Goal: Task Accomplishment & Management: Manage account settings

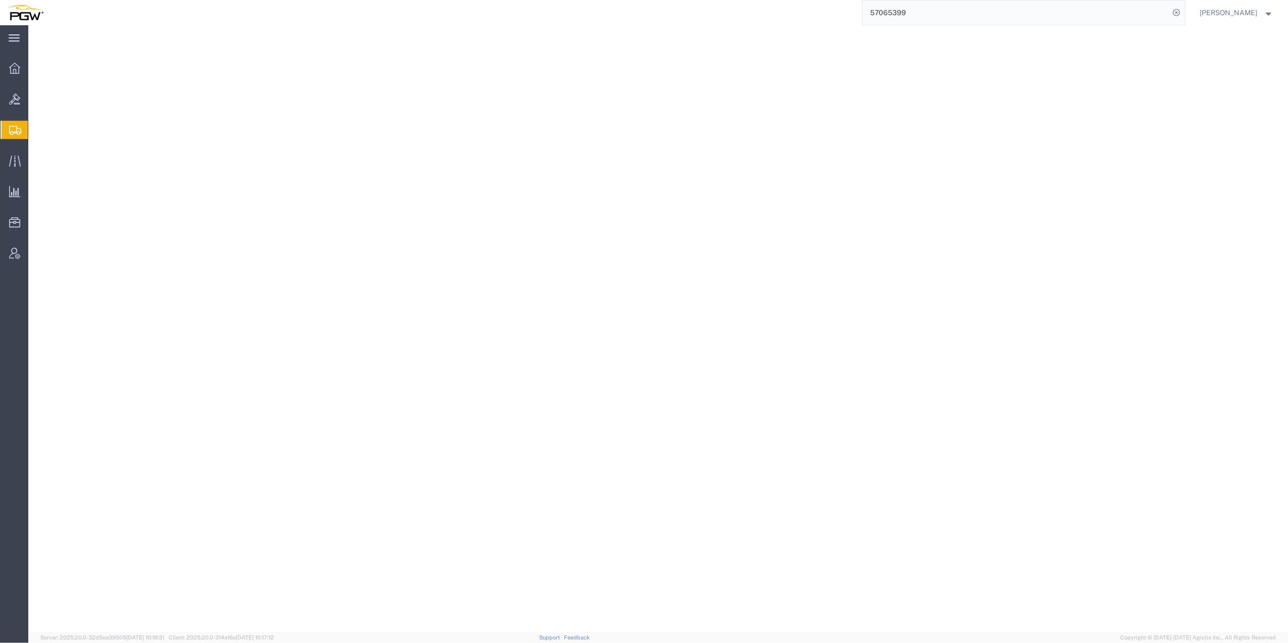
select select
select select "COSTCENTER"
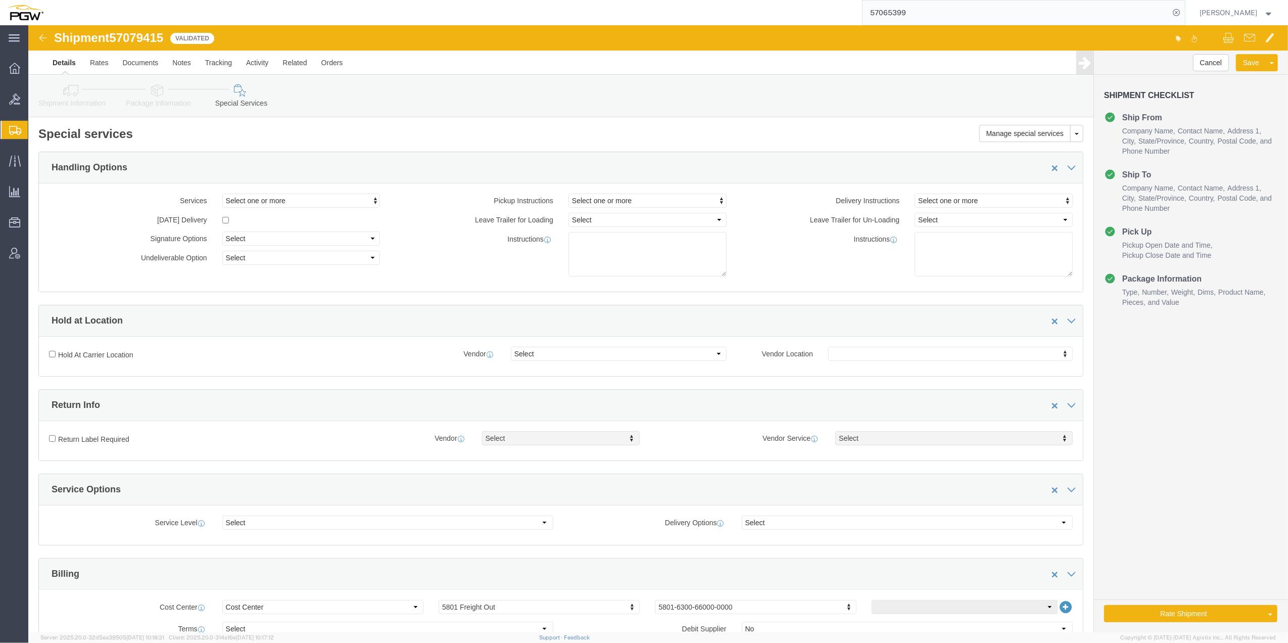
click at [0, 0] on span "Create from Template" at bounding box center [0, 0] width 0 height 0
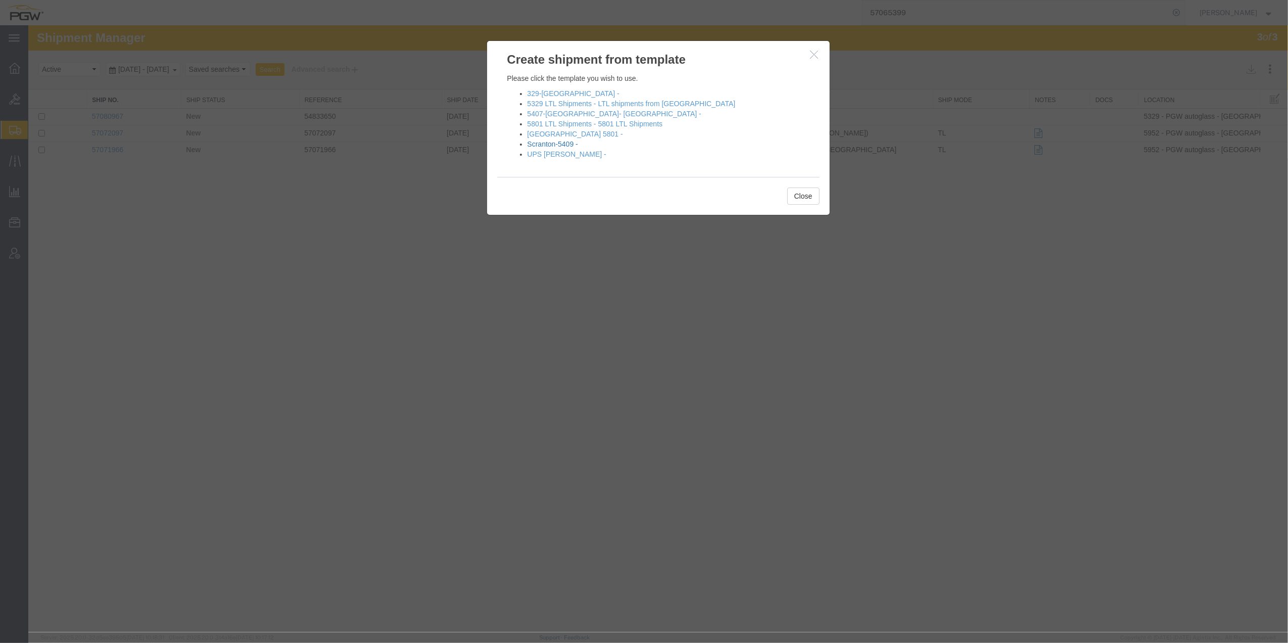
click at [558, 148] on link "Scranton-5409 -" at bounding box center [553, 144] width 51 height 8
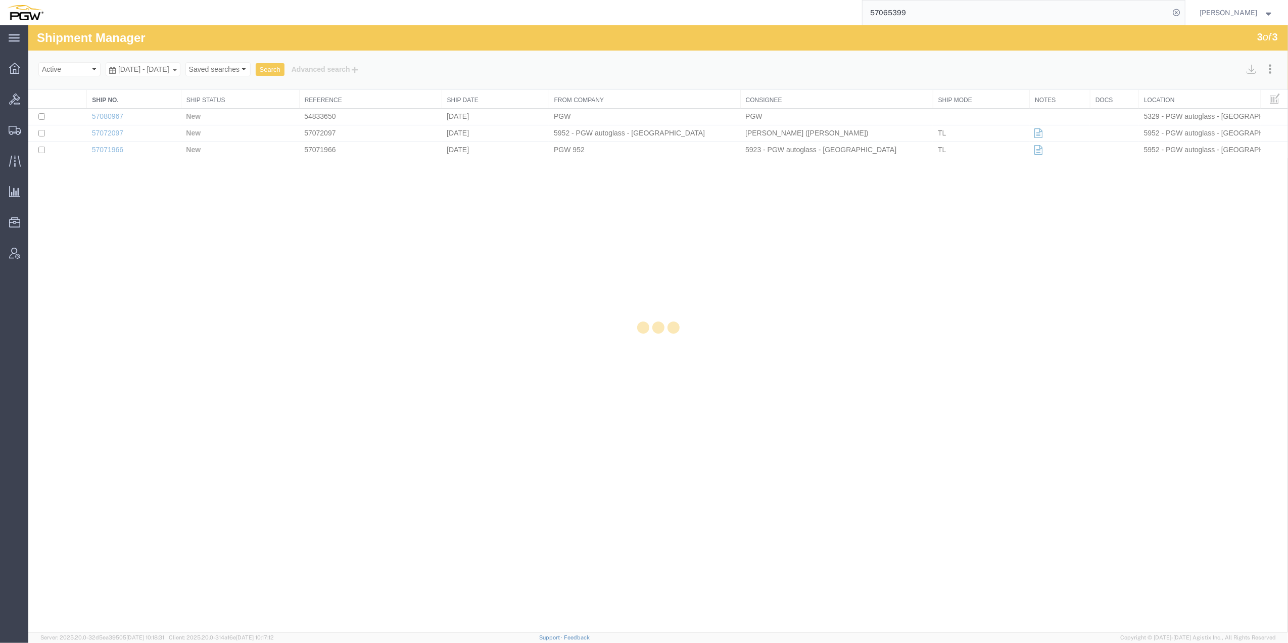
select select "61931"
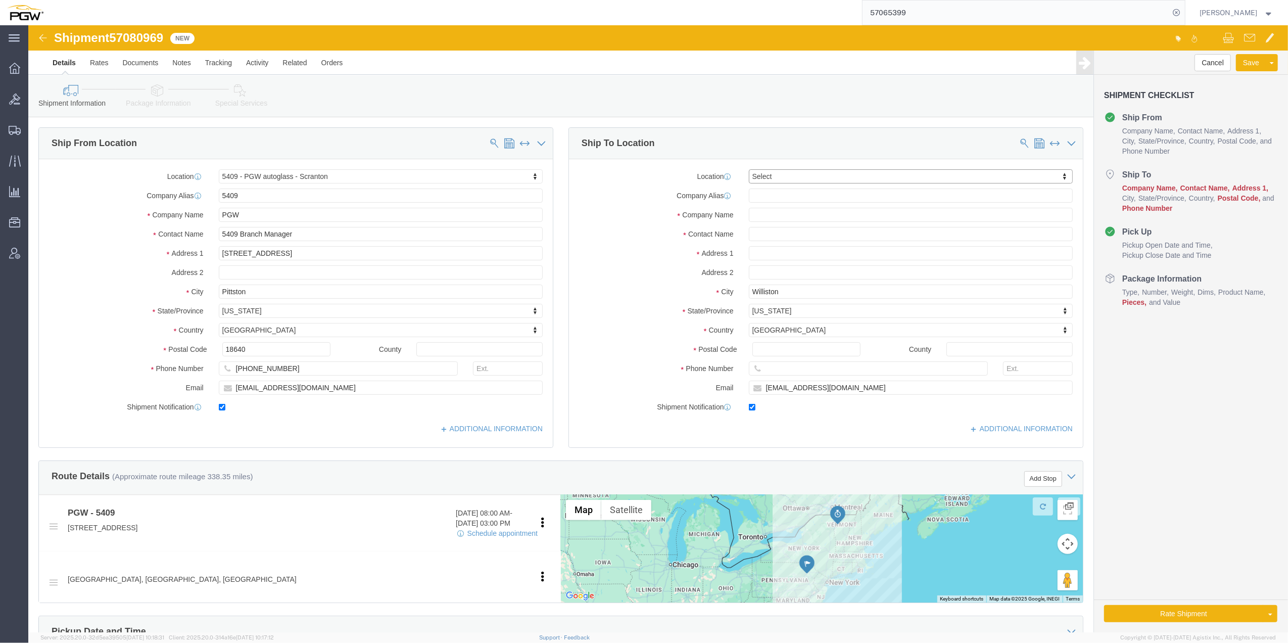
drag, startPoint x: 759, startPoint y: 147, endPoint x: 743, endPoint y: 158, distance: 19.2
click div "Location Select Select My Profile Location 5303 - PGW autoglass - Corporate 532…"
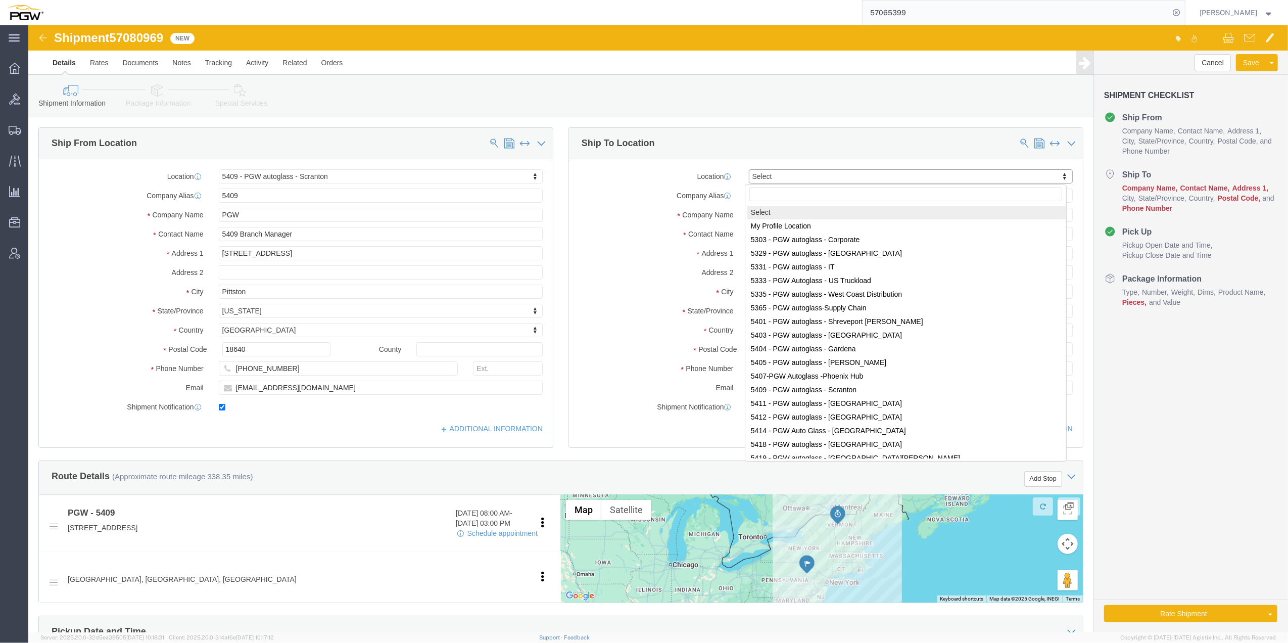
click input "text"
paste input "5602"
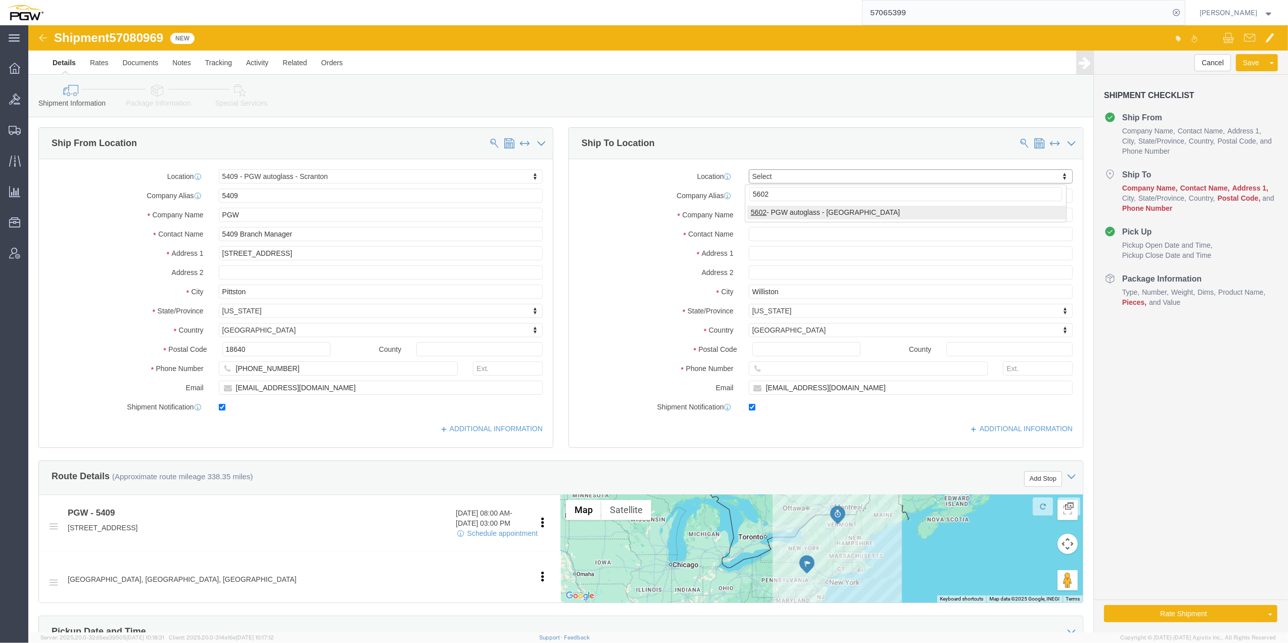
type input "5602"
select select "28403"
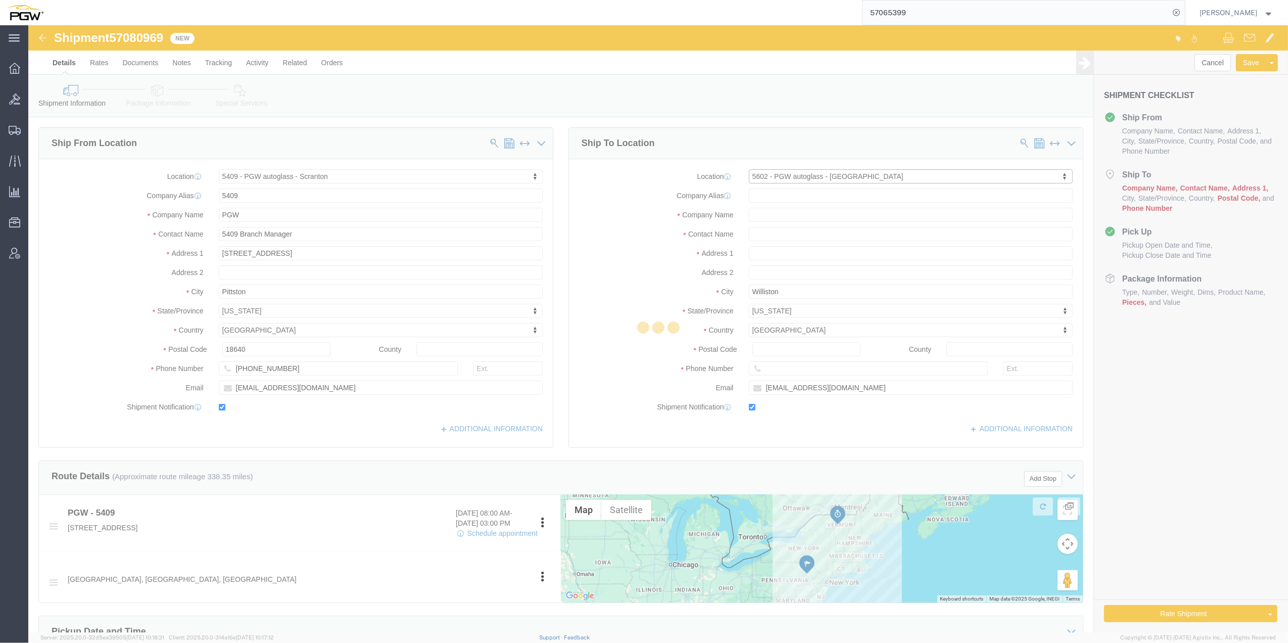
type input "5602"
type input "PGW"
type input "5602 Branch Manager"
type input "[STREET_ADDRESS]"
type input "[GEOGRAPHIC_DATA]"
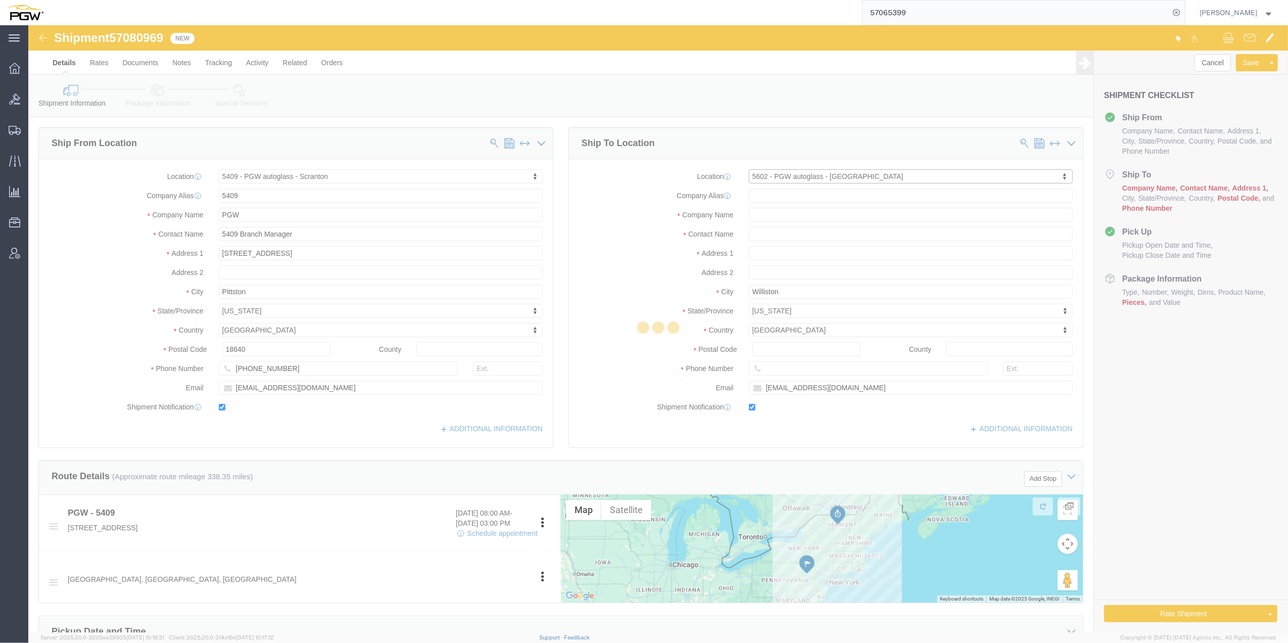
type input "23223"
type input "[PHONE_NUMBER]"
type input "[EMAIL_ADDRESS][DOMAIN_NAME]"
select select "VA"
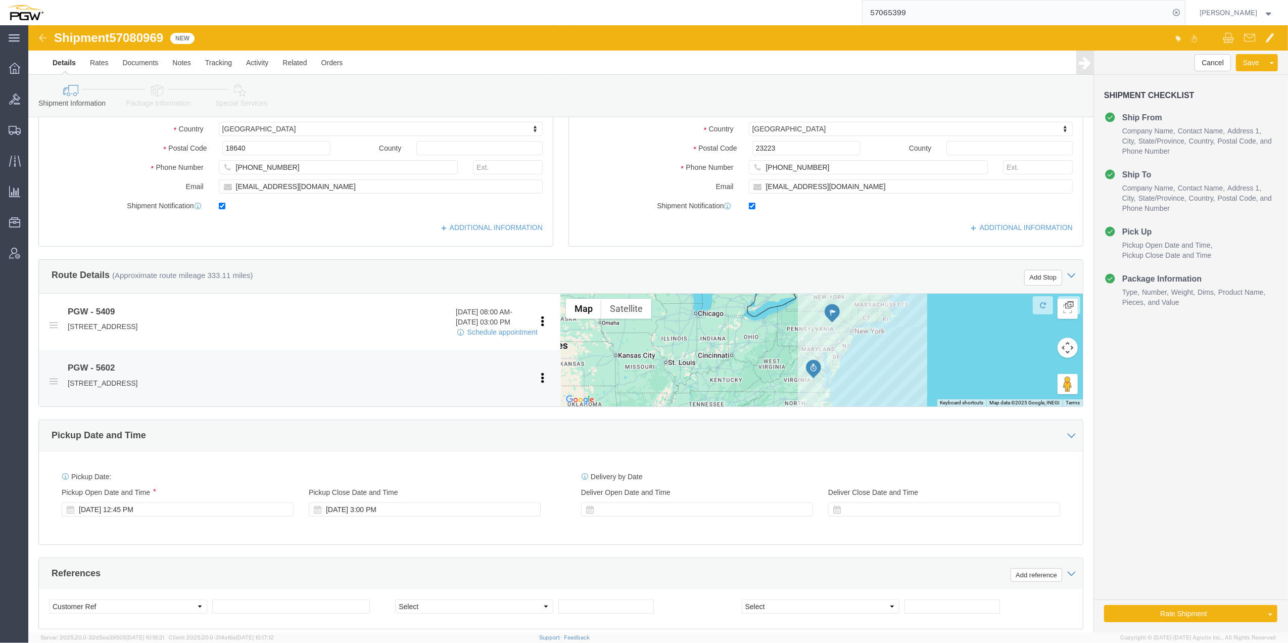
scroll to position [202, 0]
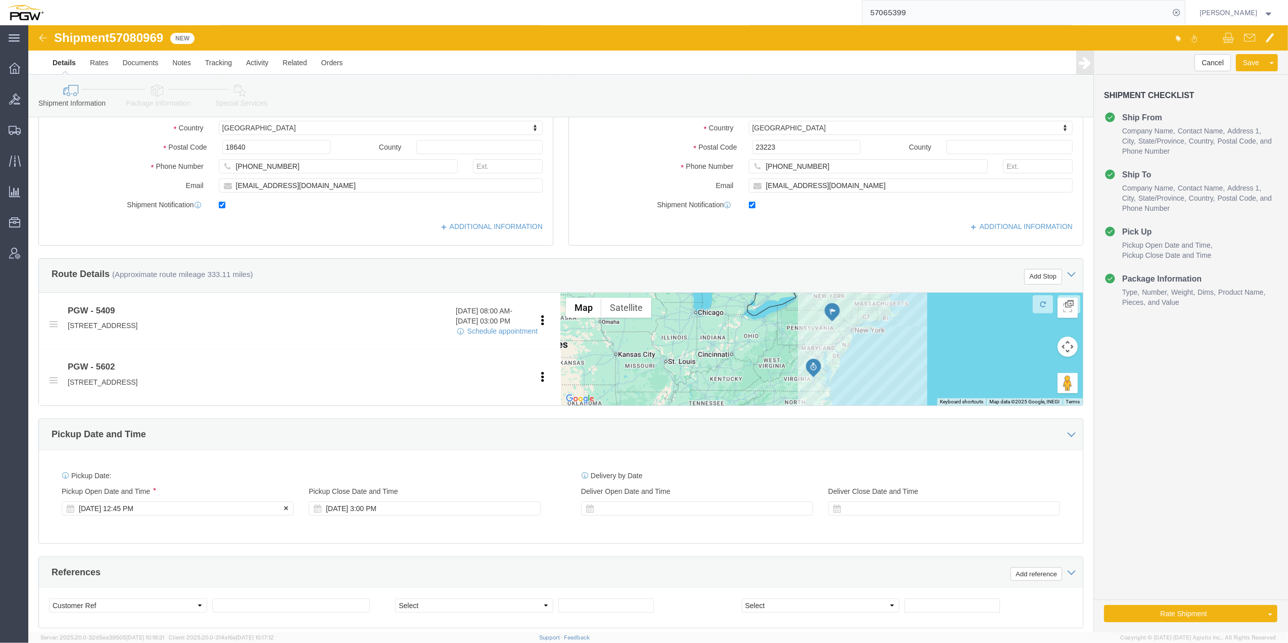
click div "[DATE] 12:45 PM"
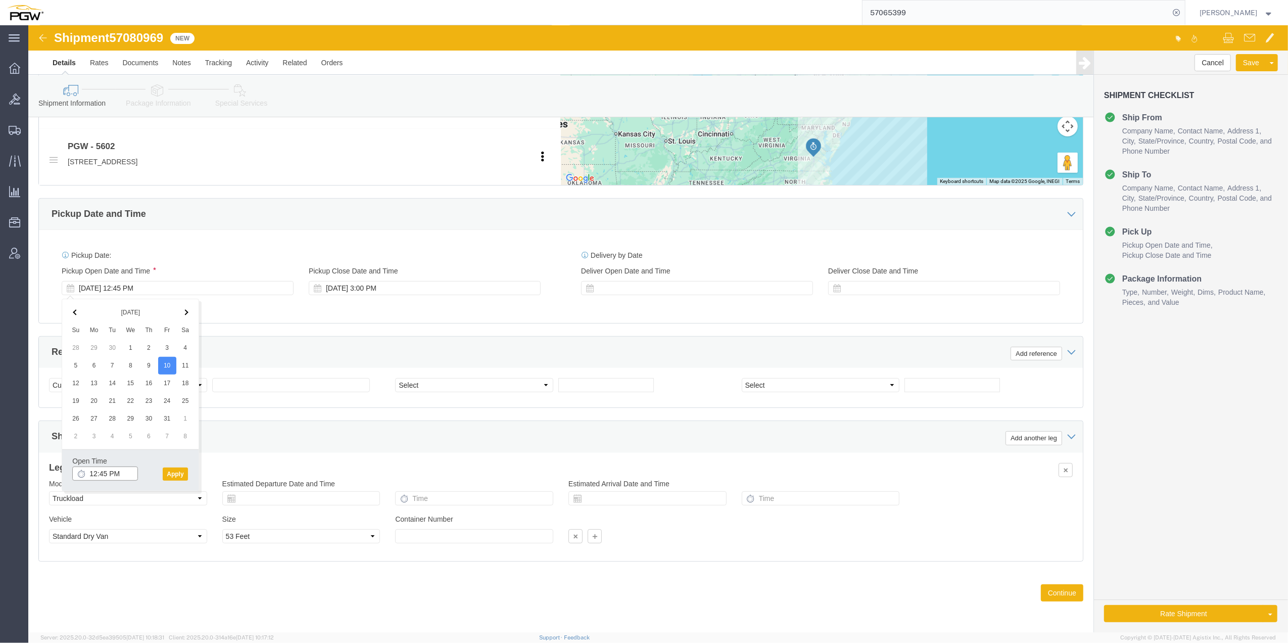
click input "12:45 PM"
click input "9:00 PM"
type input "9:00 AM"
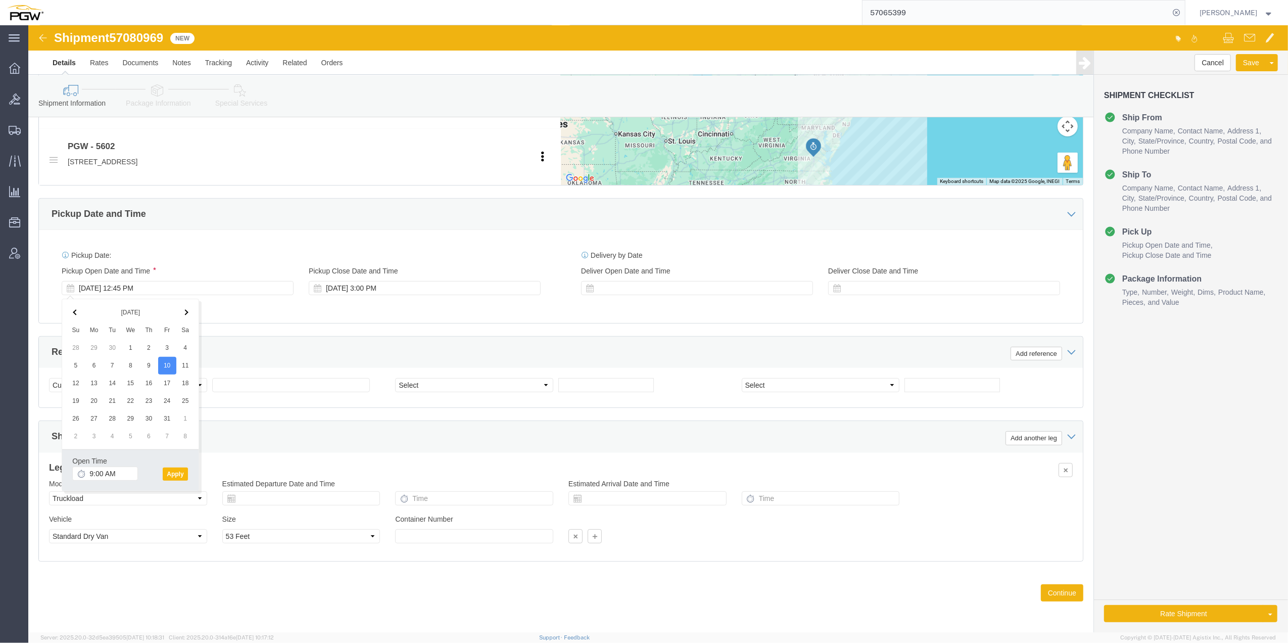
click button "Apply"
click select "Select Account Type Activity ID Airline Appointment Number ASN Batch Request # …"
select select "BOL"
click select "Select Account Type Activity ID Airline Appointment Number ASN Batch Request # …"
click span "57080969"
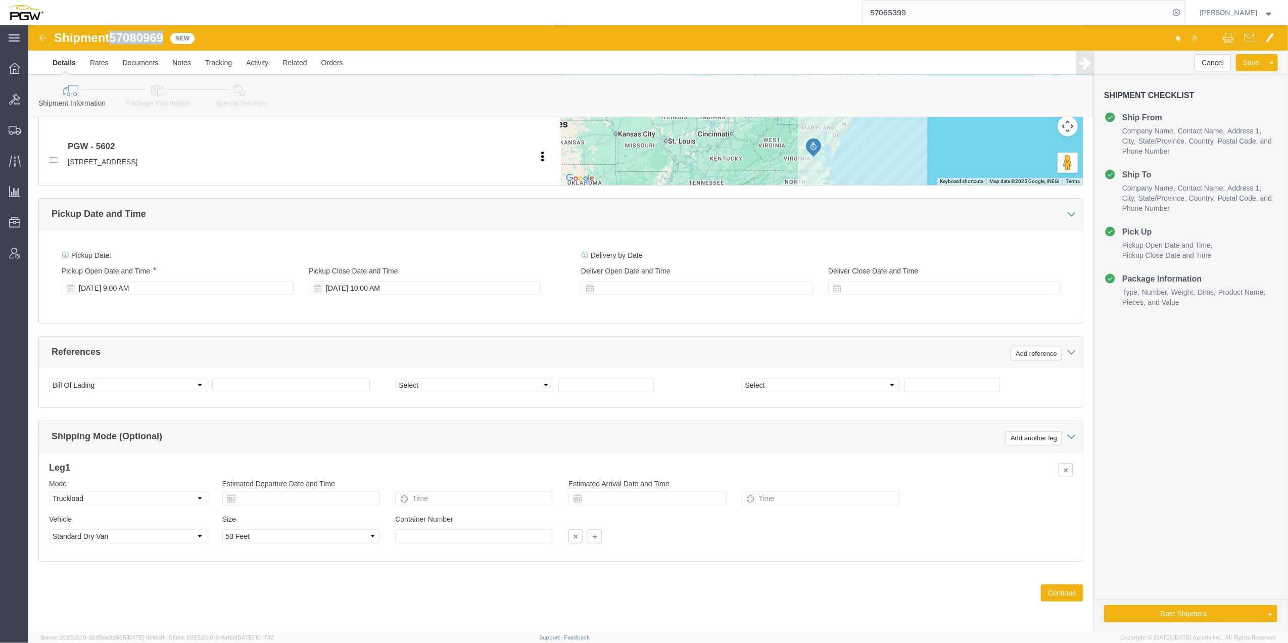
click span "57080969"
copy span "57080969"
click input "text"
paste input "57080969"
type input "57080969"
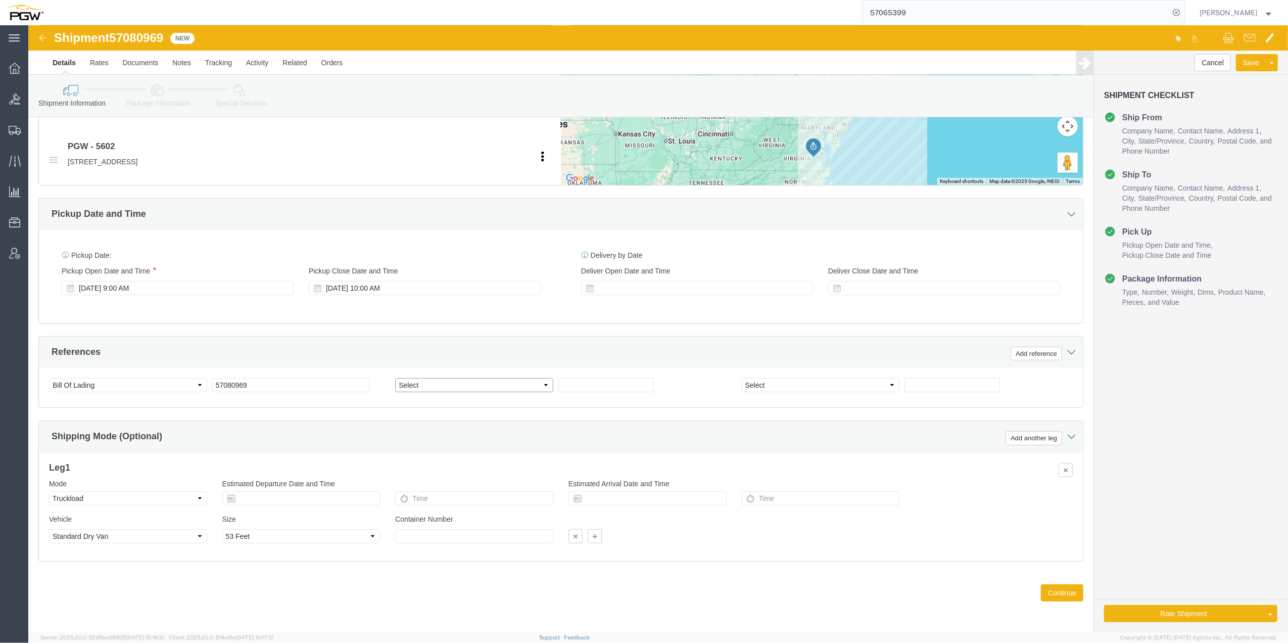
click select "Select Account Type Activity ID Airline Appointment Number ASN Batch Request # …"
select select "ORDERNUM"
click select "Select Account Type Activity ID Airline Appointment Number ASN Batch Request # …"
click input "text"
paste input "669727"
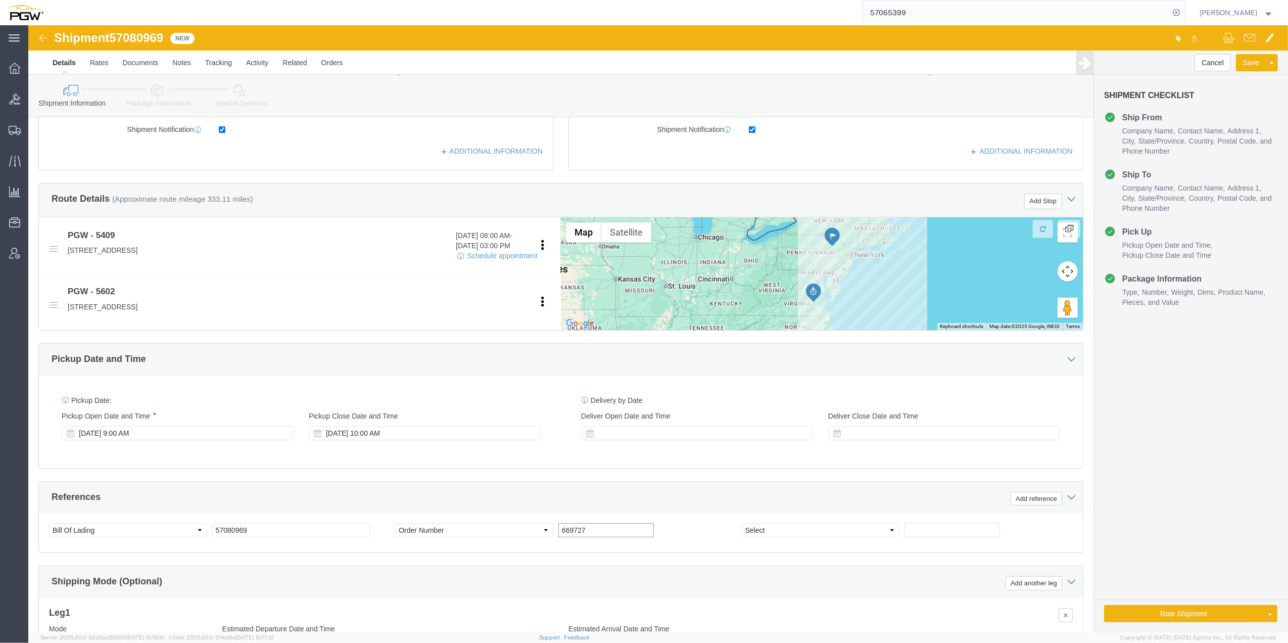
scroll to position [269, 0]
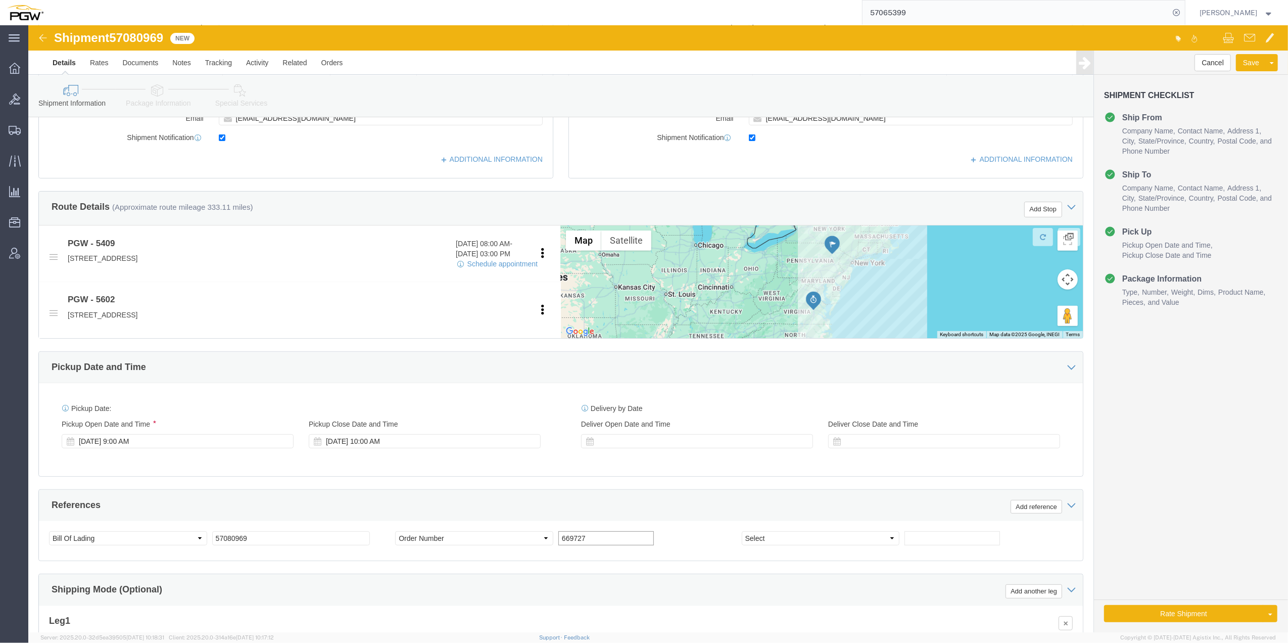
type input "669727"
click span "57080969"
copy span "57080969"
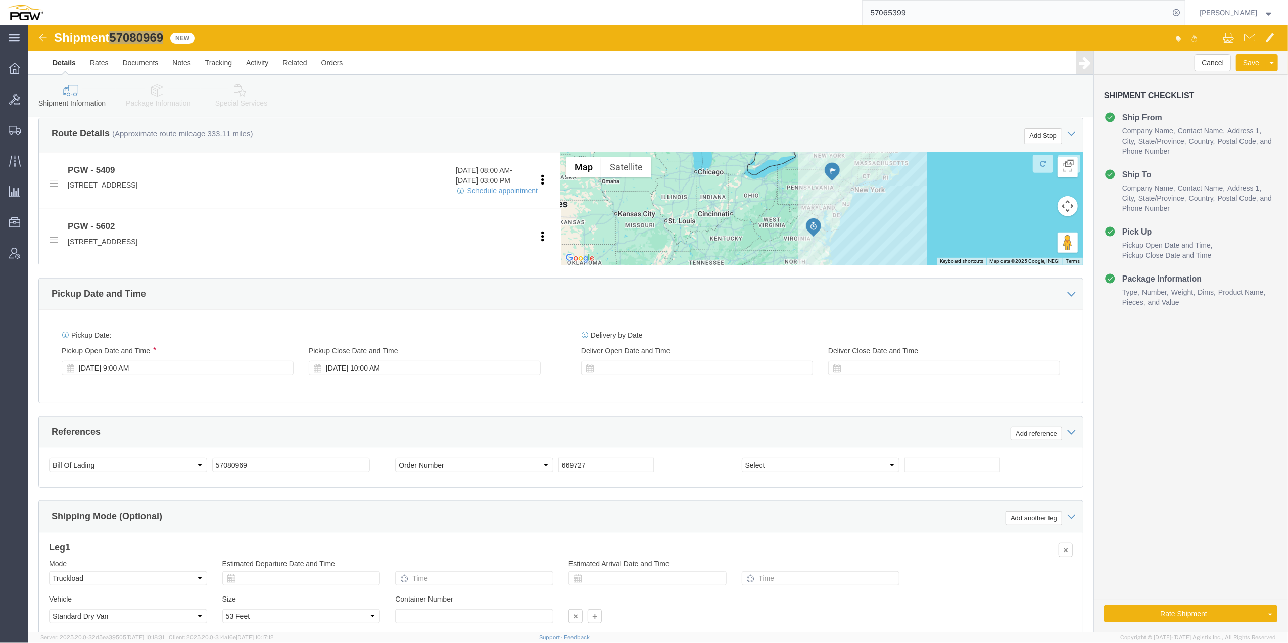
scroll to position [426, 0]
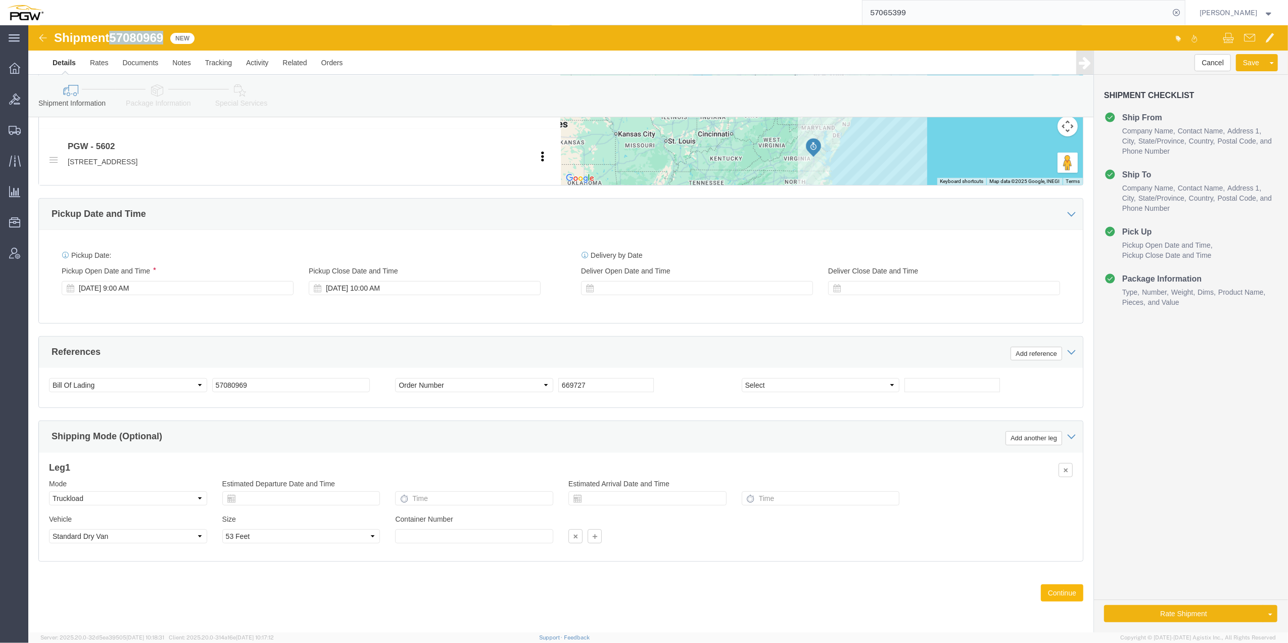
click button "Continue"
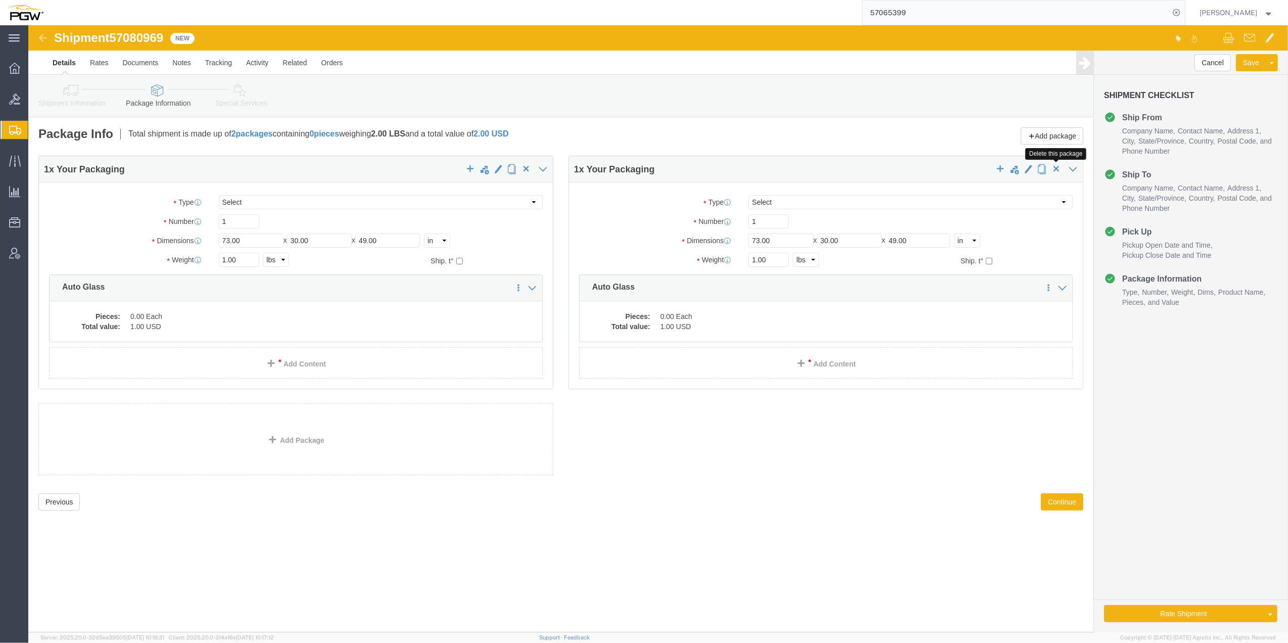
click span "button"
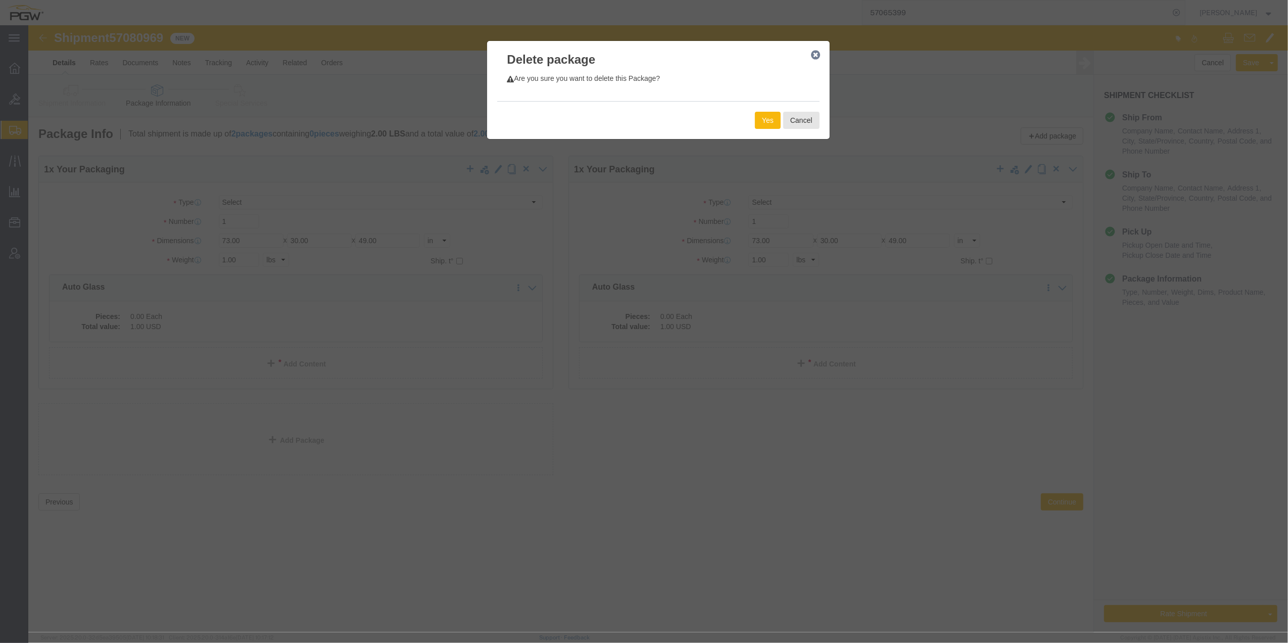
click button "Yes"
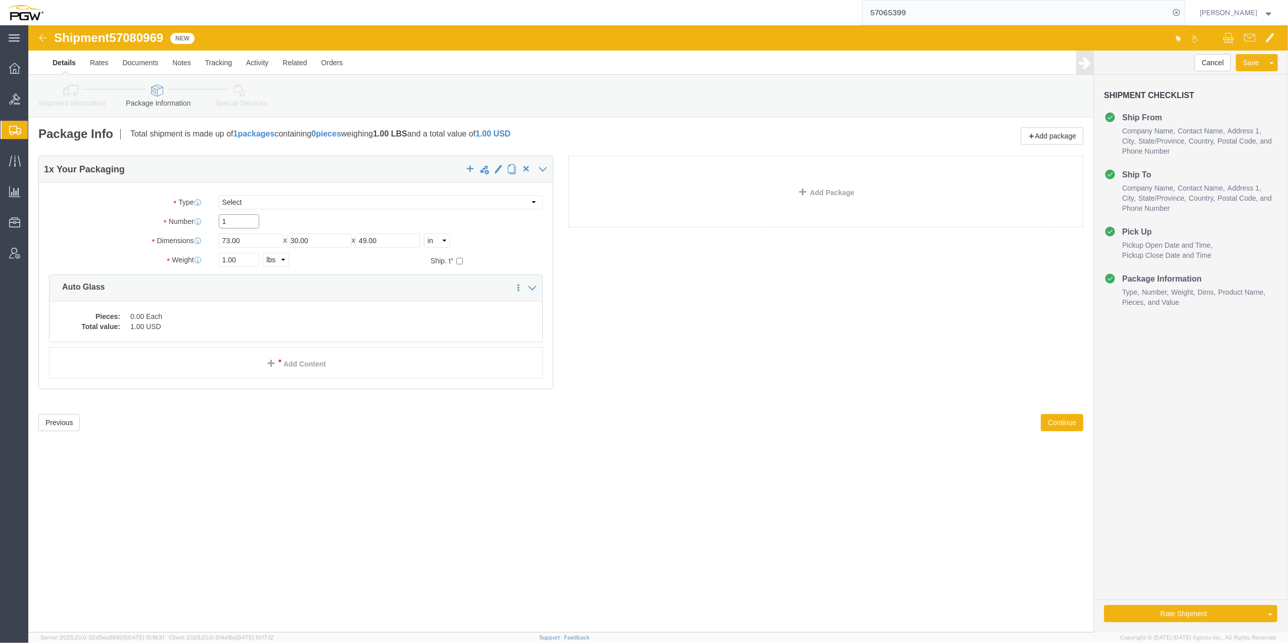
drag, startPoint x: 203, startPoint y: 196, endPoint x: 195, endPoint y: 191, distance: 9.3
click input "1"
paste input "45"
type input "45"
click input "1.00"
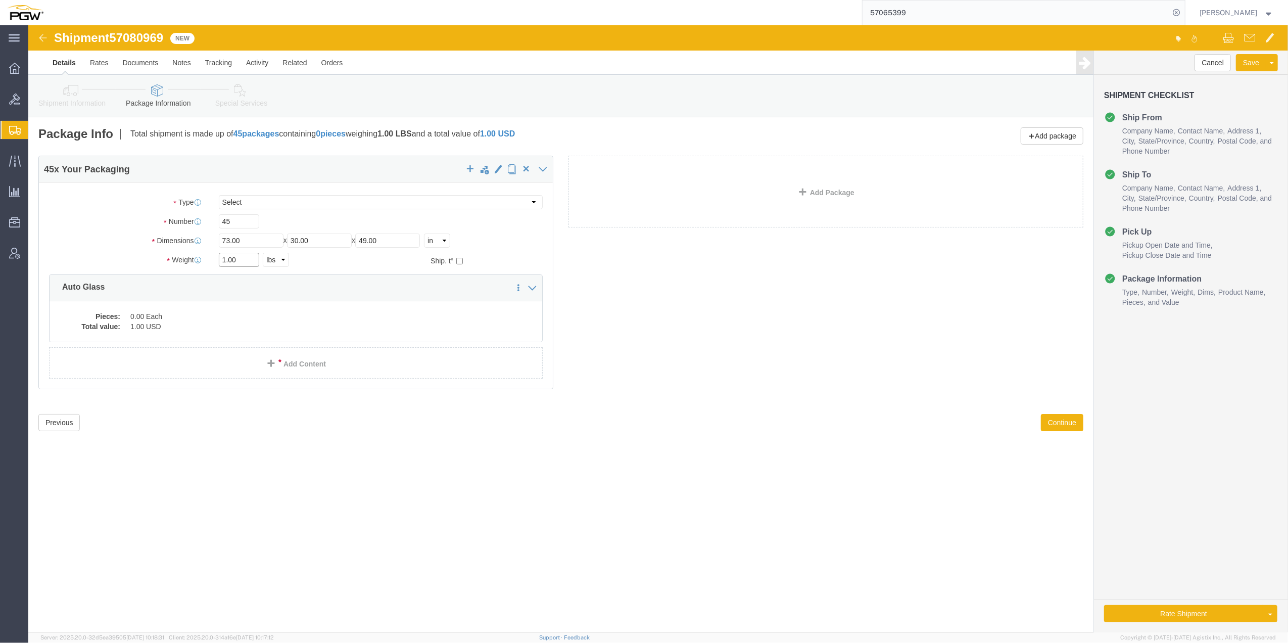
paste input "33846"
type input "33846.00"
click dd "0.00 Each"
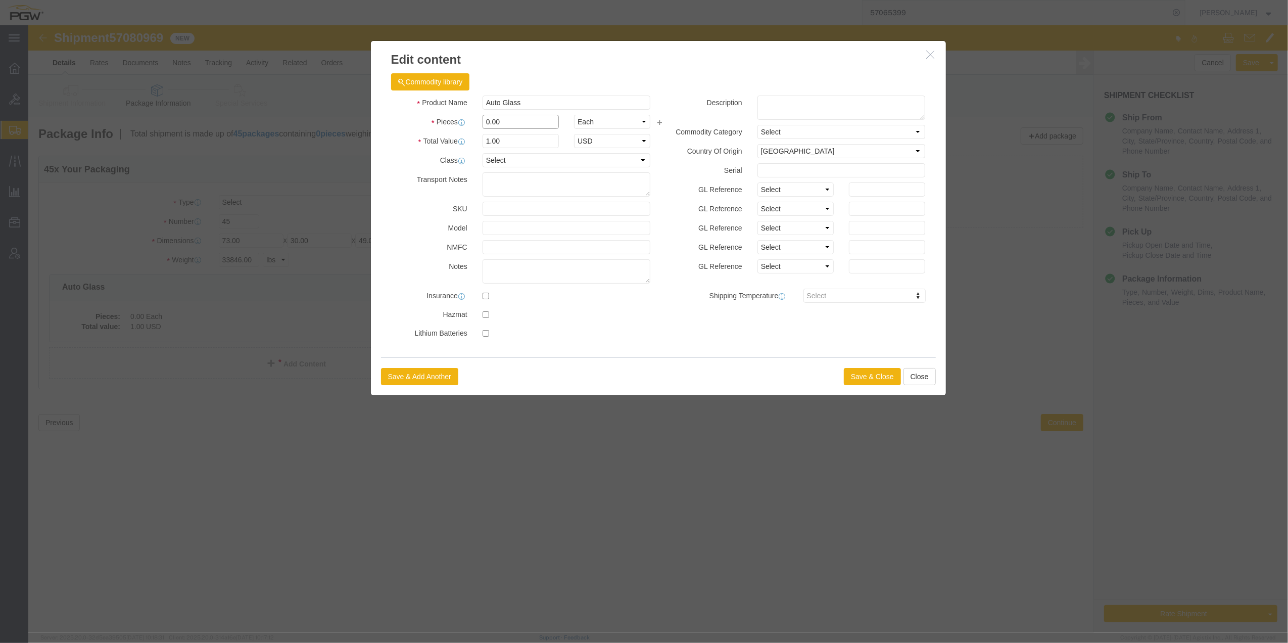
drag, startPoint x: 461, startPoint y: 99, endPoint x: 467, endPoint y: 95, distance: 6.9
click div "0.00"
type input "45.00"
type input "45"
click button "Save & Close"
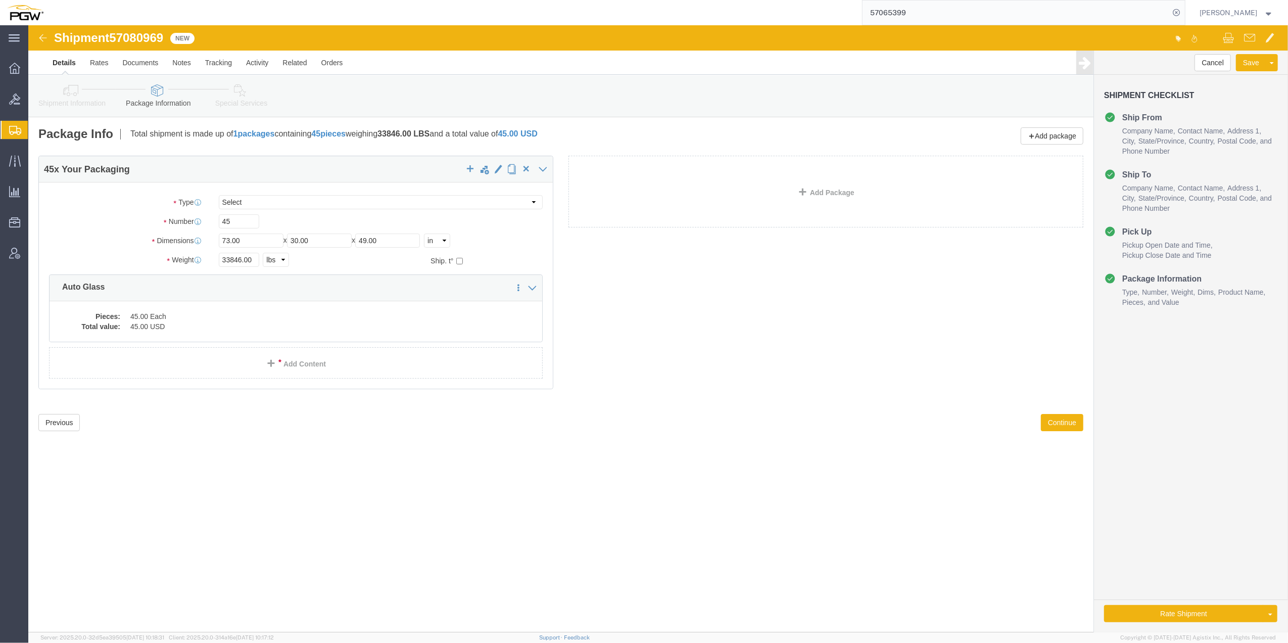
click div "Previous Continue"
click button "Continue"
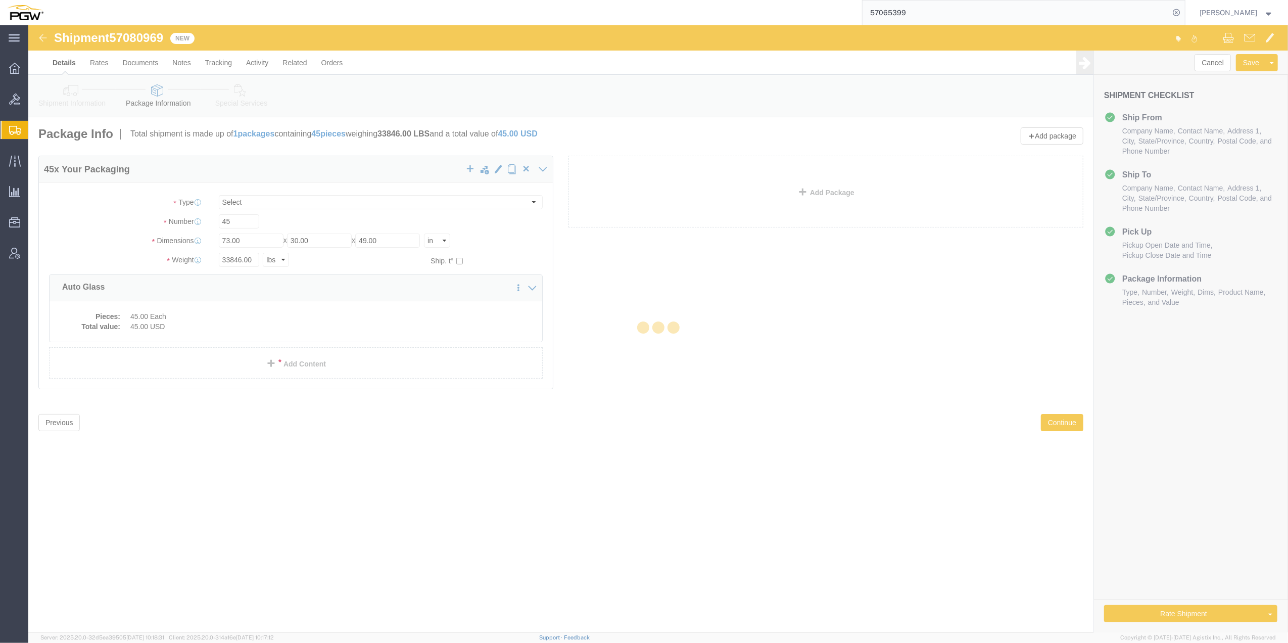
select select
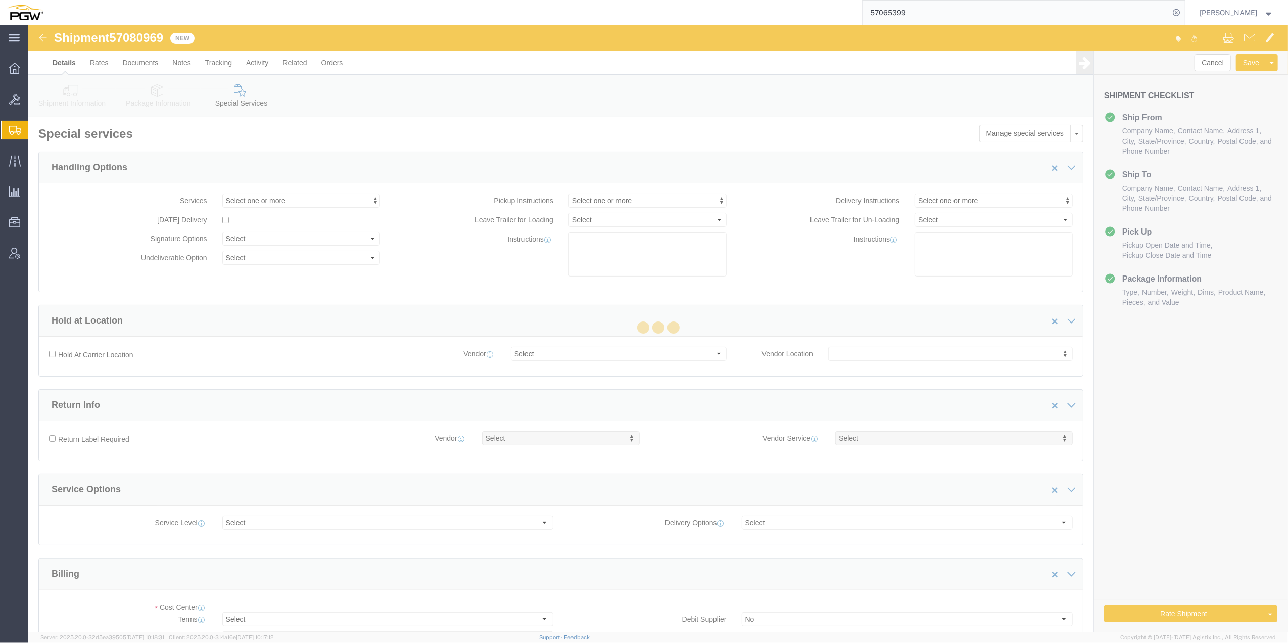
select select "COSTCENTER"
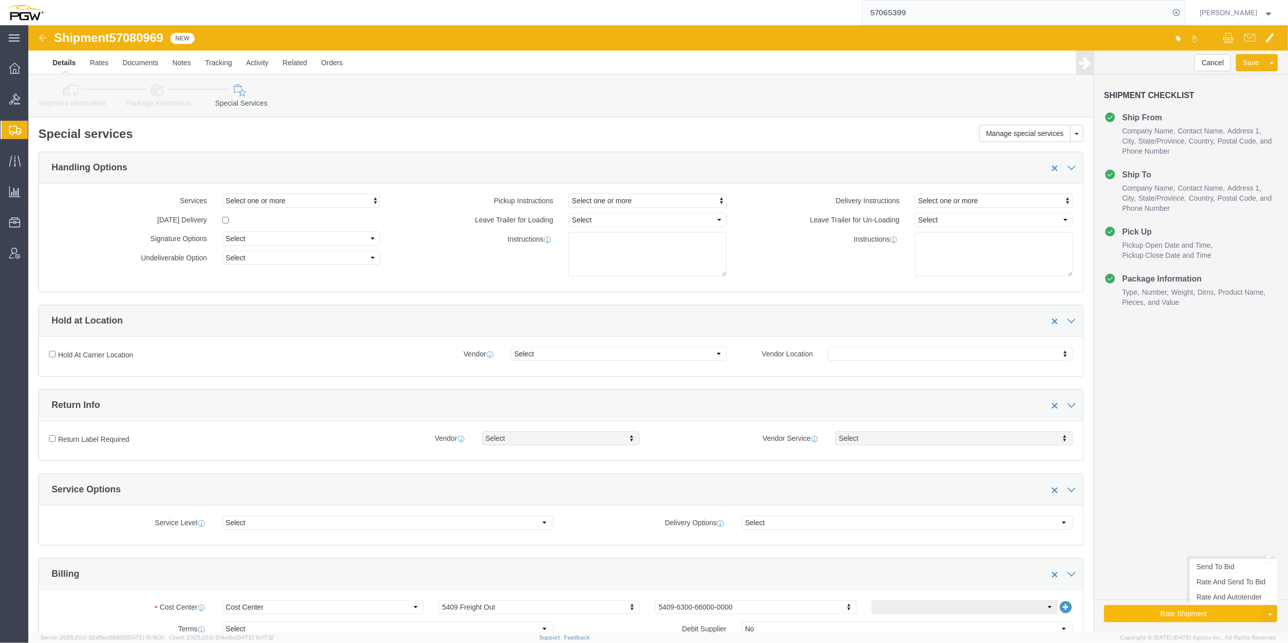
click button "Rate Shipment"
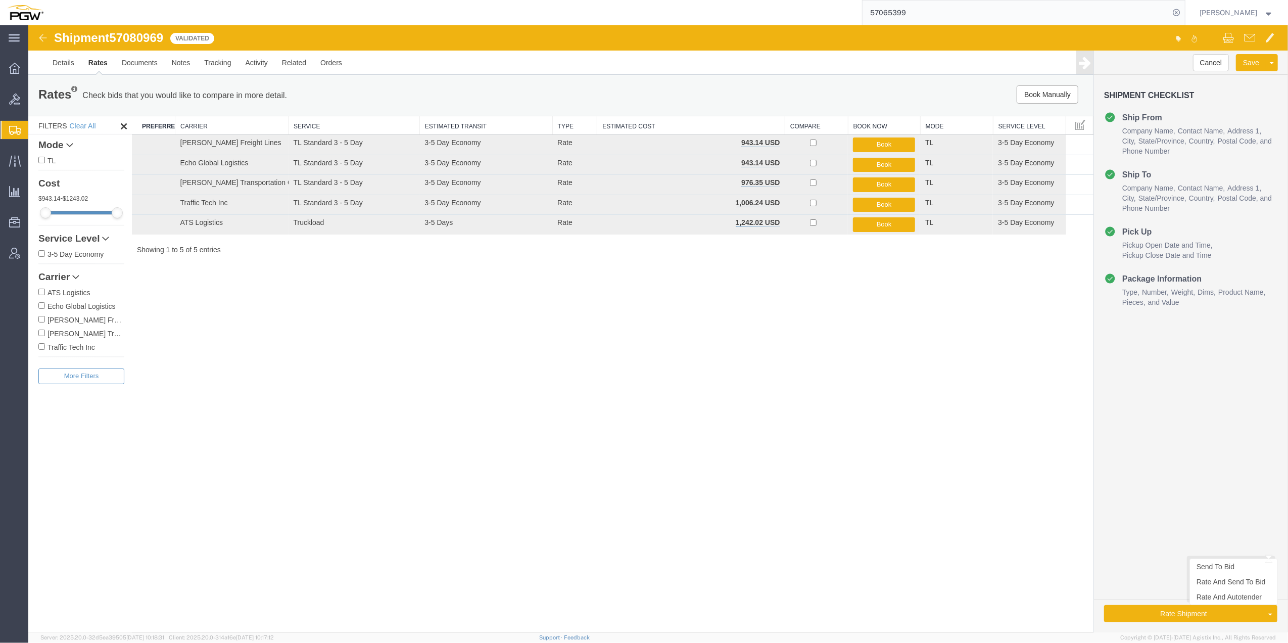
click at [1217, 605] on ul "Send To Bid Rate And Send To Bid Rate And Autotender" at bounding box center [1234, 581] width 88 height 46
click at [1220, 600] on link "Rate And Autotender" at bounding box center [1233, 596] width 87 height 15
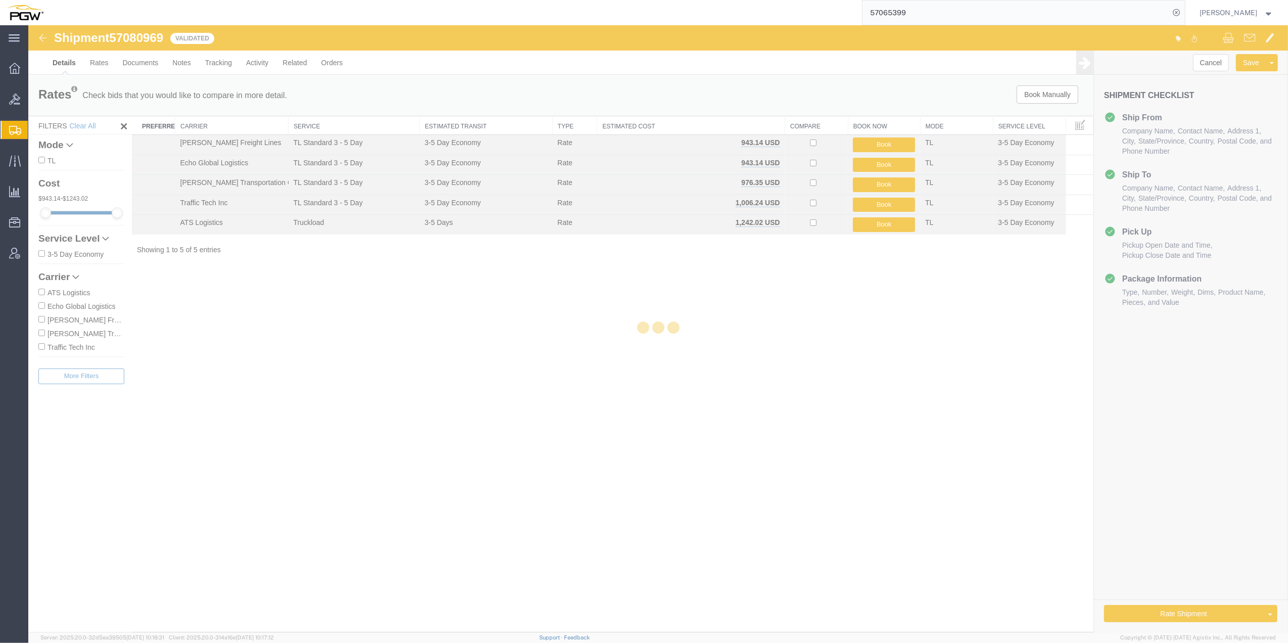
select select "61931"
select select "28403"
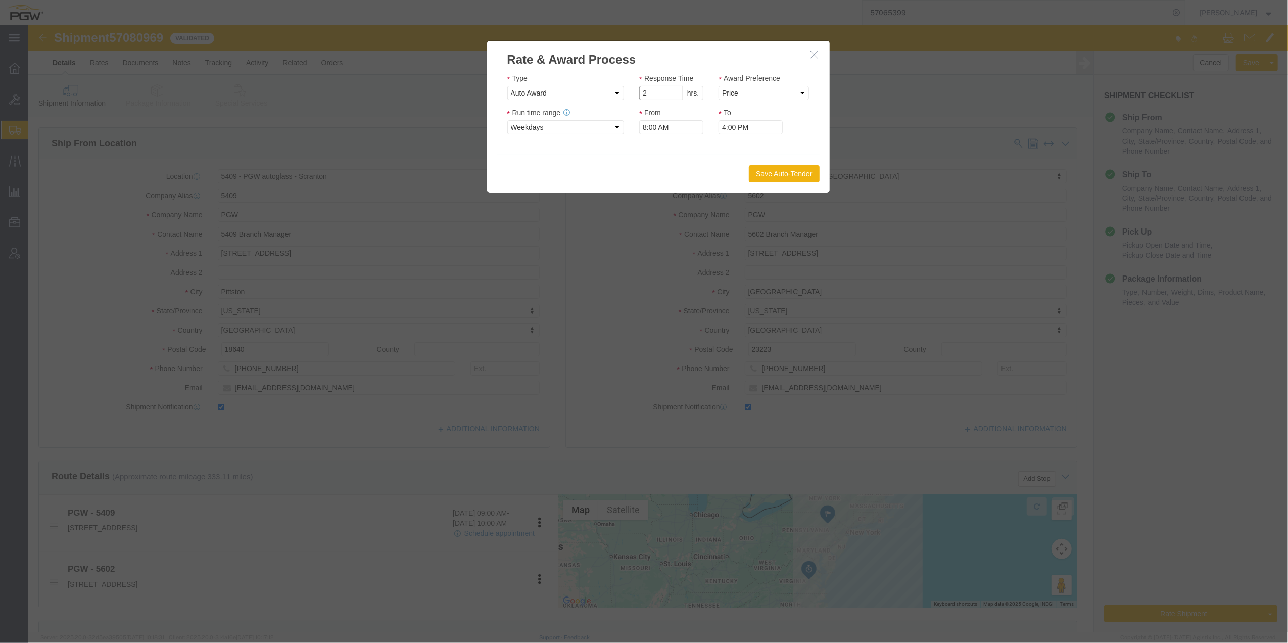
type input "2"
click input "2"
click select "Price Carrier Rank"
select select "LANE_RANK"
click select "Price Carrier Rank"
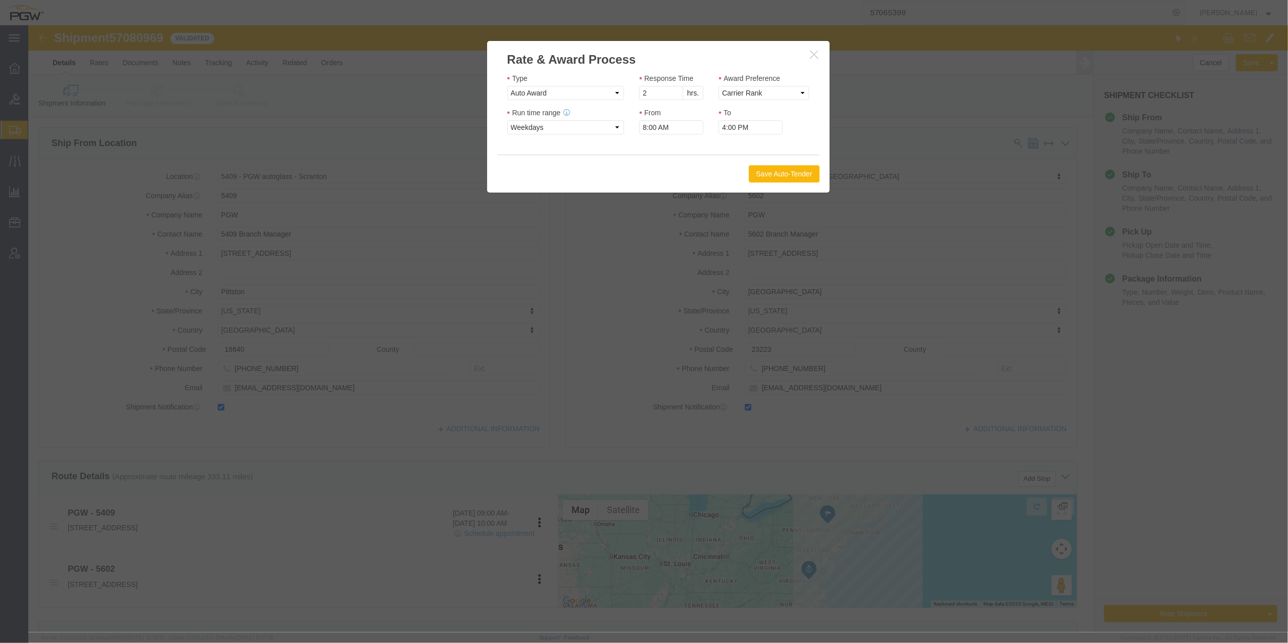
click button "Save Auto-Tender"
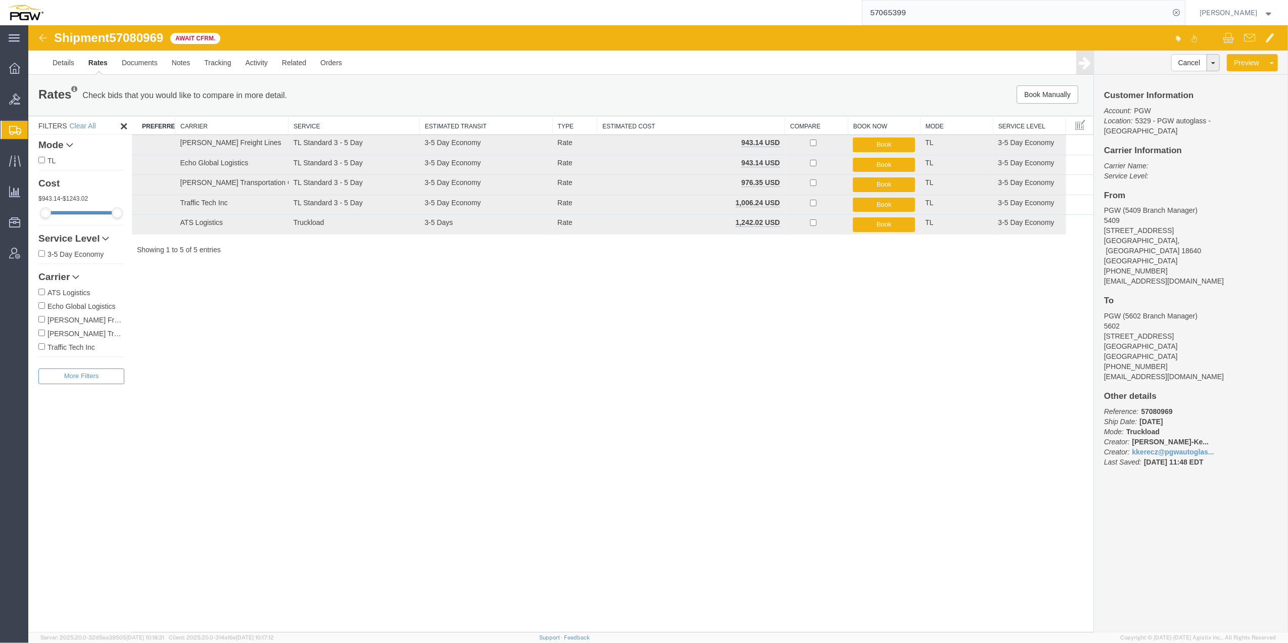
click at [0, 0] on span "Create from Template" at bounding box center [0, 0] width 0 height 0
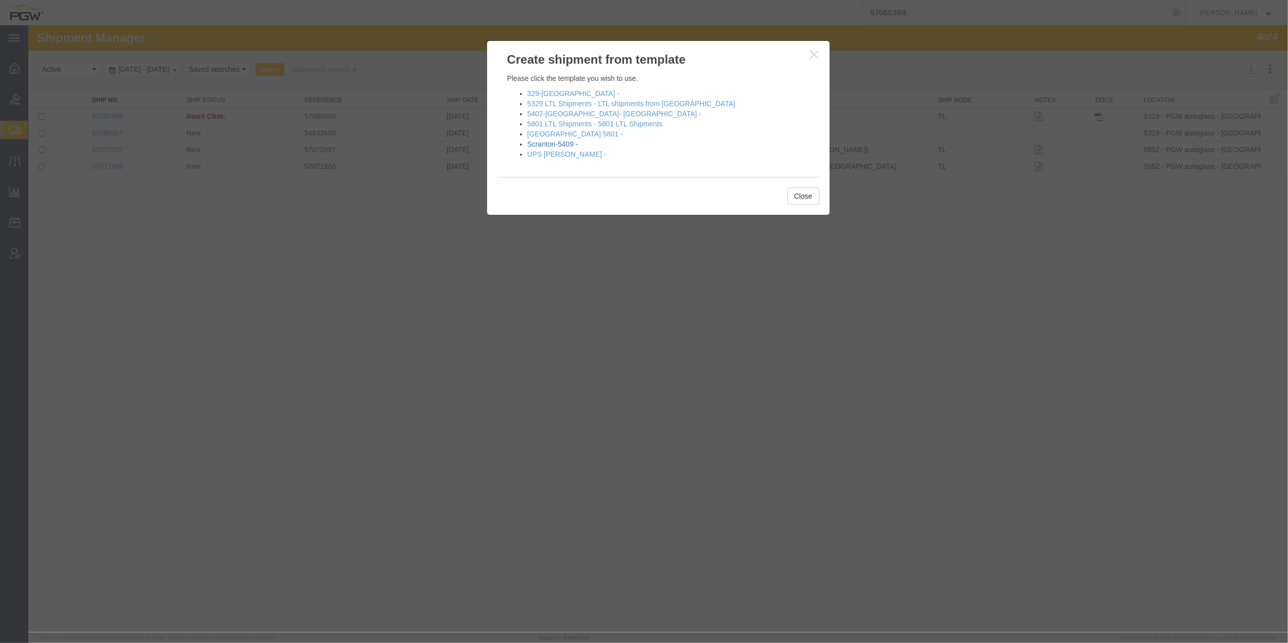
click at [544, 145] on link "Scranton-5409 -" at bounding box center [553, 144] width 51 height 8
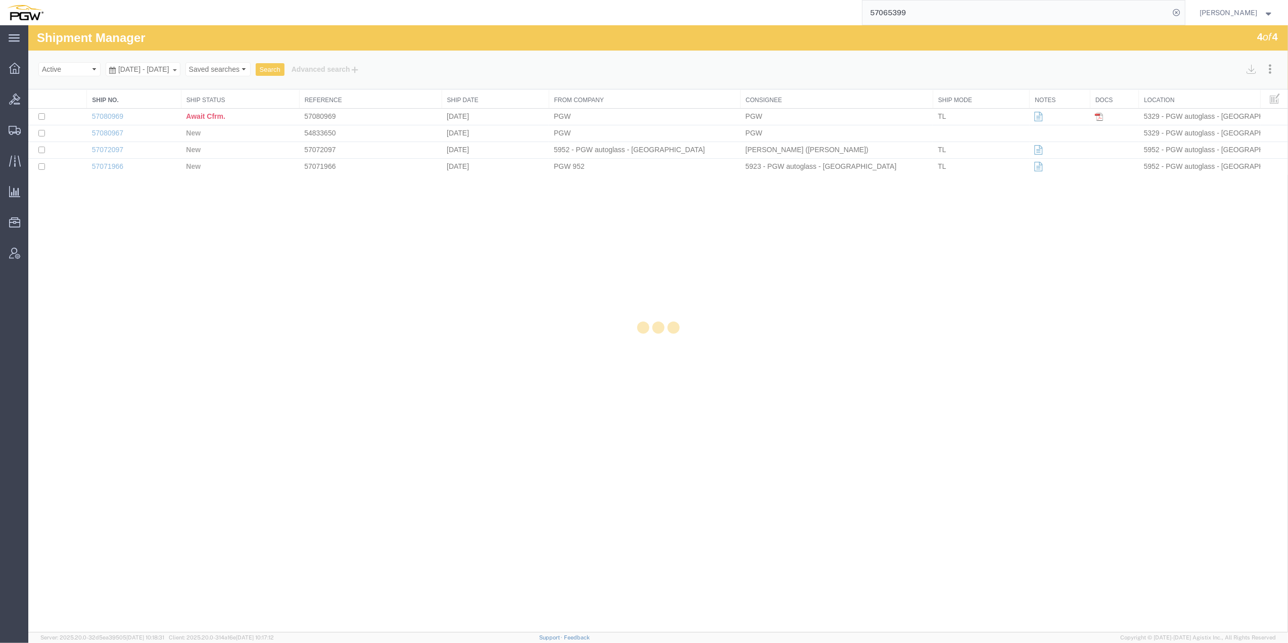
select select "61931"
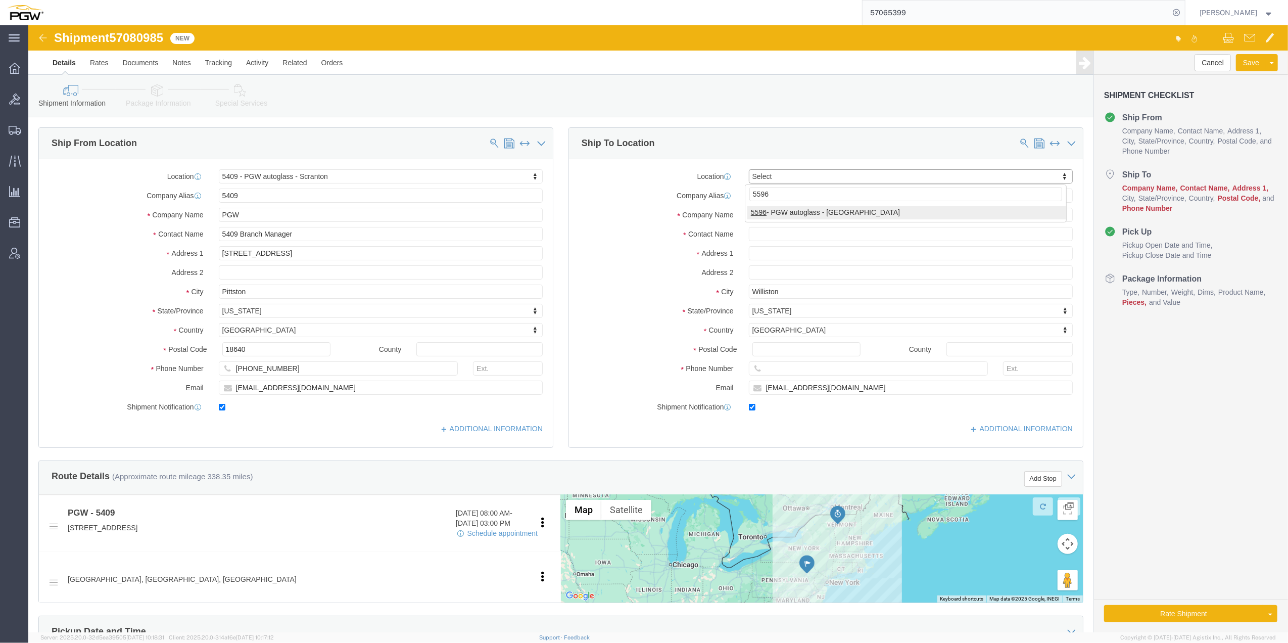
type input "5596"
select select "28395"
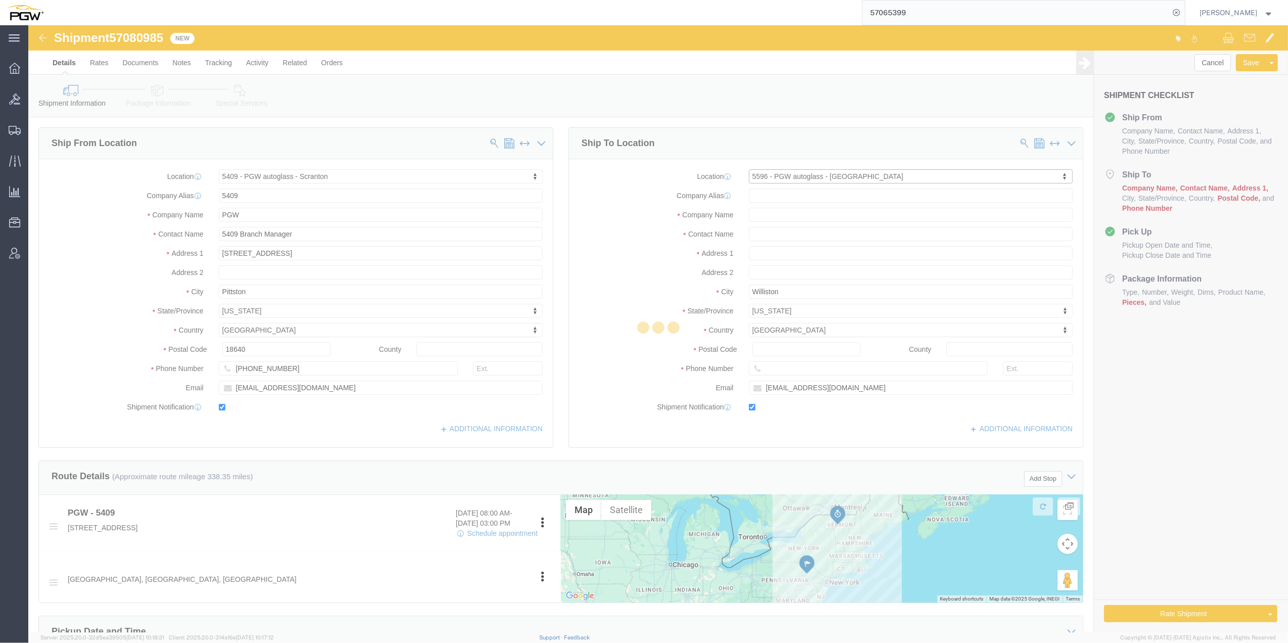
type input "5596"
type input "PGW"
type input "5596 Branch Manager"
type input "[STREET_ADDRESS]"
type input "Chesapeake"
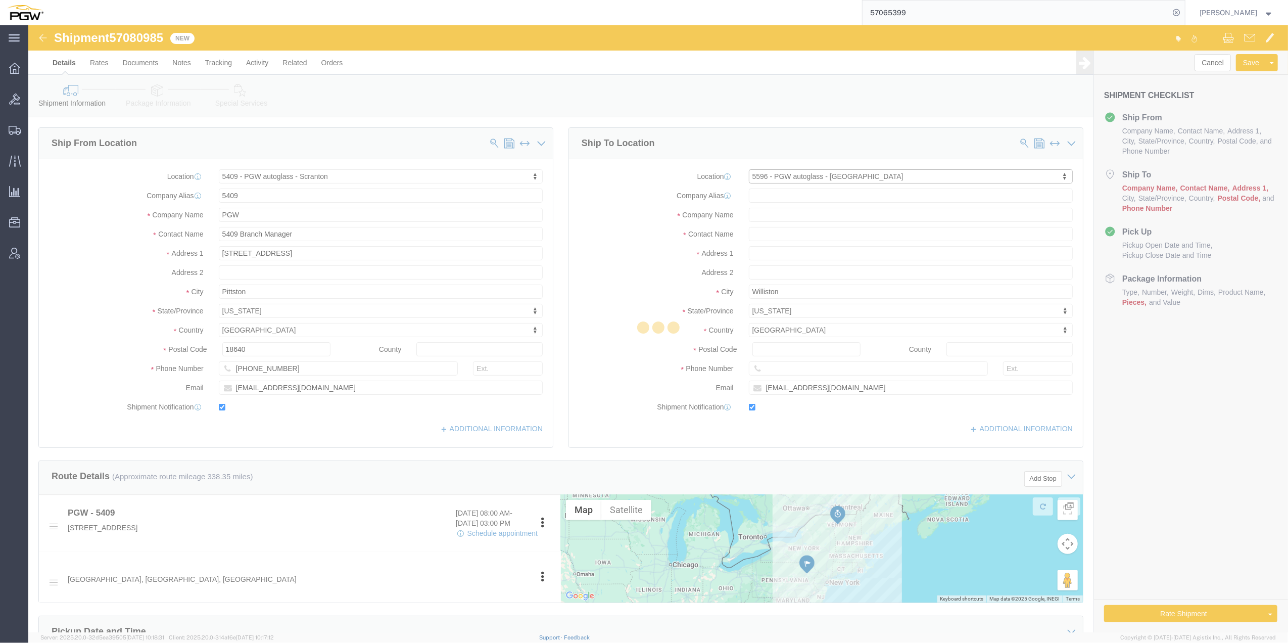
type input "23320"
type input "[PHONE_NUMBER]"
type input "[EMAIL_ADDRESS][DOMAIN_NAME]"
select select "VA"
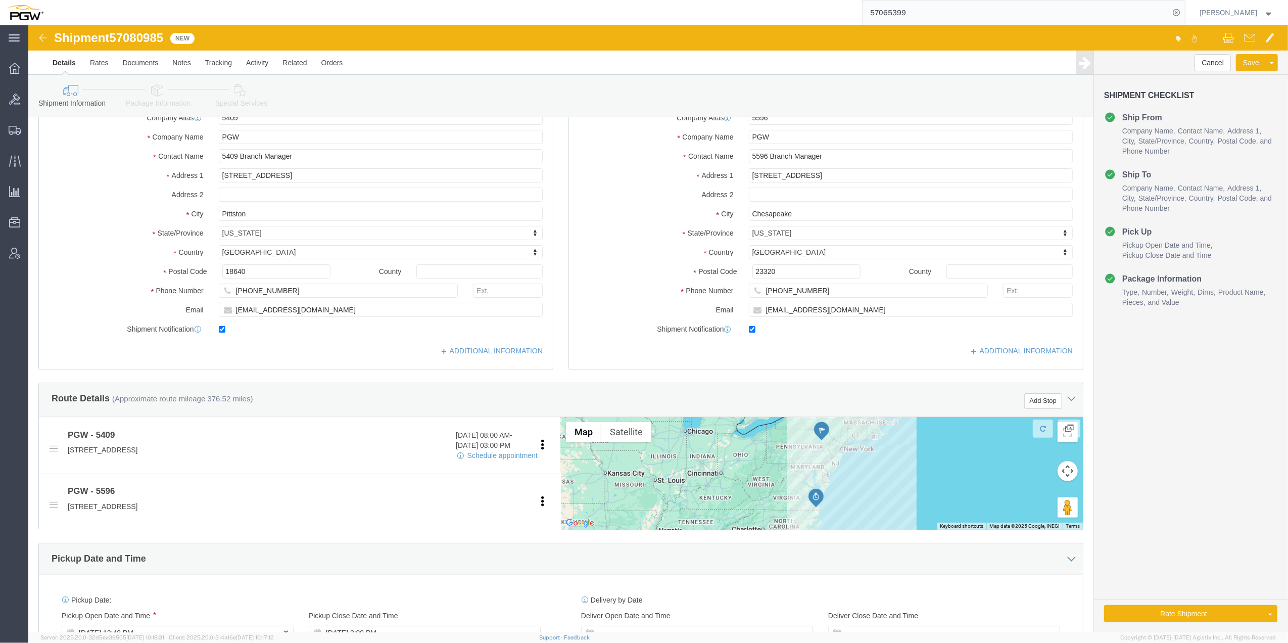
scroll to position [202, 0]
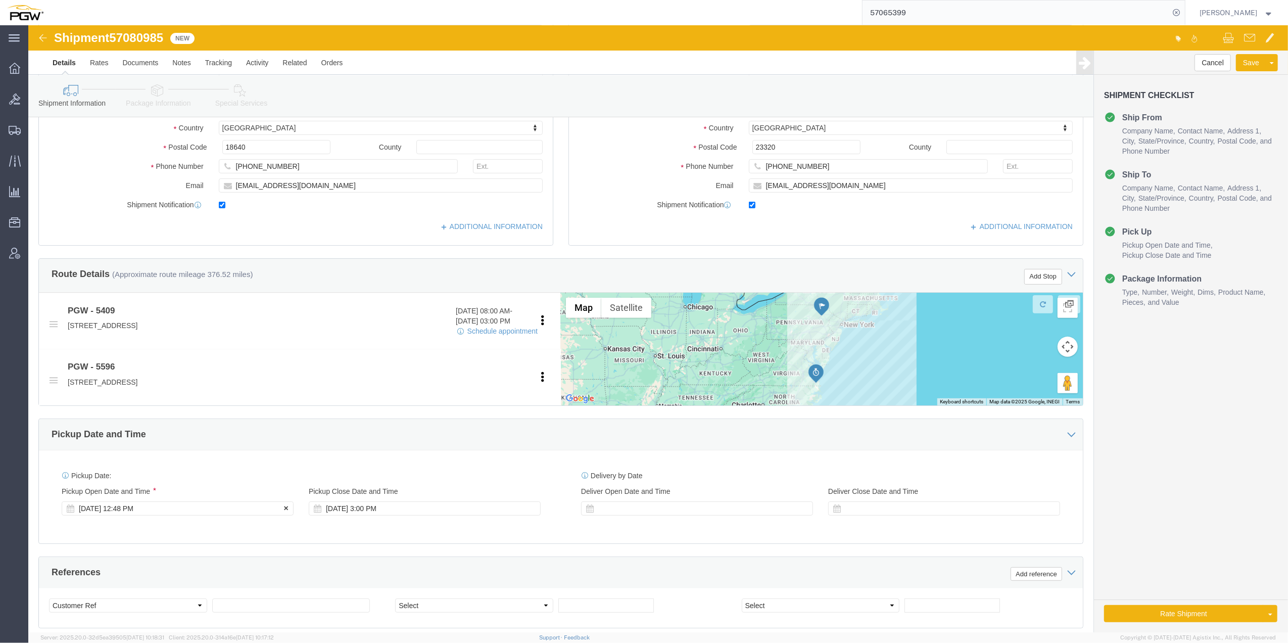
click div "[DATE] 12:48 PM"
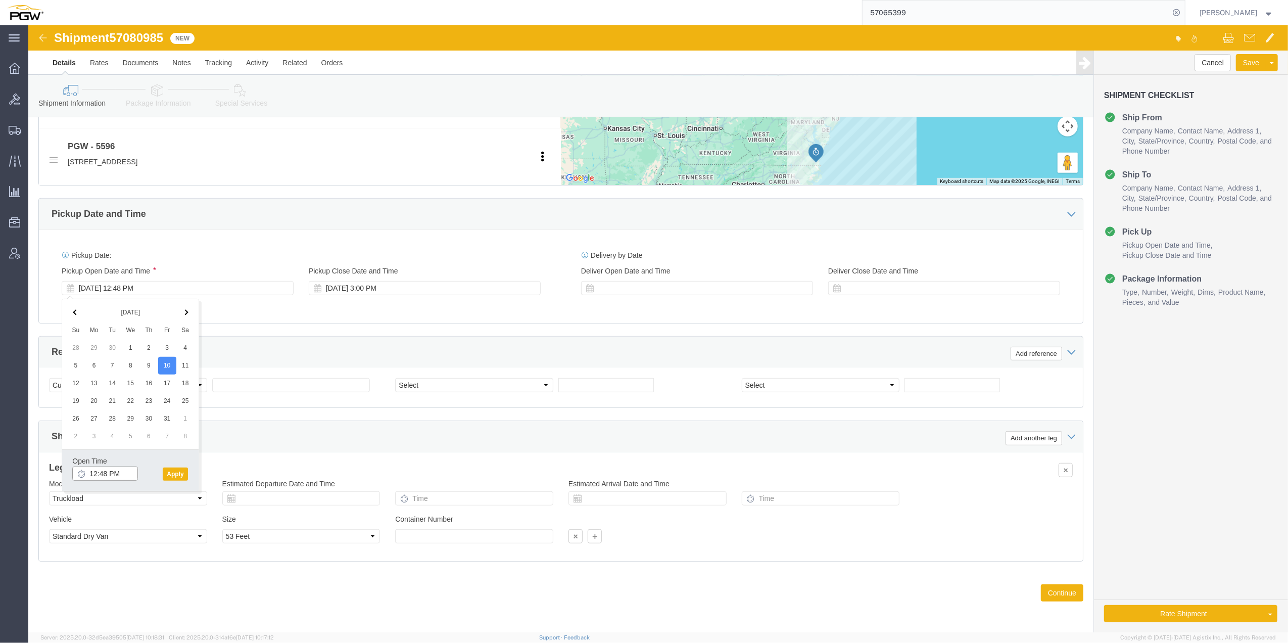
click input "12:48 PM"
type input "10:00 AM"
click button "Apply"
click span "57080985"
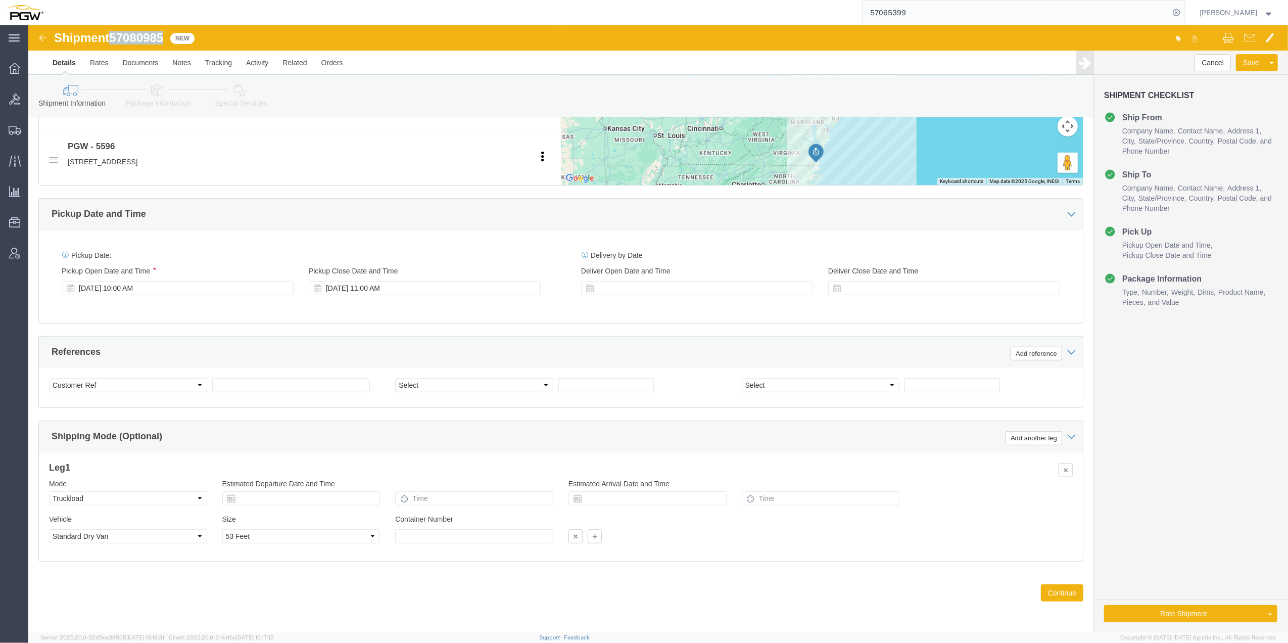
copy span "57080985"
click input "text"
drag, startPoint x: 201, startPoint y: 356, endPoint x: 197, endPoint y: 351, distance: 6.1
paste input "57080985"
type input "57080985"
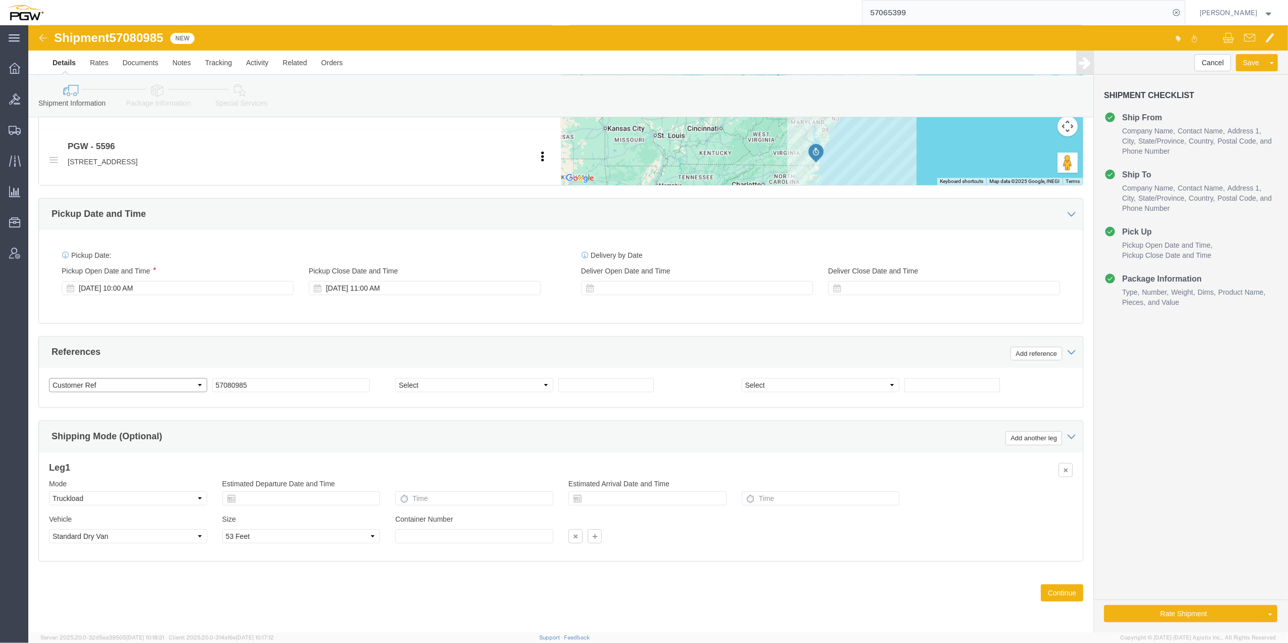
click select "Select Account Type Activity ID Airline Appointment Number ASN Batch Request # …"
select select "BOL"
click select "Select Account Type Activity ID Airline Appointment Number ASN Batch Request # …"
click input "text"
paste input "669726"
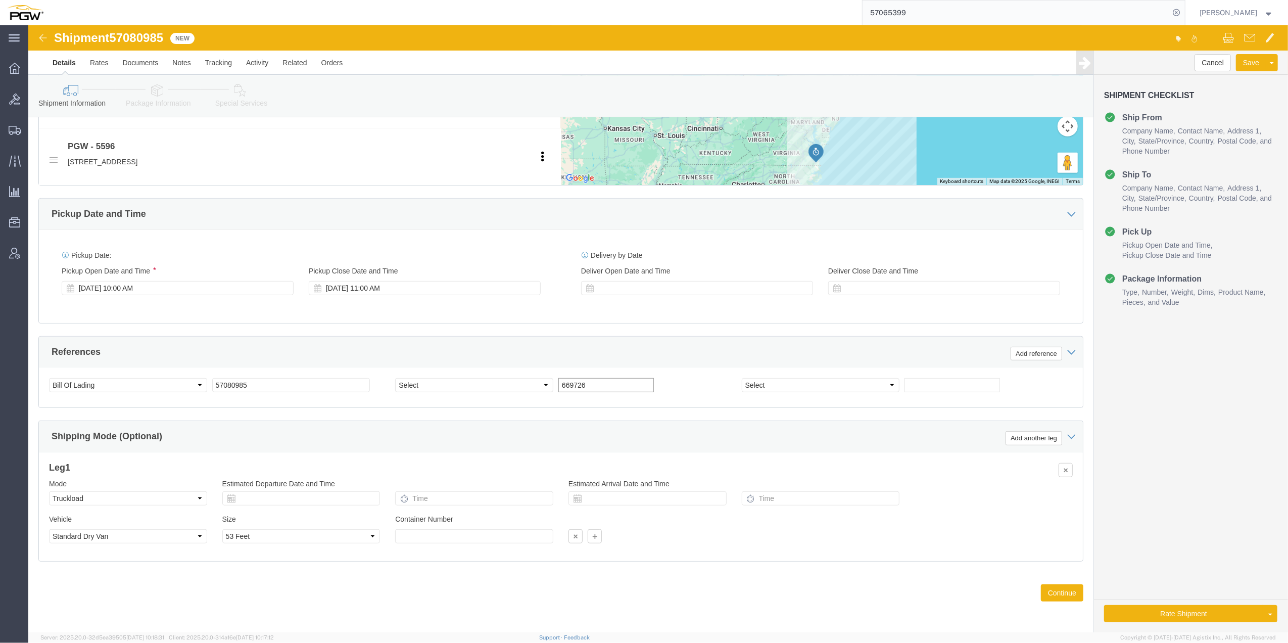
type input "669726"
click select "Select Account Type Activity ID Airline Appointment Number ASN Batch Request # …"
select select "ORDERNUM"
click select "Select Account Type Activity ID Airline Appointment Number ASN Batch Request # …"
click span "57080985"
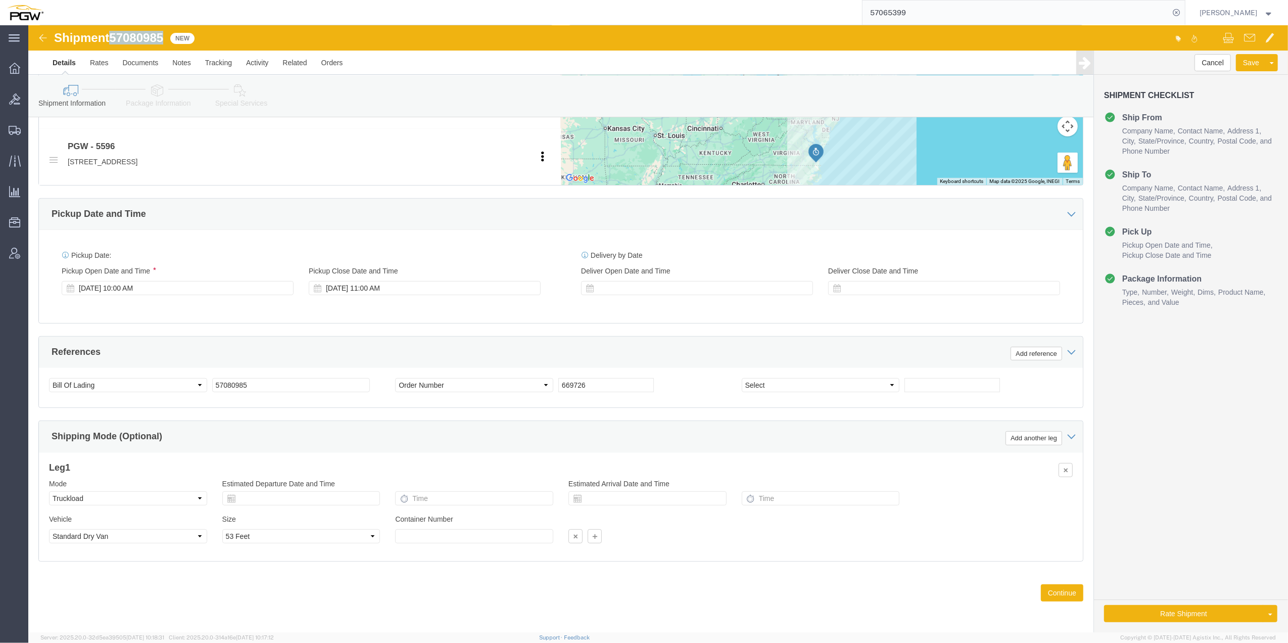
click span "57080985"
copy span "57080985"
click button "Continue"
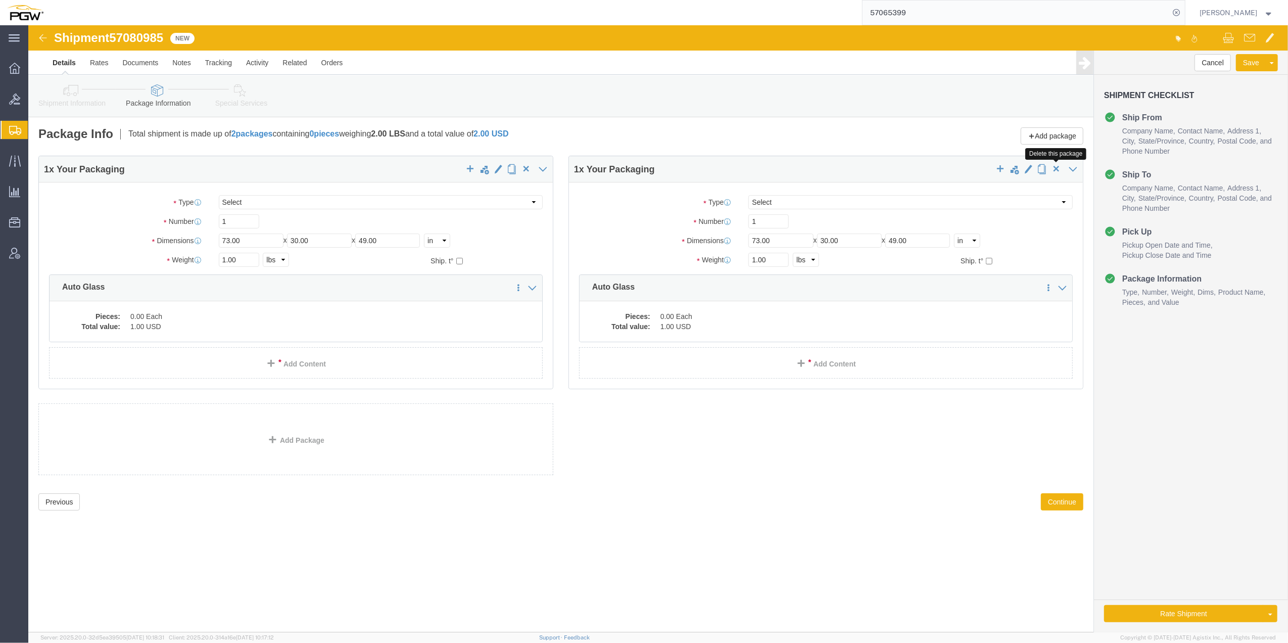
click span "button"
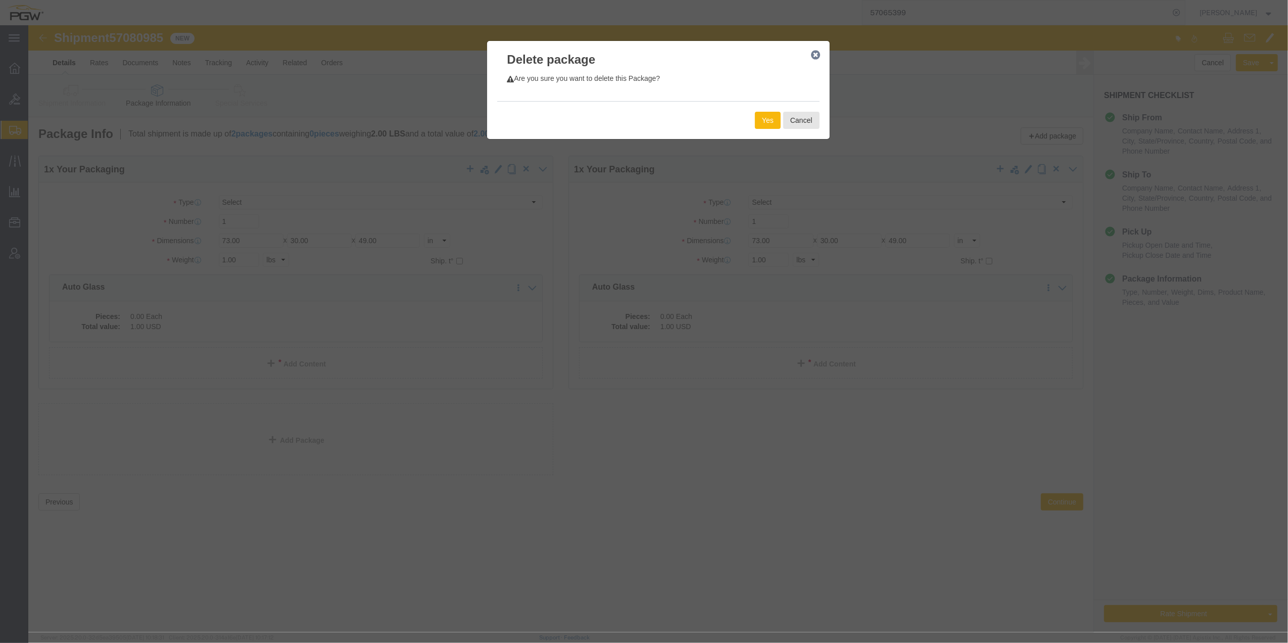
click button "Yes"
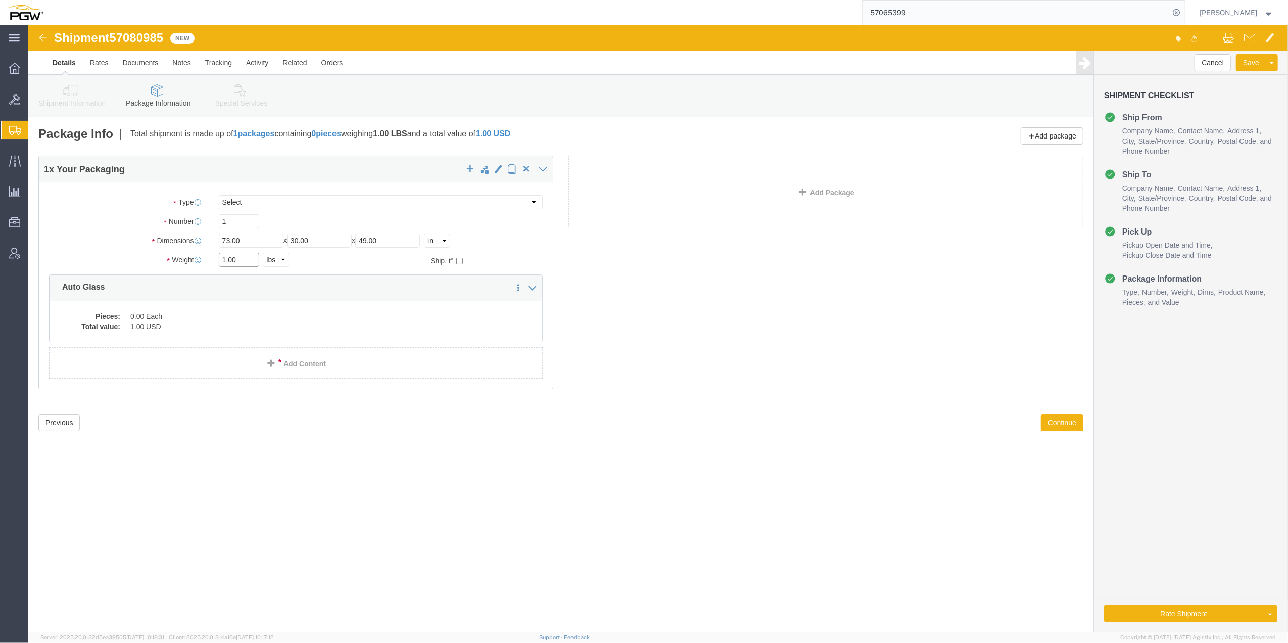
drag, startPoint x: 197, startPoint y: 234, endPoint x: 192, endPoint y: 231, distance: 5.5
click input "1.00"
paste input "26467"
type input "26467.00"
drag, startPoint x: 201, startPoint y: 192, endPoint x: 196, endPoint y: 196, distance: 5.8
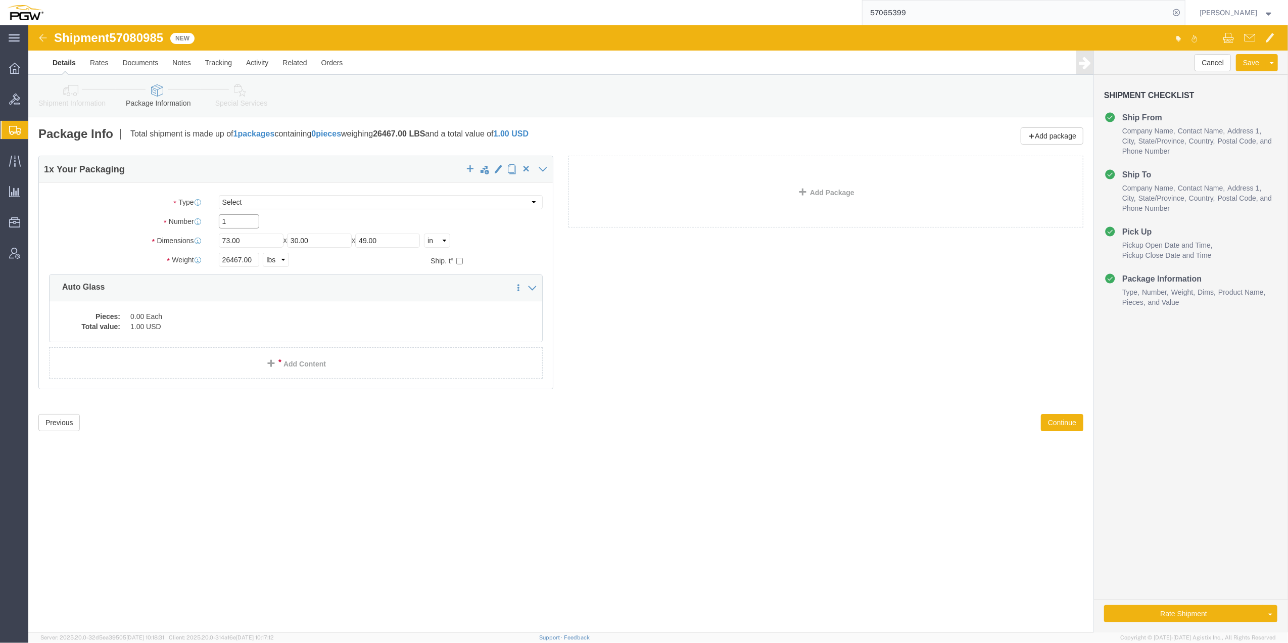
click input "1"
type input "35"
click div "Shipment 57080985 New Details Rates Documents Notes Tracking Activity Related O…"
click dd "0.00 Each"
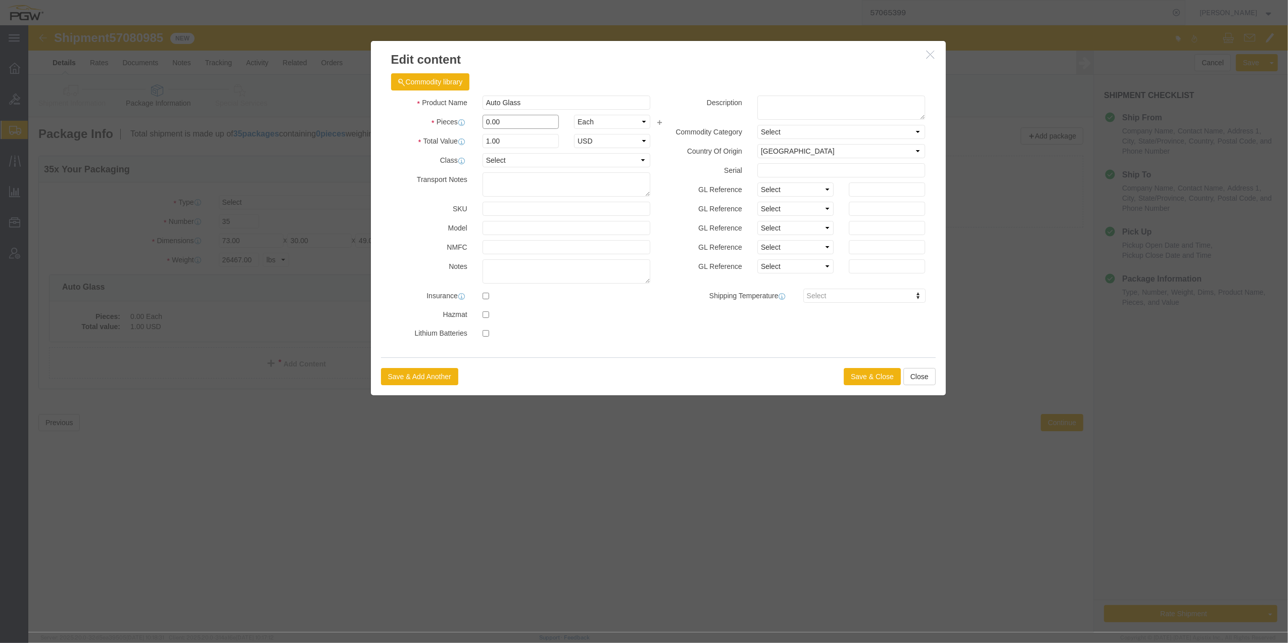
drag, startPoint x: 461, startPoint y: 95, endPoint x: 455, endPoint y: 93, distance: 6.4
click input "0.00"
type input "35.00"
type input "35"
click button "Save & Close"
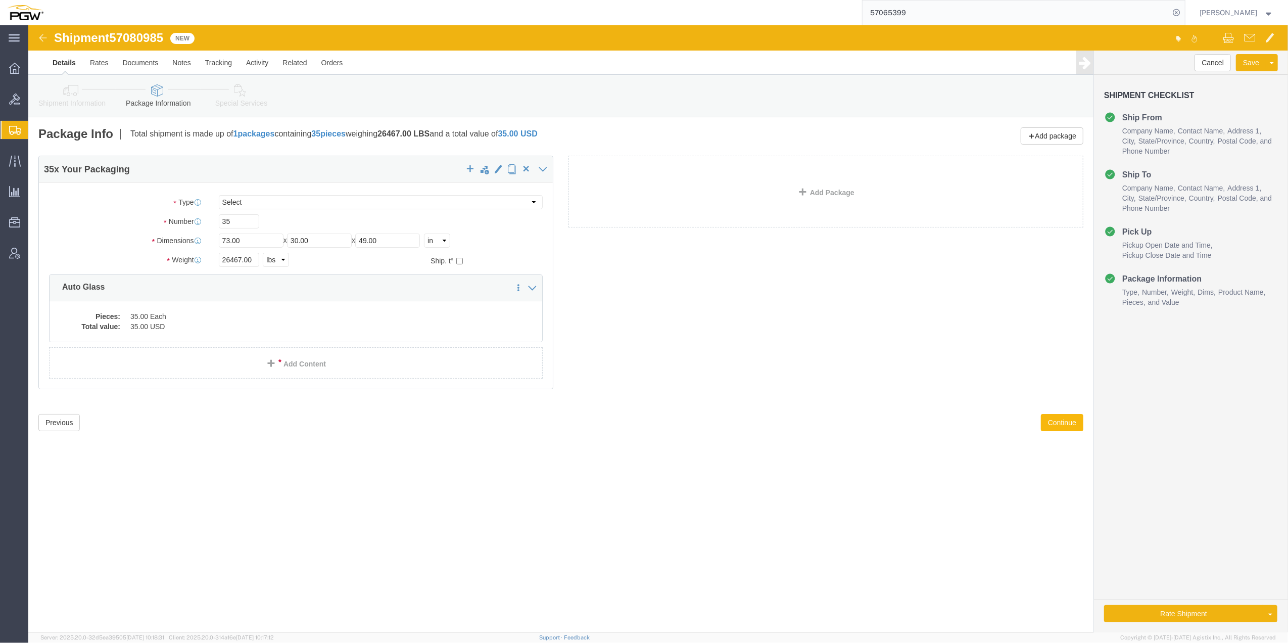
click button "Continue"
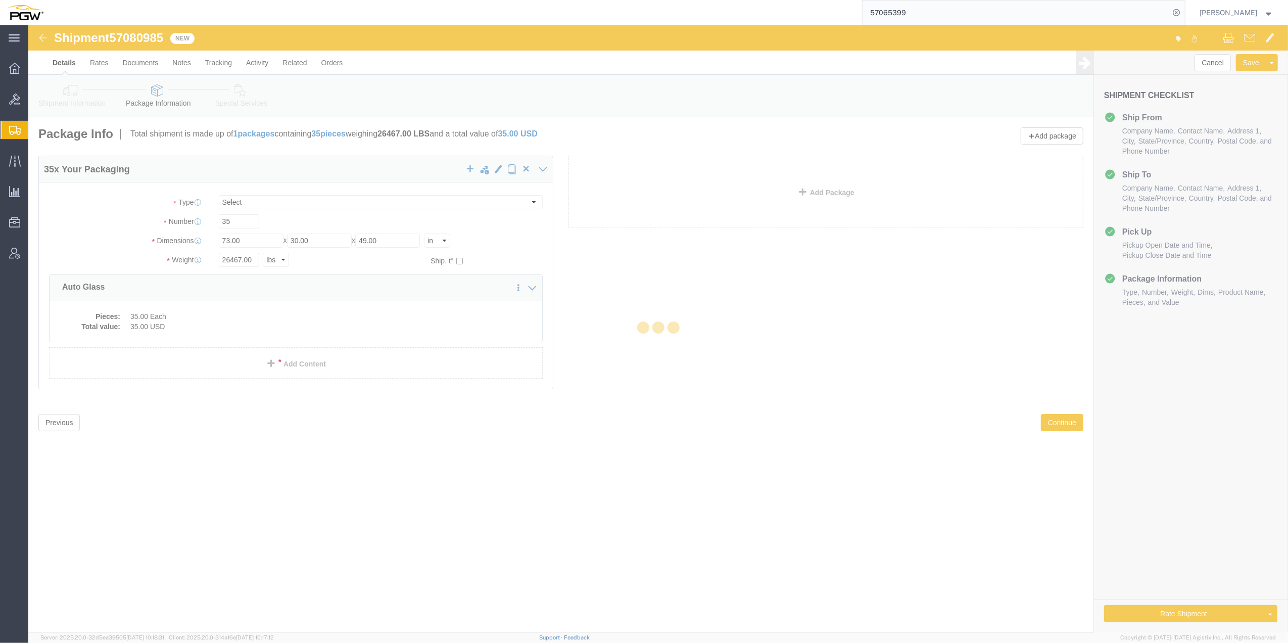
select select
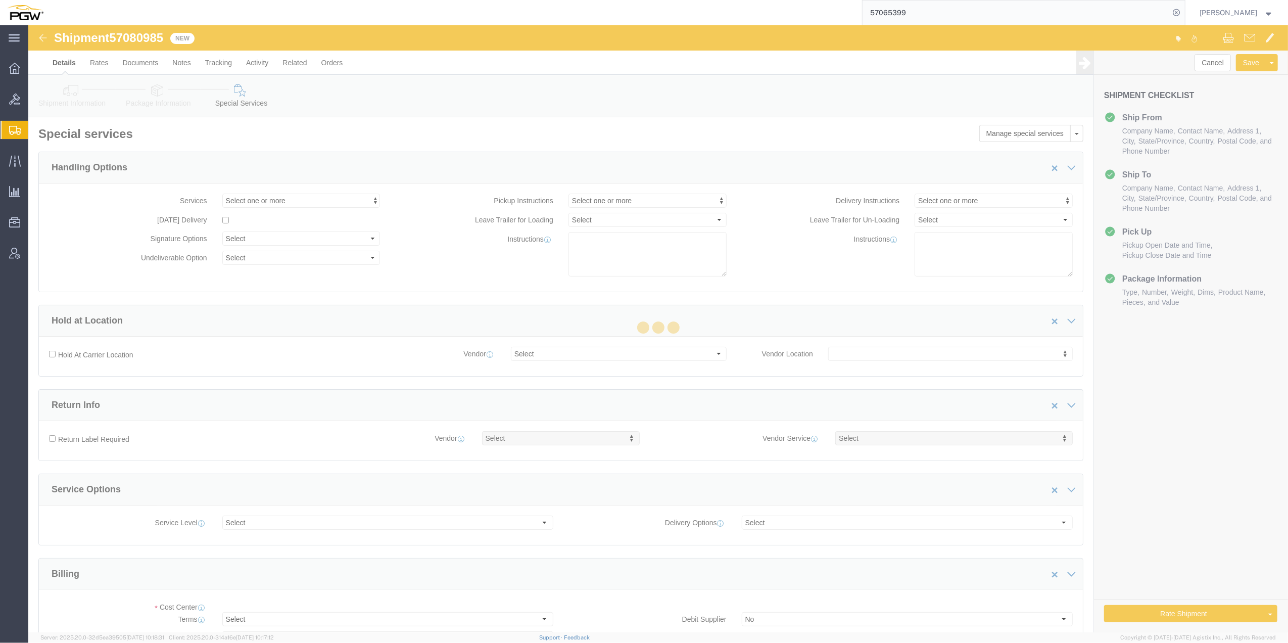
select select "COSTCENTER"
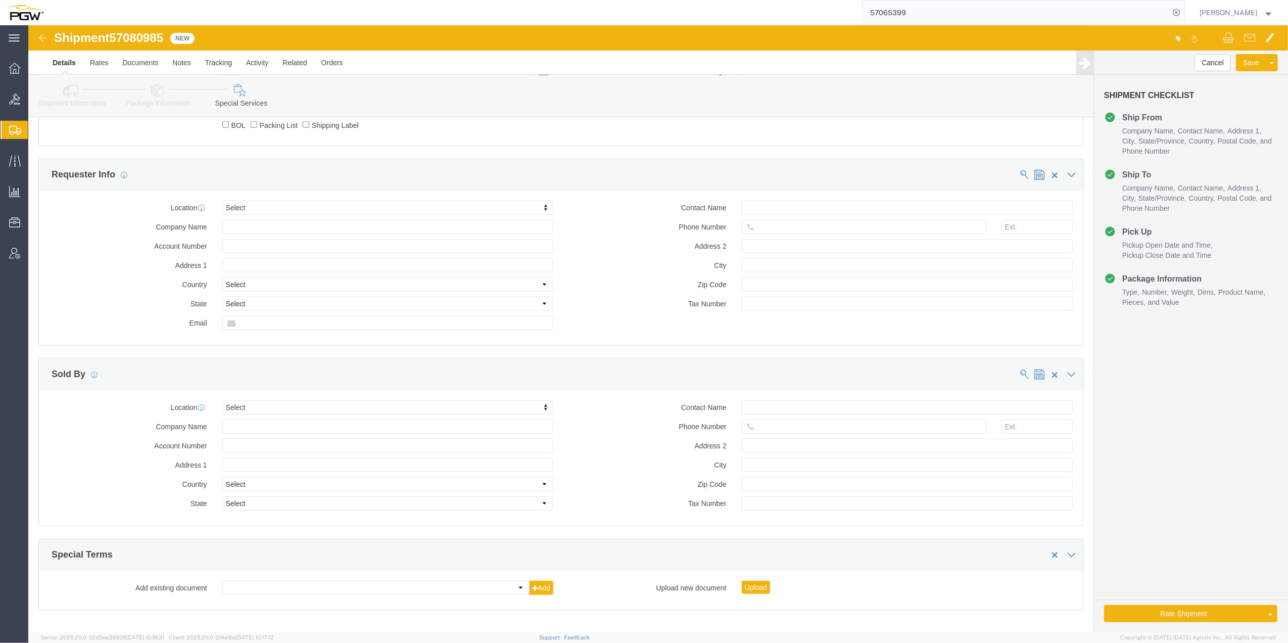
scroll to position [928, 0]
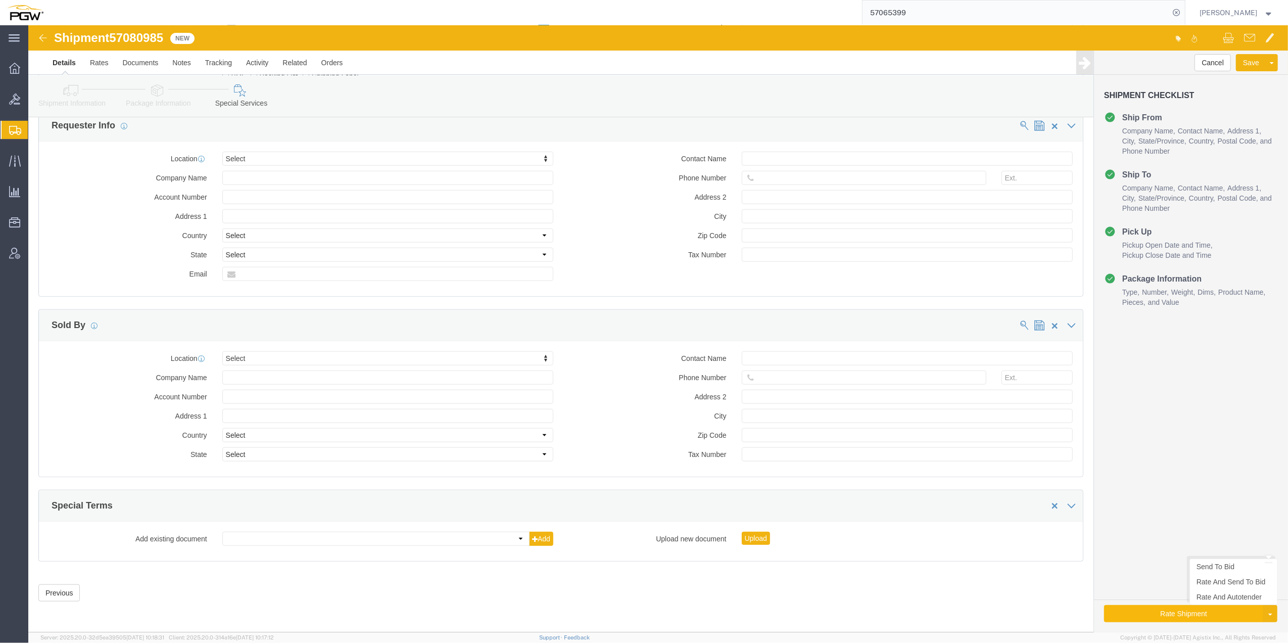
click button "Rate Shipment"
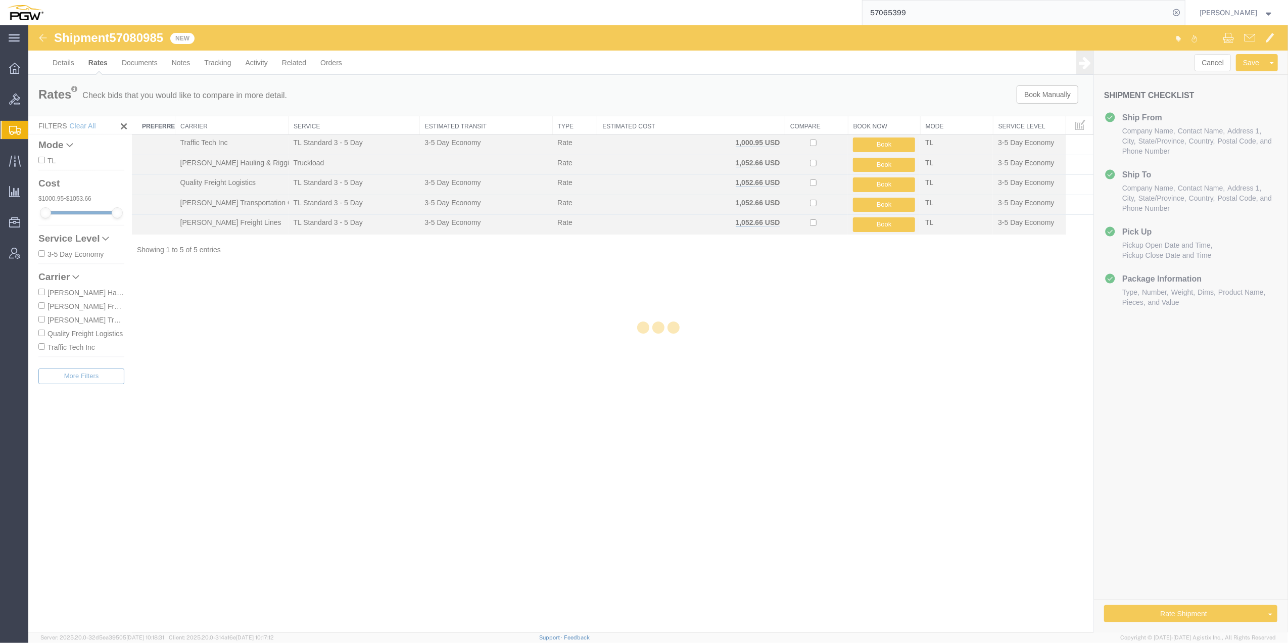
scroll to position [0, 0]
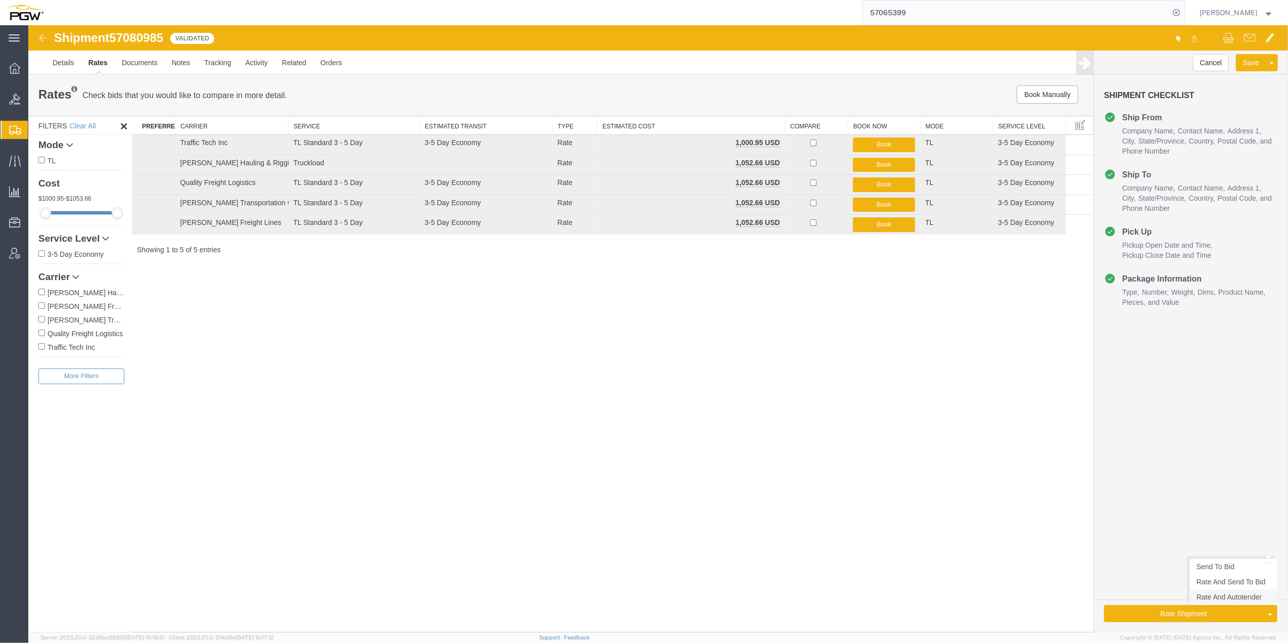
click at [1223, 601] on link "Rate And Autotender" at bounding box center [1233, 596] width 87 height 15
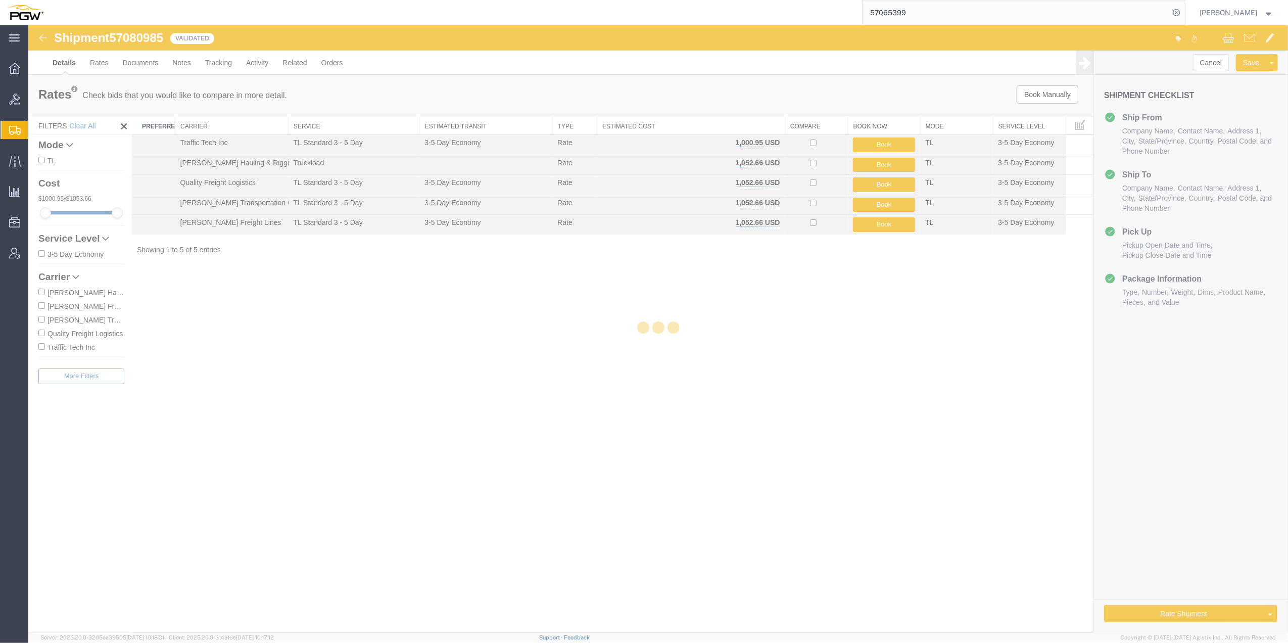
select select "61931"
select select "28395"
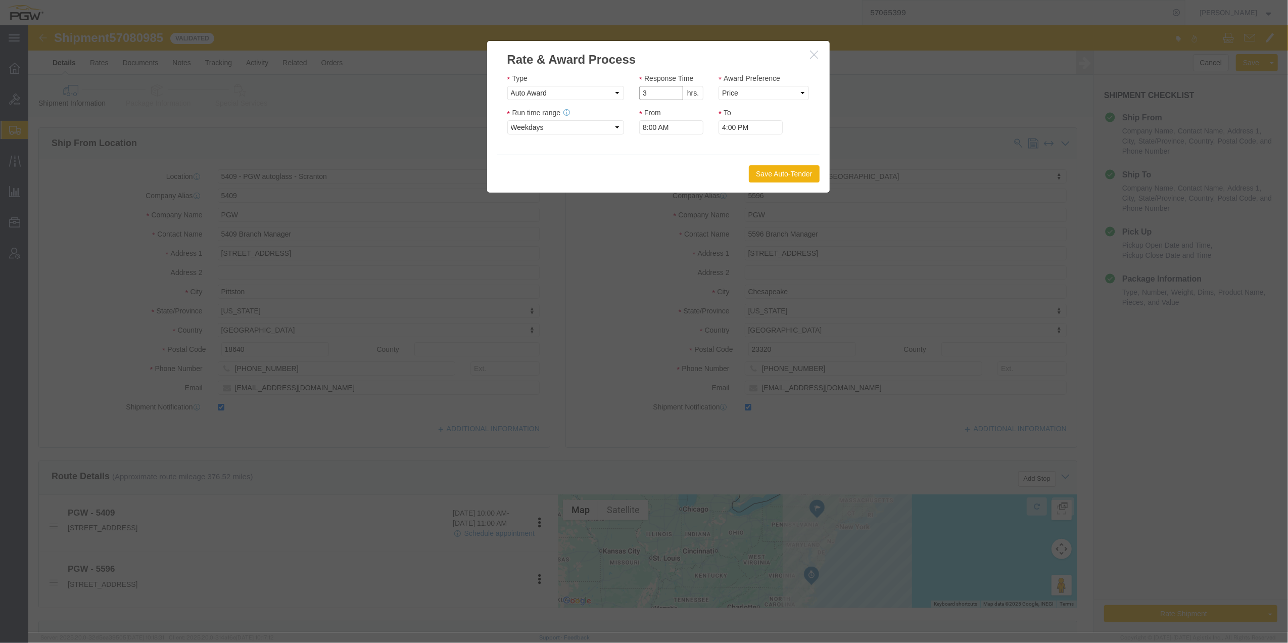
click input "3"
type input "2"
click input "2"
click select "Price Carrier Rank"
select select "LANE_RANK"
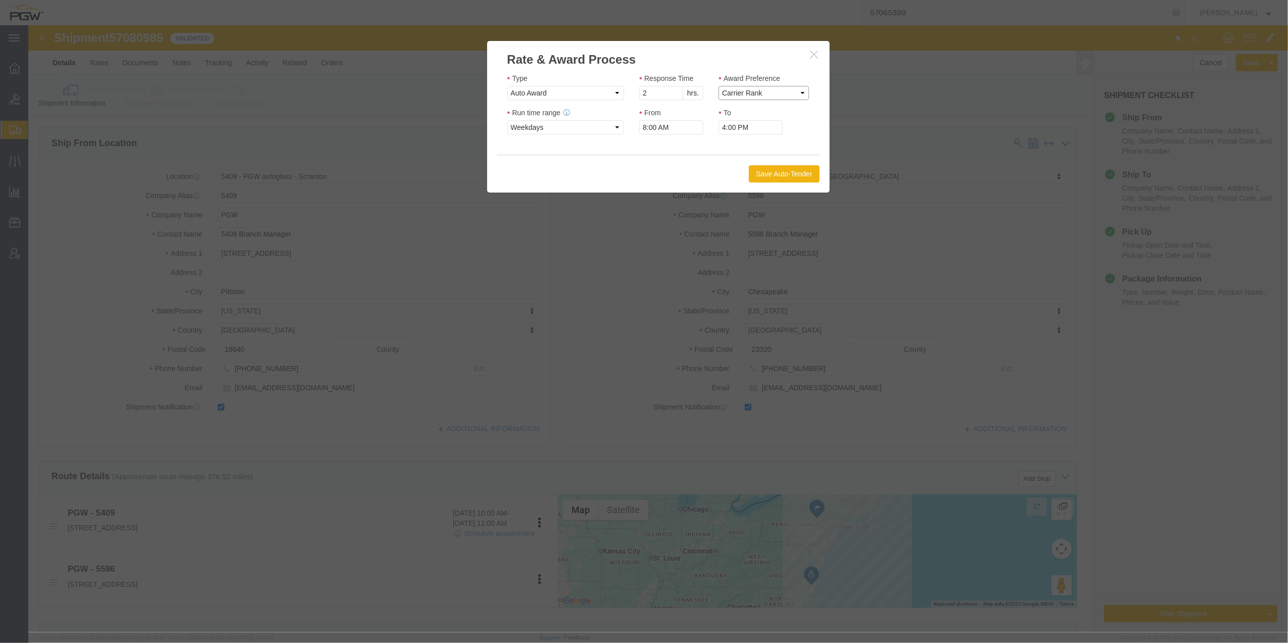
click select "Price Carrier Rank"
click button "Save Auto-Tender"
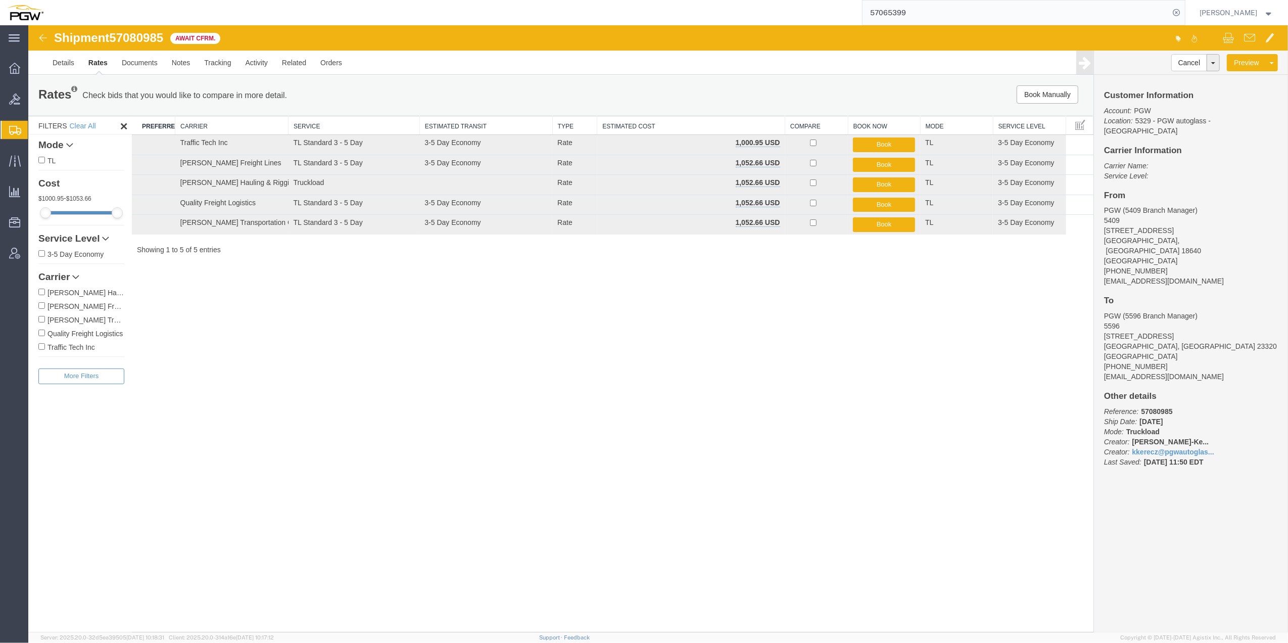
click at [156, 31] on span "57080985" at bounding box center [136, 38] width 54 height 14
drag, startPoint x: 259, startPoint y: 395, endPoint x: 255, endPoint y: 382, distance: 13.6
click at [259, 395] on div "Shipment 57080985 5 of 5 Await Cfrm. Details Rates Documents Notes Tracking Act…" at bounding box center [658, 328] width 1260 height 607
click at [0, 0] on span "Create from Template" at bounding box center [0, 0] width 0 height 0
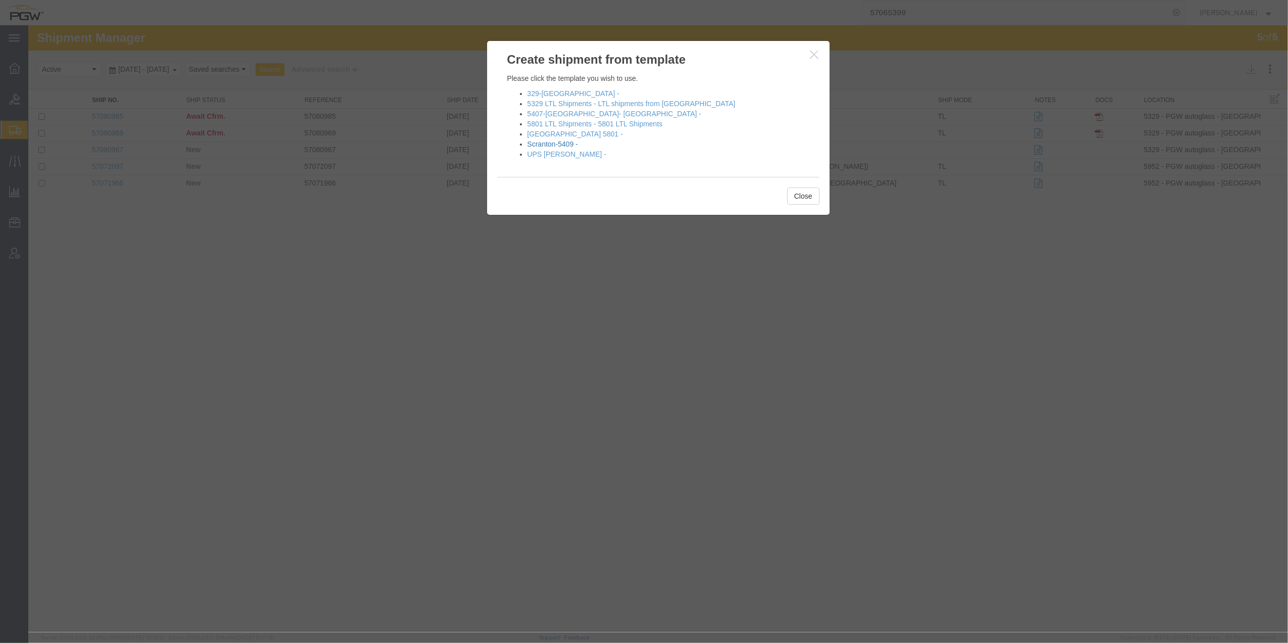
click at [562, 146] on link "Scranton-5409 -" at bounding box center [553, 144] width 51 height 8
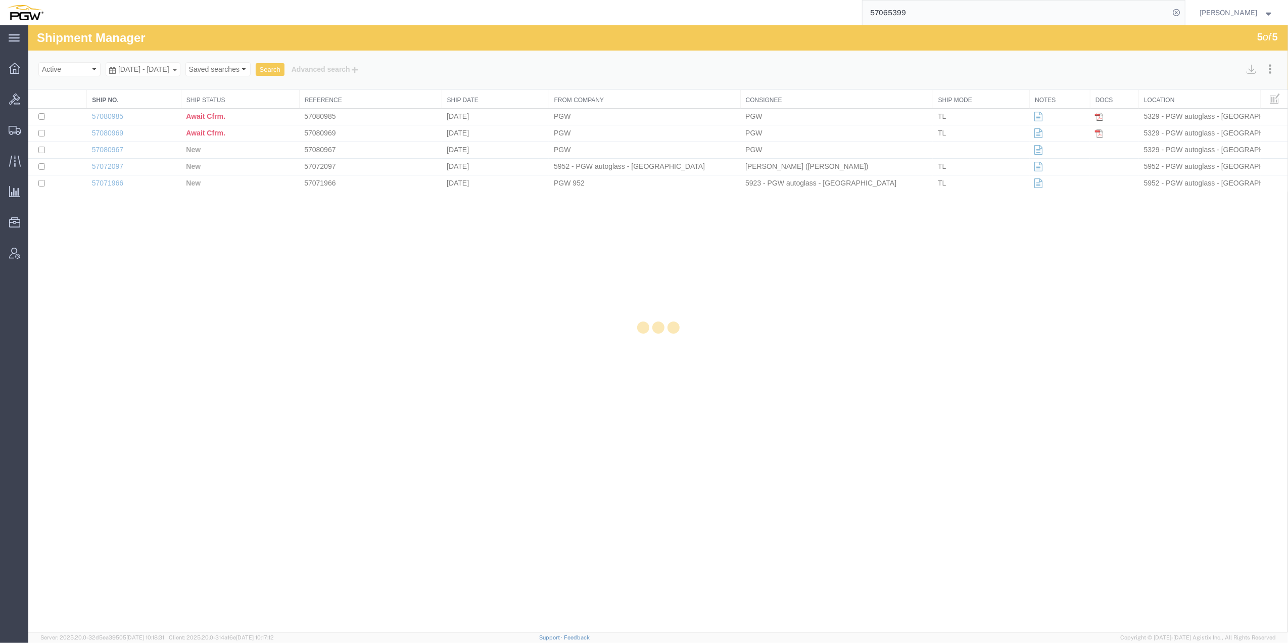
select select "61931"
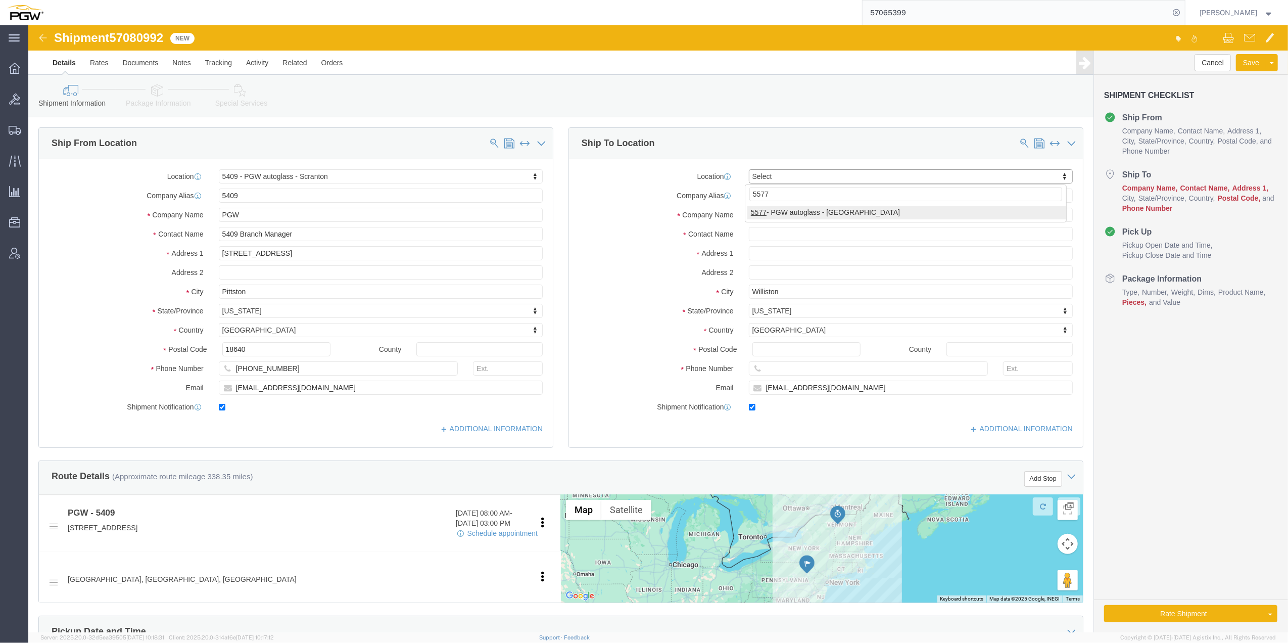
type input "5577"
select select "28381"
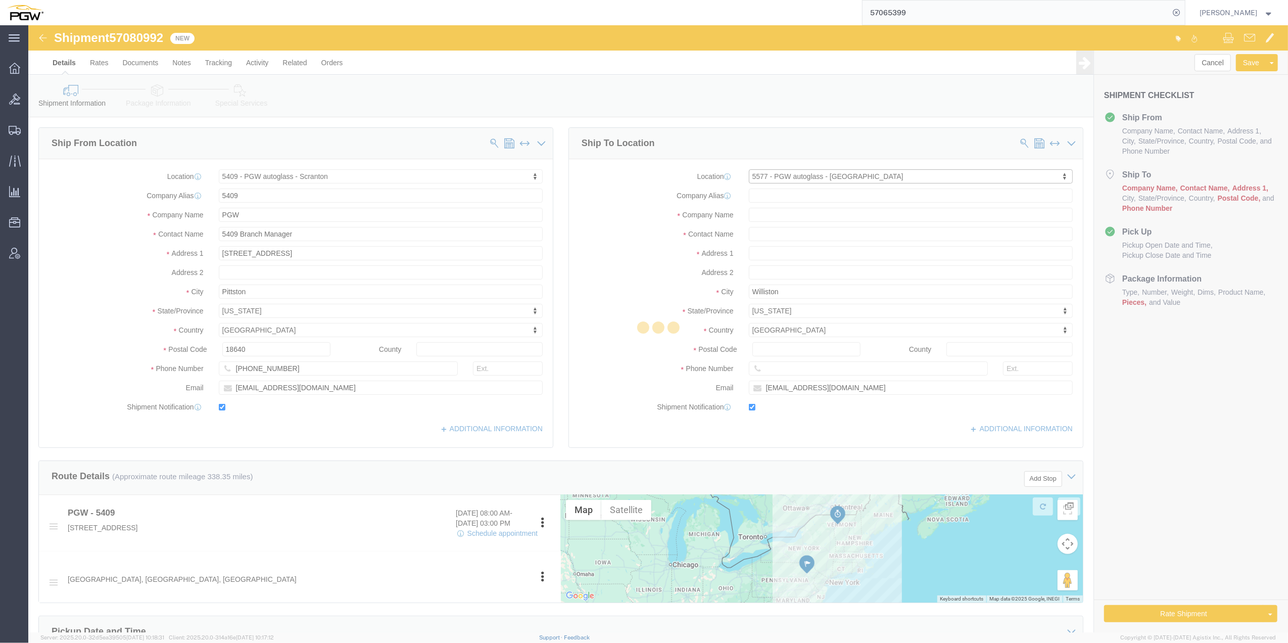
type input "5577"
type input "PGW"
type input "5577 Branch Manager"
type input "[STREET_ADDRESS]"
type input "[GEOGRAPHIC_DATA]"
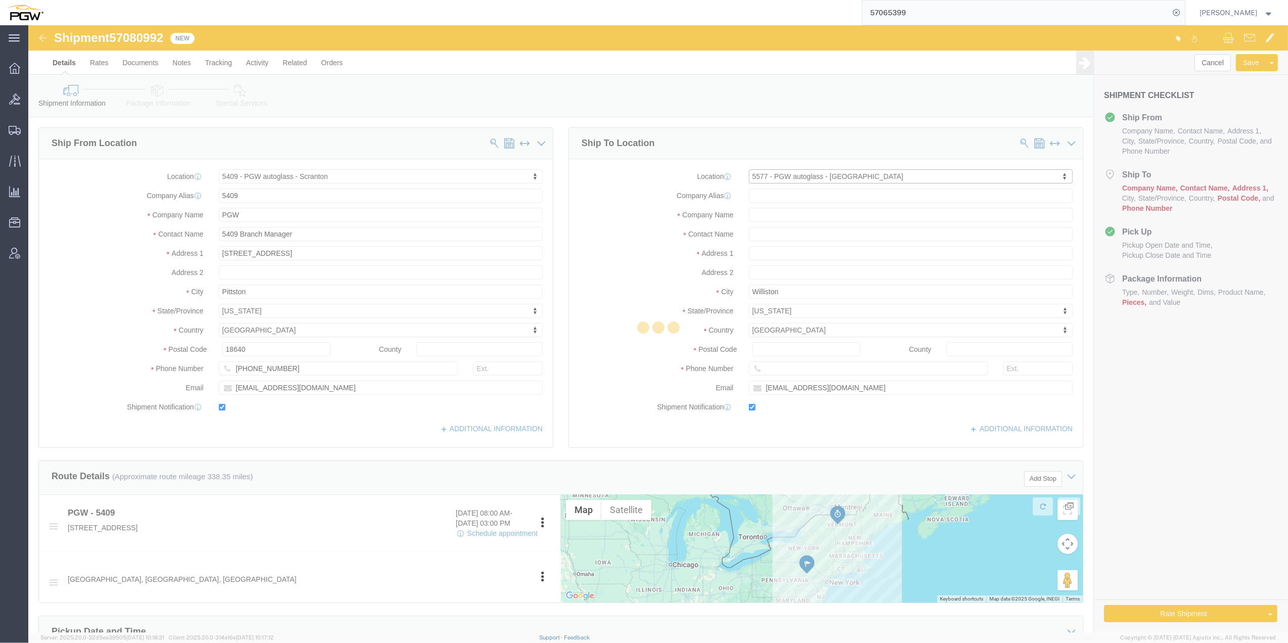
type input "22304"
type input "[PHONE_NUMBER]"
type input "[EMAIL_ADDRESS][DOMAIN_NAME]"
select select "VA"
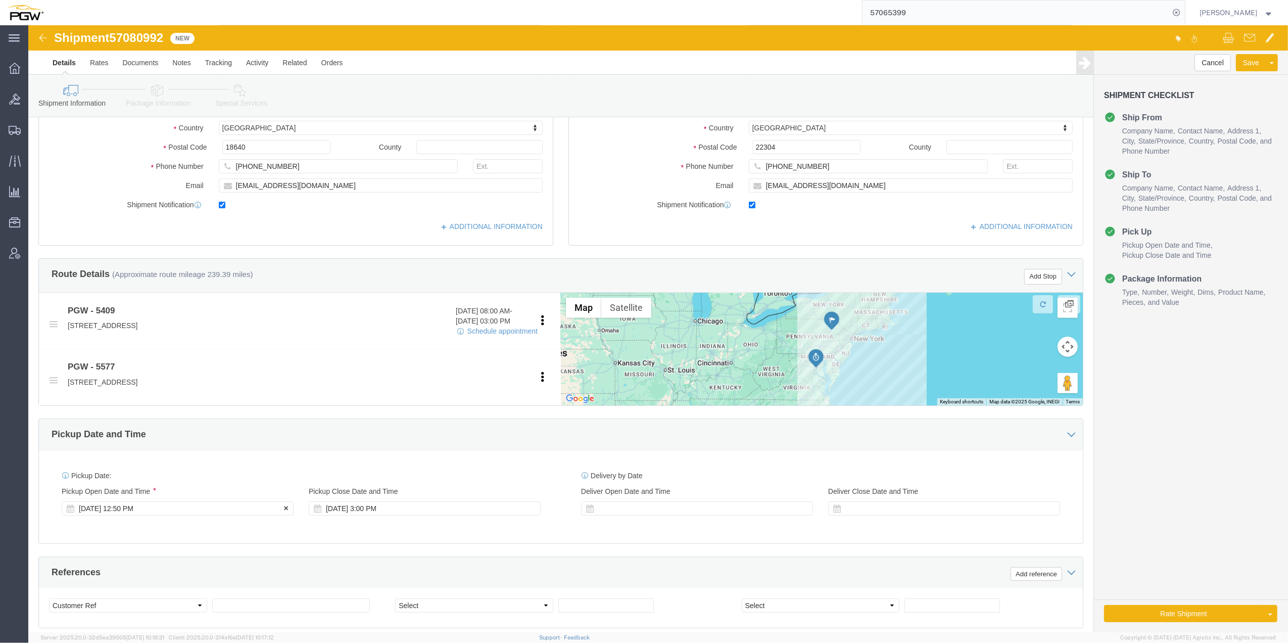
click div "[DATE] 12:50 PM"
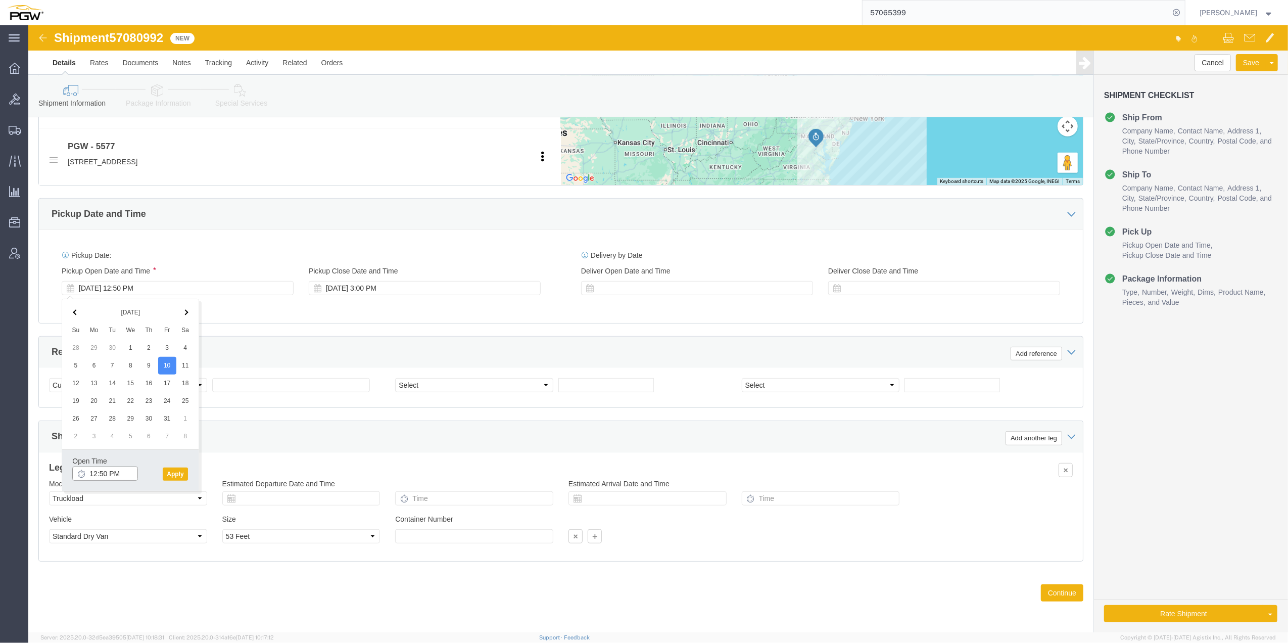
click input "12:50 PM"
type input "12:00 PM"
click button "Apply"
click div "Select Account Type Activity ID Airline Appointment Number ASN Batch Request # …"
click select "Select Account Type Activity ID Airline Appointment Number ASN Batch Request # …"
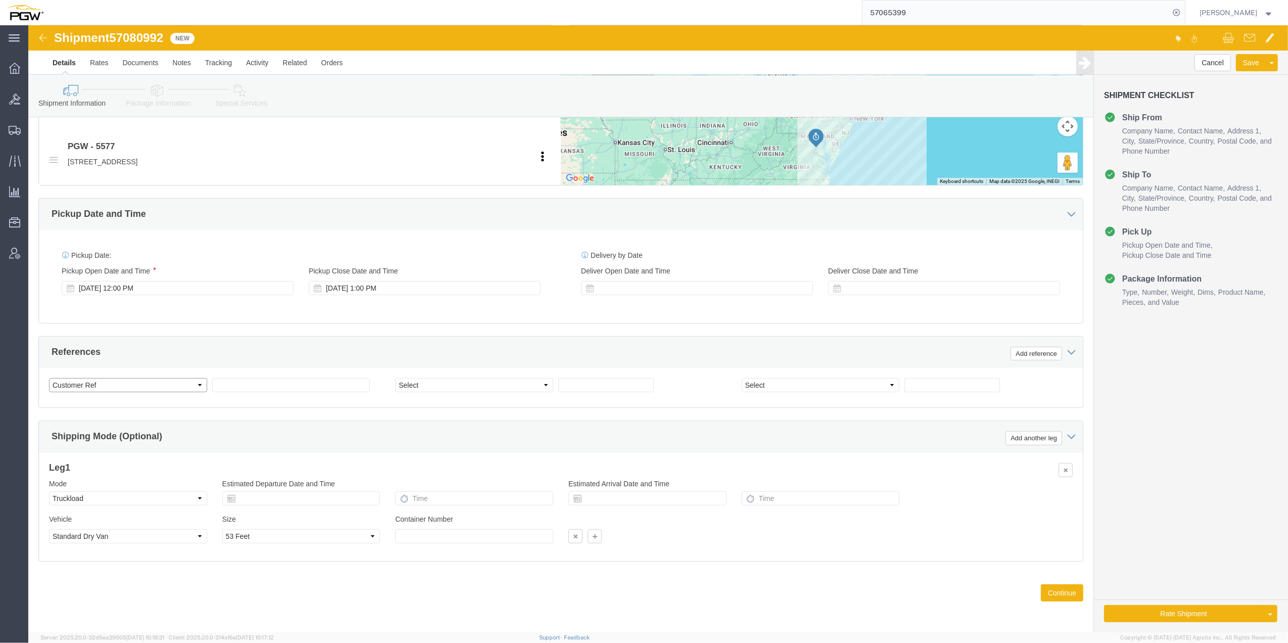
select select "BOL"
click select "Select Account Type Activity ID Airline Appointment Number ASN Batch Request # …"
click span "57080992"
copy span "57080992"
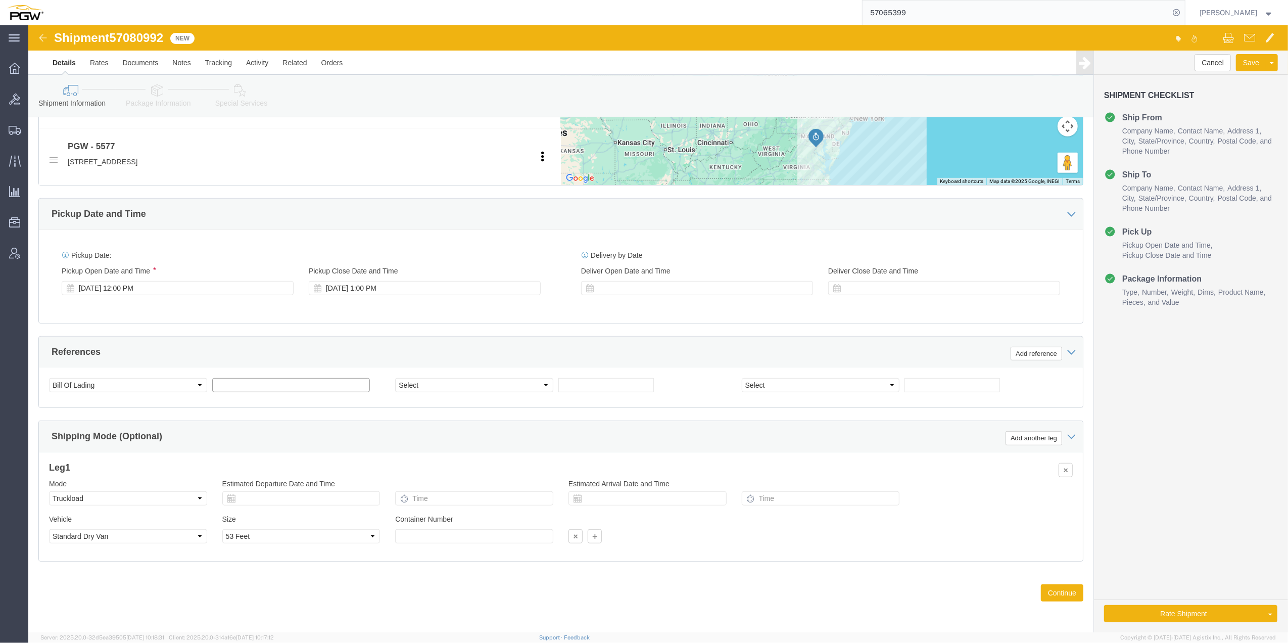
click input "text"
paste input "57080992"
type input "57080992"
click select "Select Account Type Activity ID Airline Appointment Number ASN Batch Request # …"
select select "ORDERNUM"
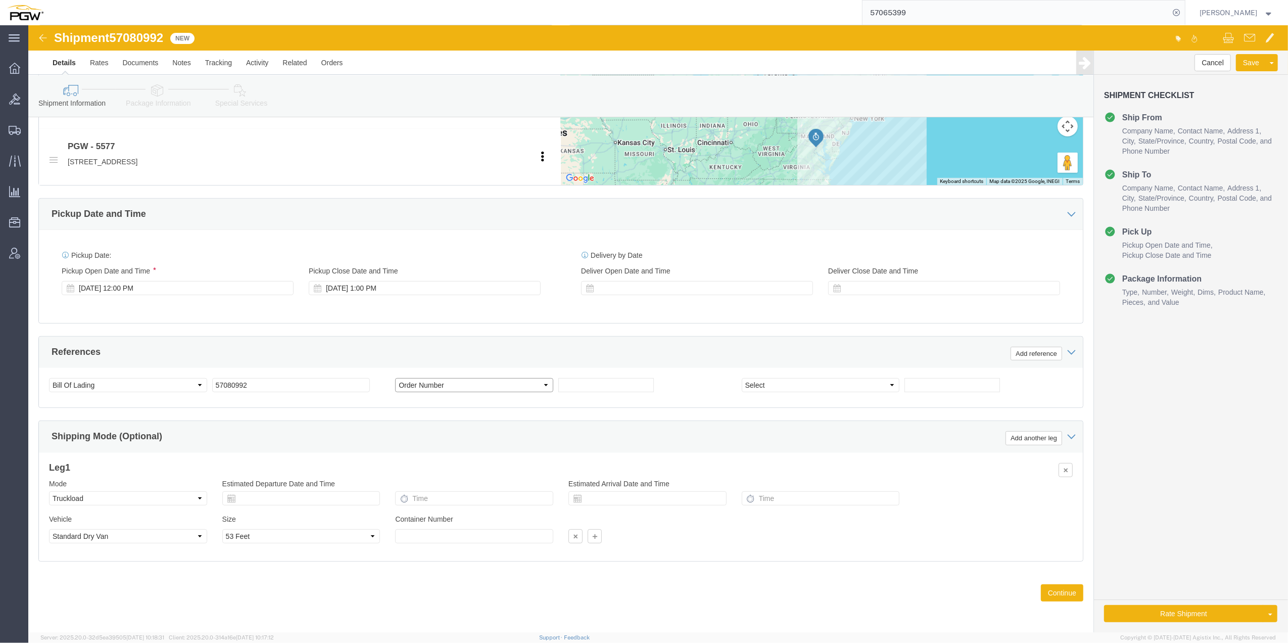
click select "Select Account Type Activity ID Airline Appointment Number ASN Batch Request # …"
click input "text"
paste input "669722"
type input "669722"
click button "Continue"
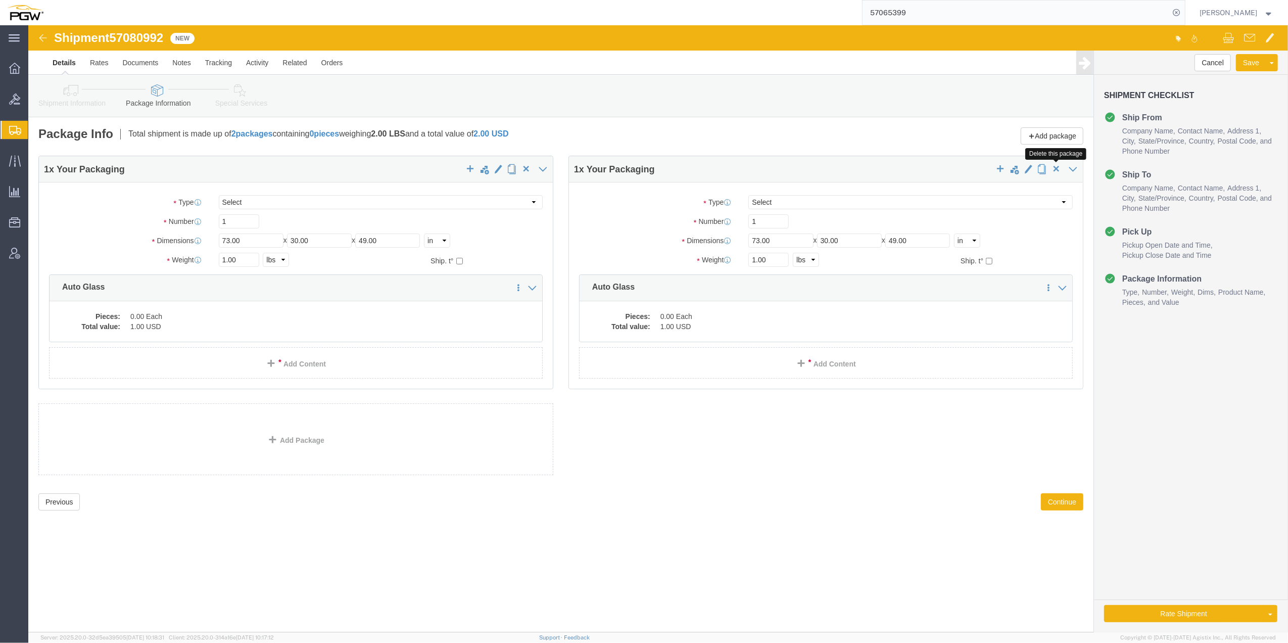
click span "button"
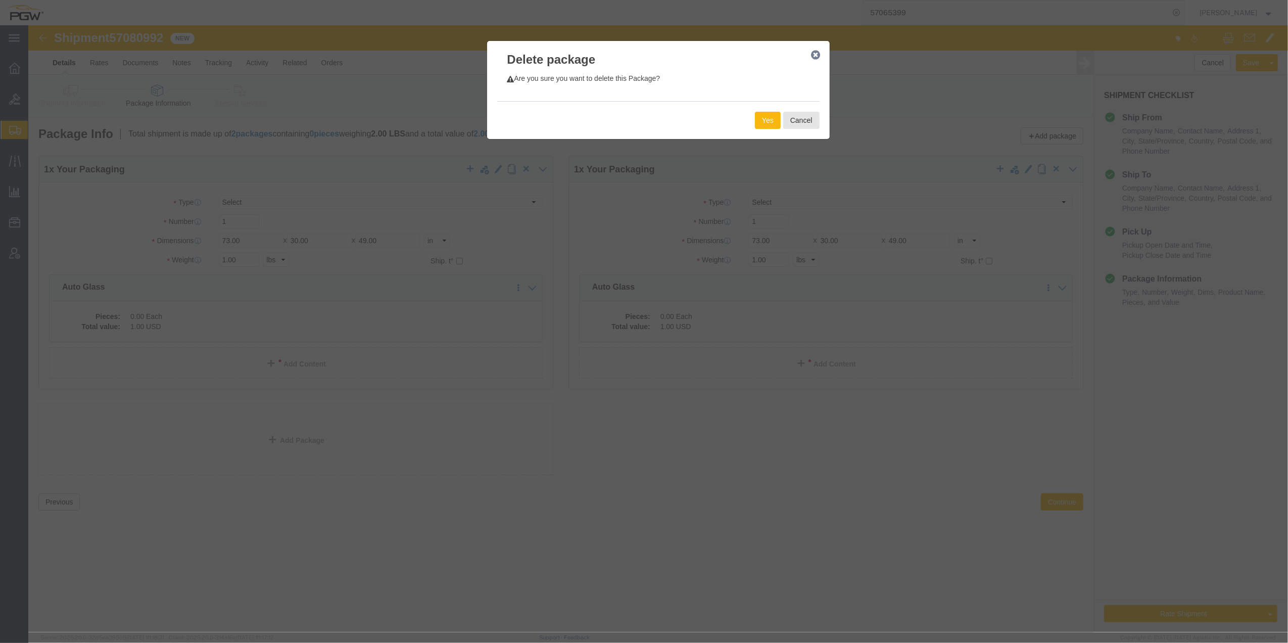
click button "Yes"
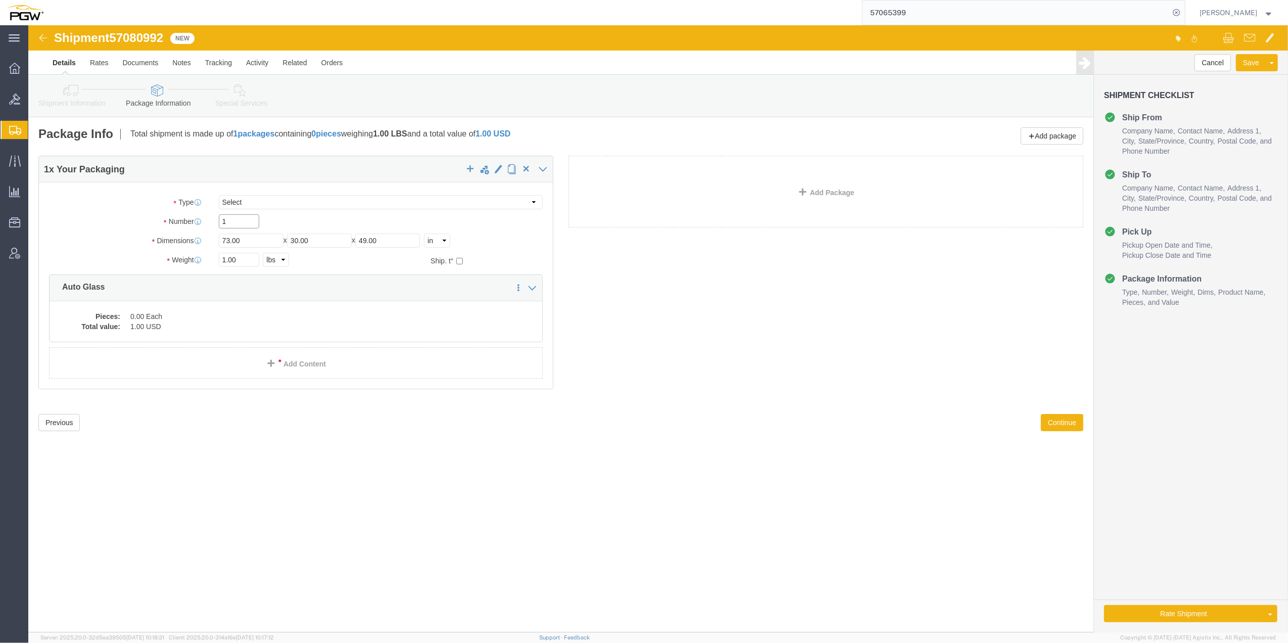
drag, startPoint x: 199, startPoint y: 199, endPoint x: 192, endPoint y: 192, distance: 10.0
click input "1"
type input "45"
click input "1.00"
paste input "30286"
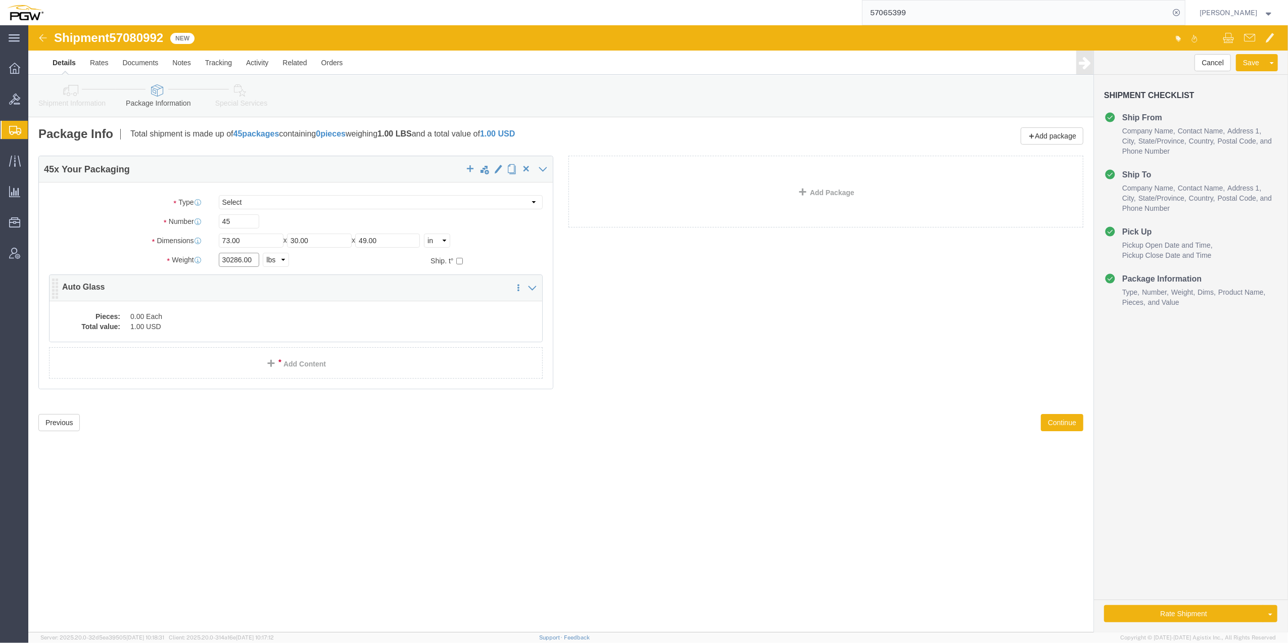
type input "30286.00"
click dd "0.00 Each"
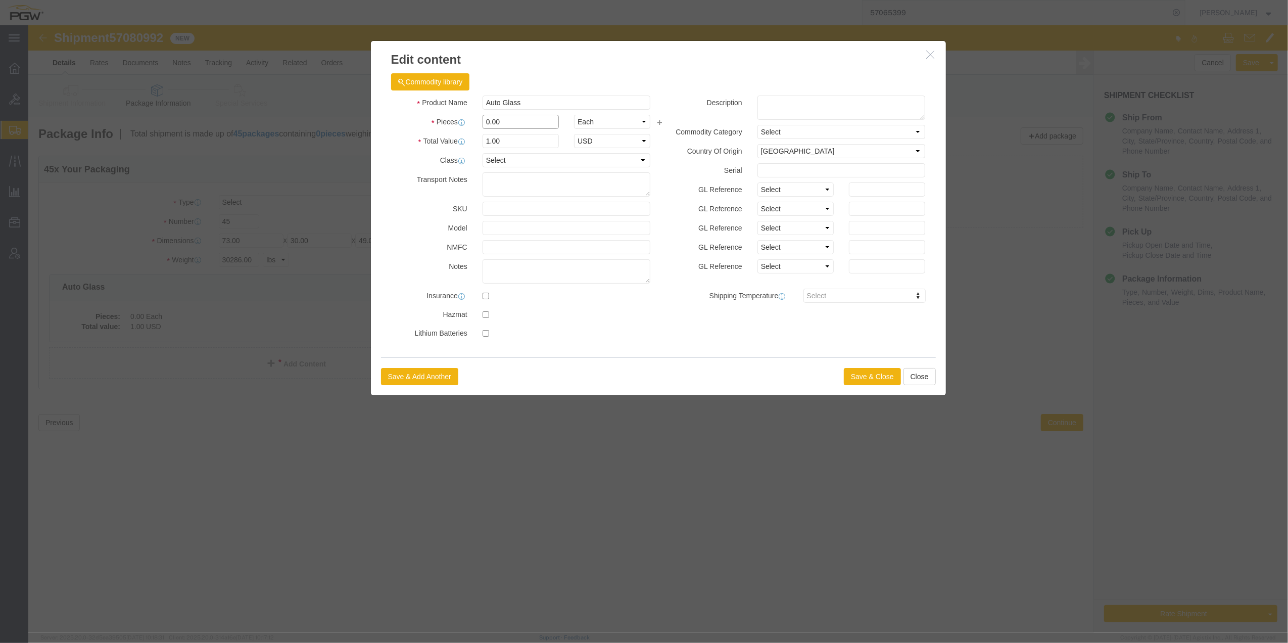
click input "0.00"
click div "0.00"
type input "45.00"
type input "45"
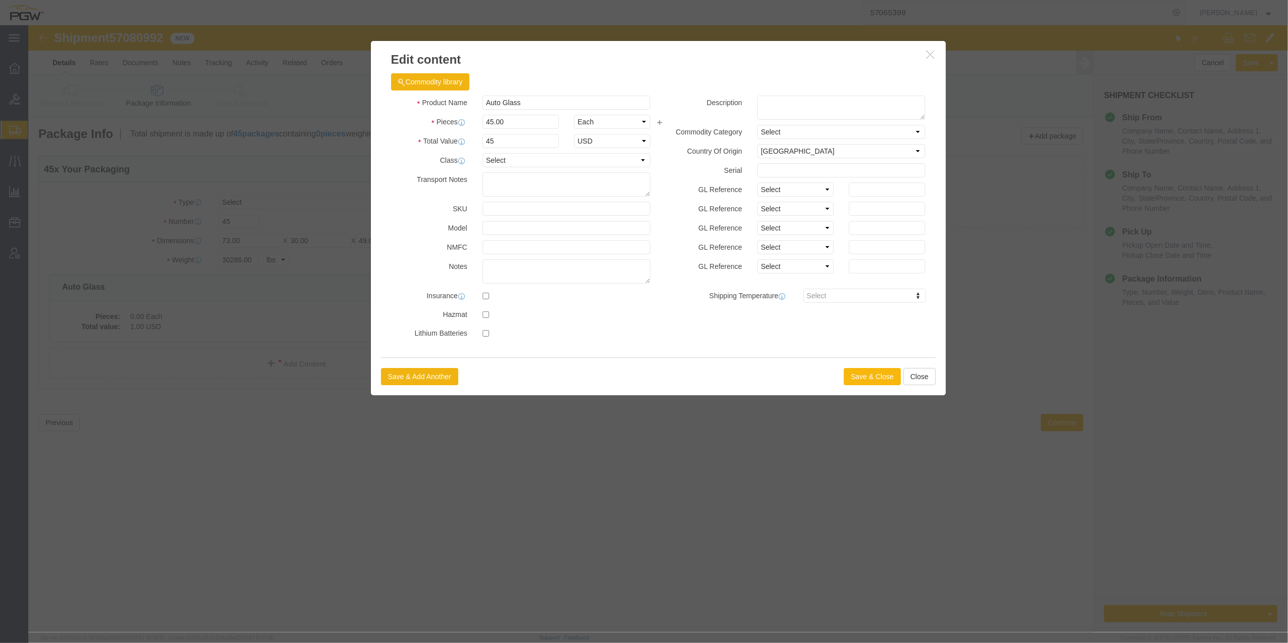
click button "Save & Close"
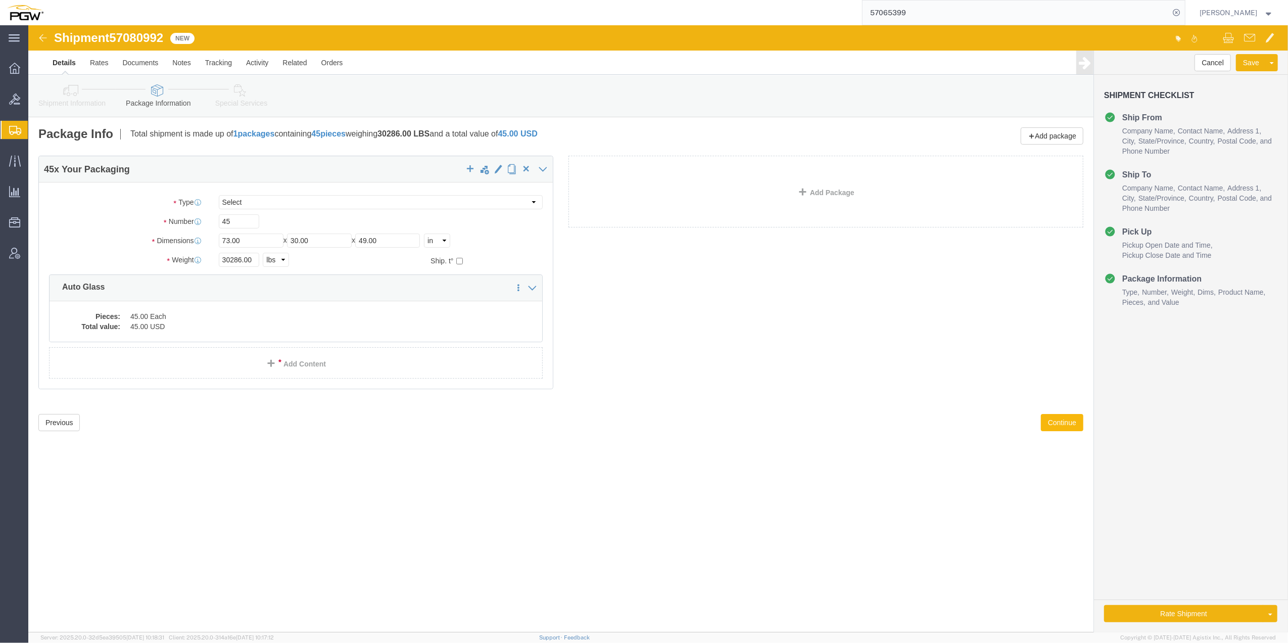
click button "Continue"
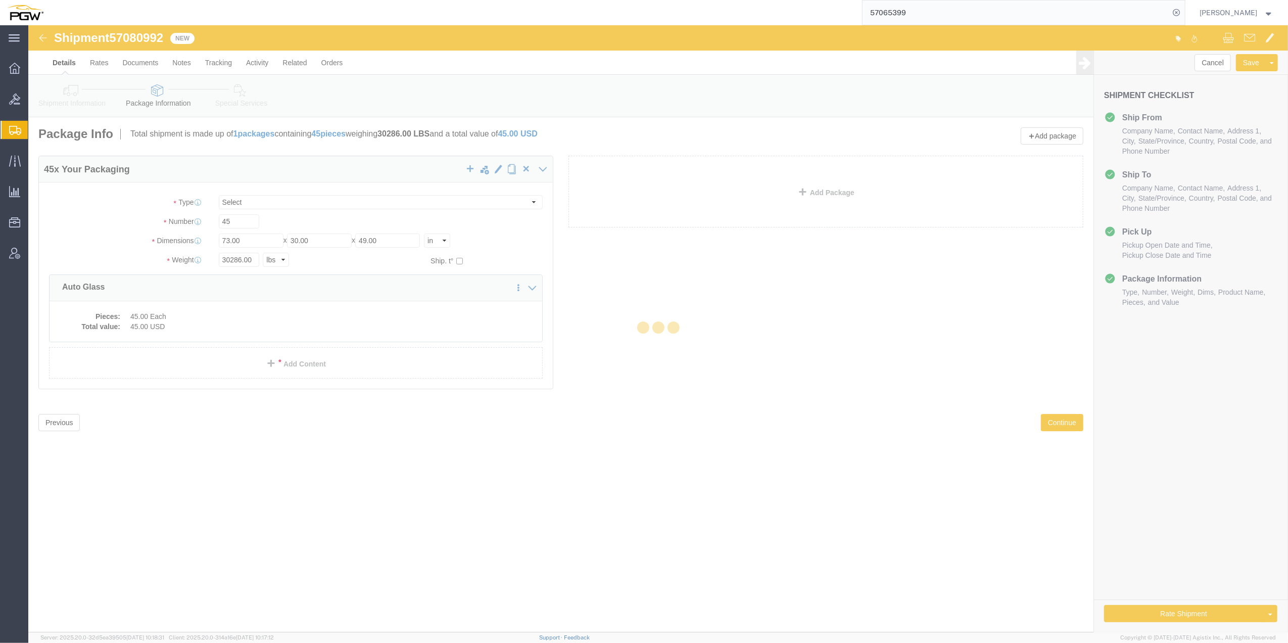
select select
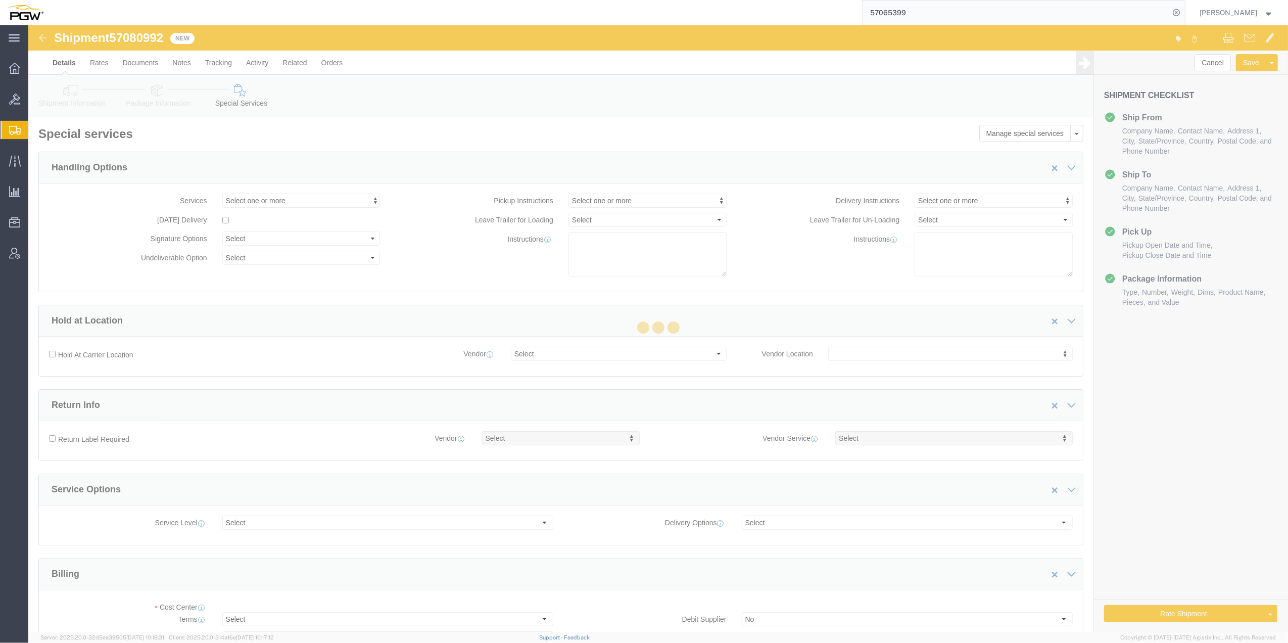
select select "COSTCENTER"
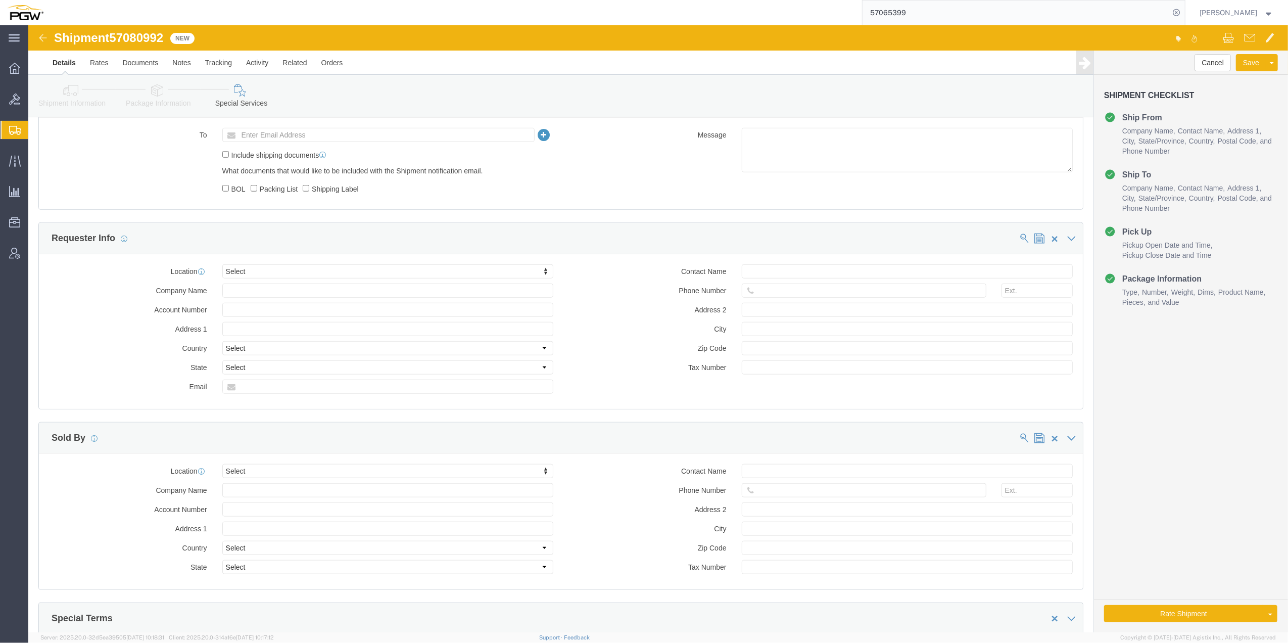
scroll to position [928, 0]
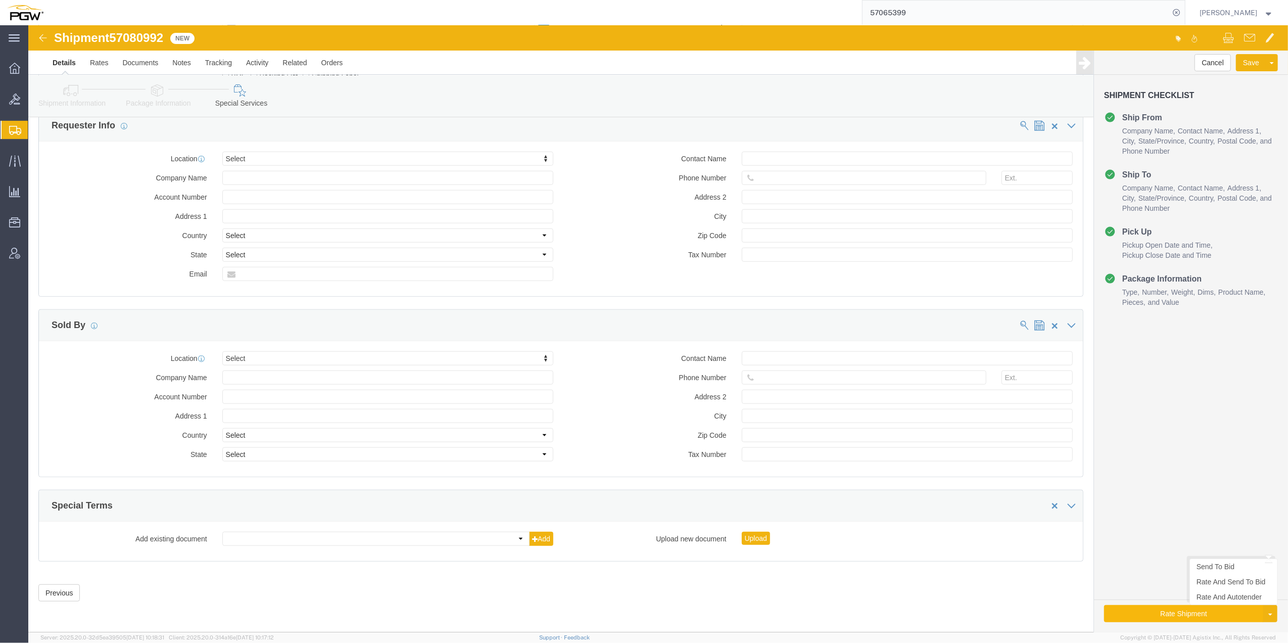
click button "Rate Shipment"
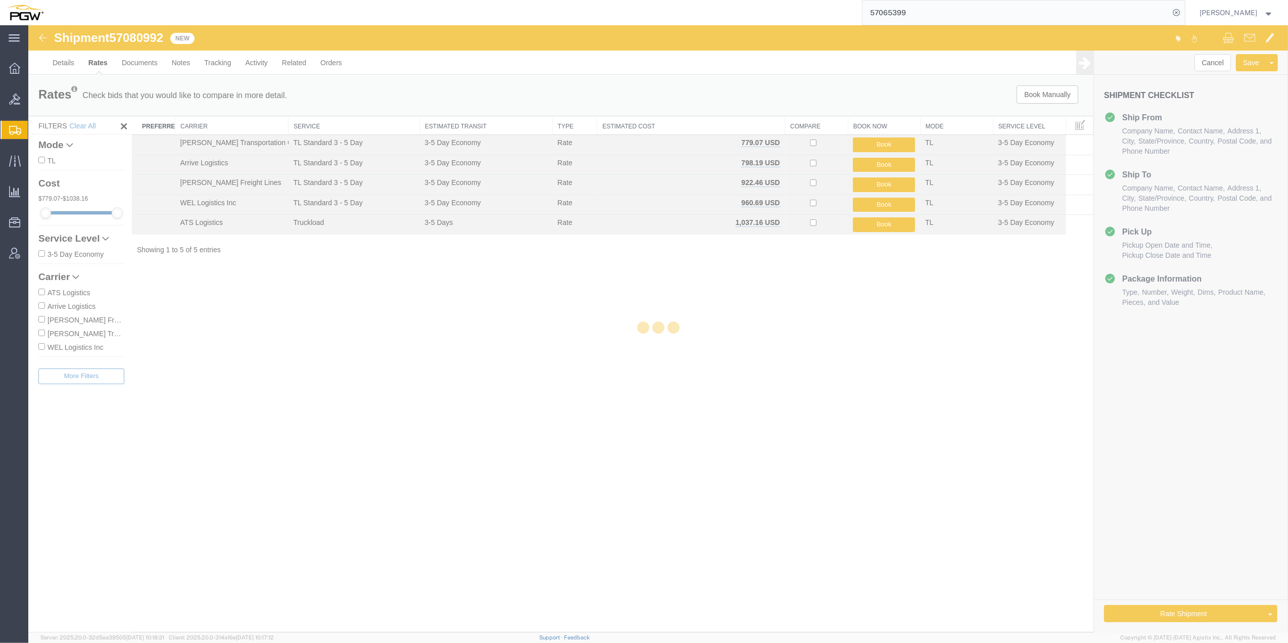
scroll to position [0, 0]
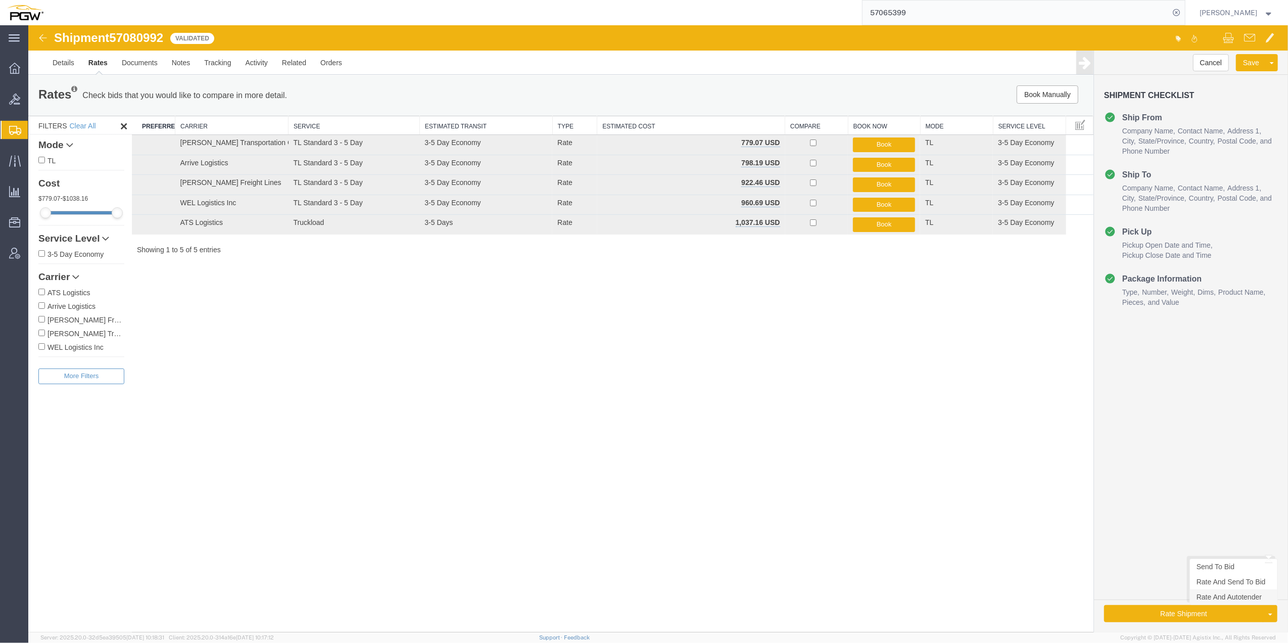
click at [1217, 601] on link "Rate And Autotender" at bounding box center [1233, 596] width 87 height 15
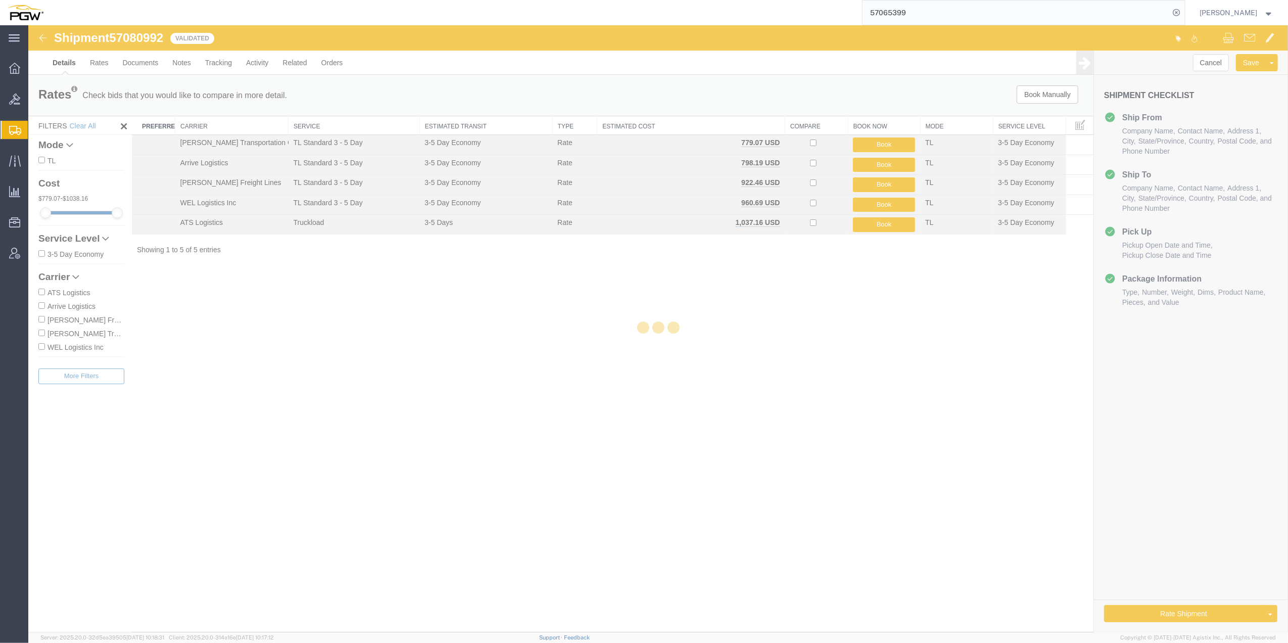
select select "61931"
select select "28381"
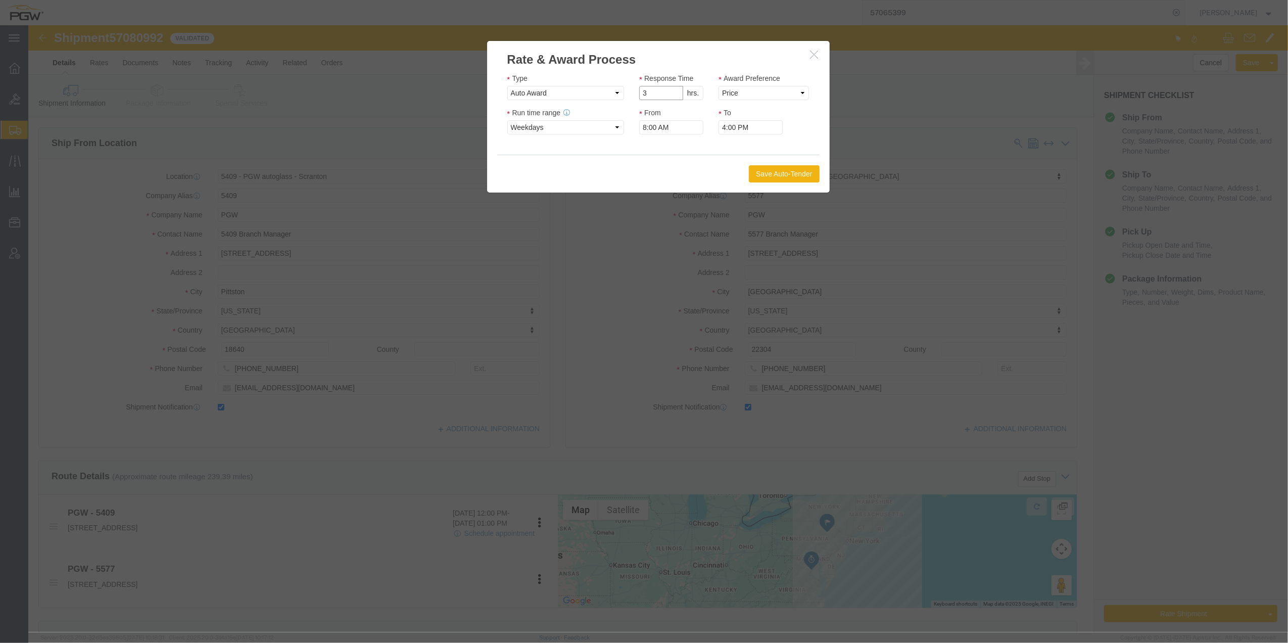
click input "3"
type input "2"
click input "2"
click select "Price Carrier Rank"
select select "LANE_RANK"
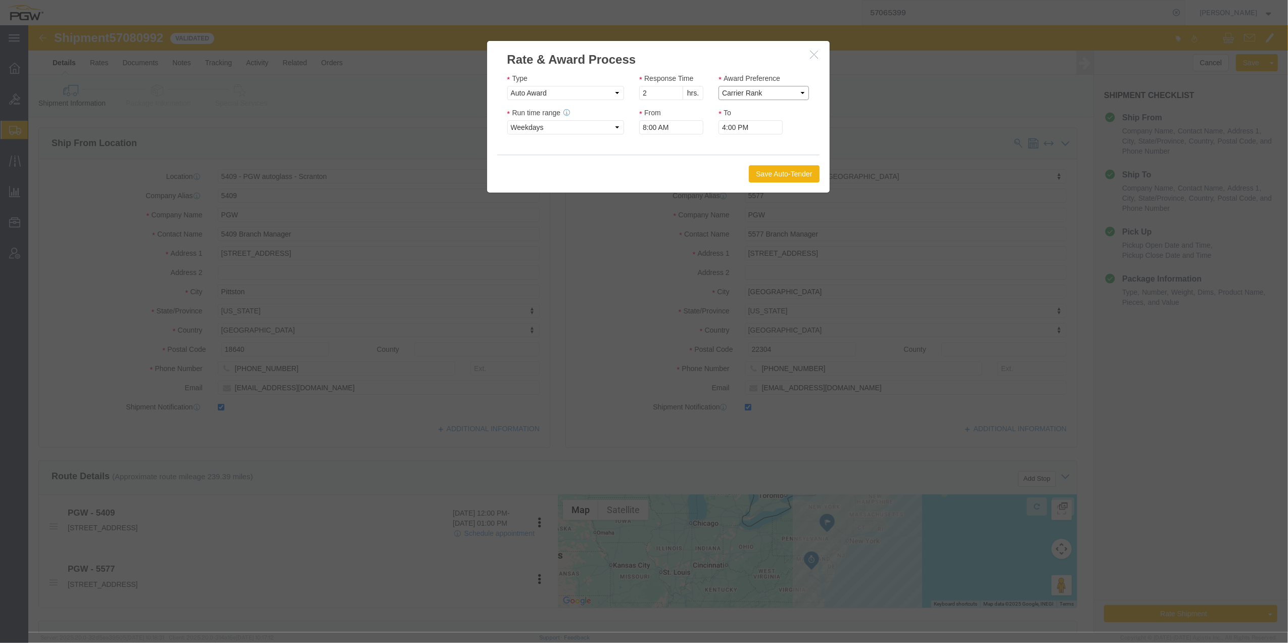
click select "Price Carrier Rank"
click button "Save Auto-Tender"
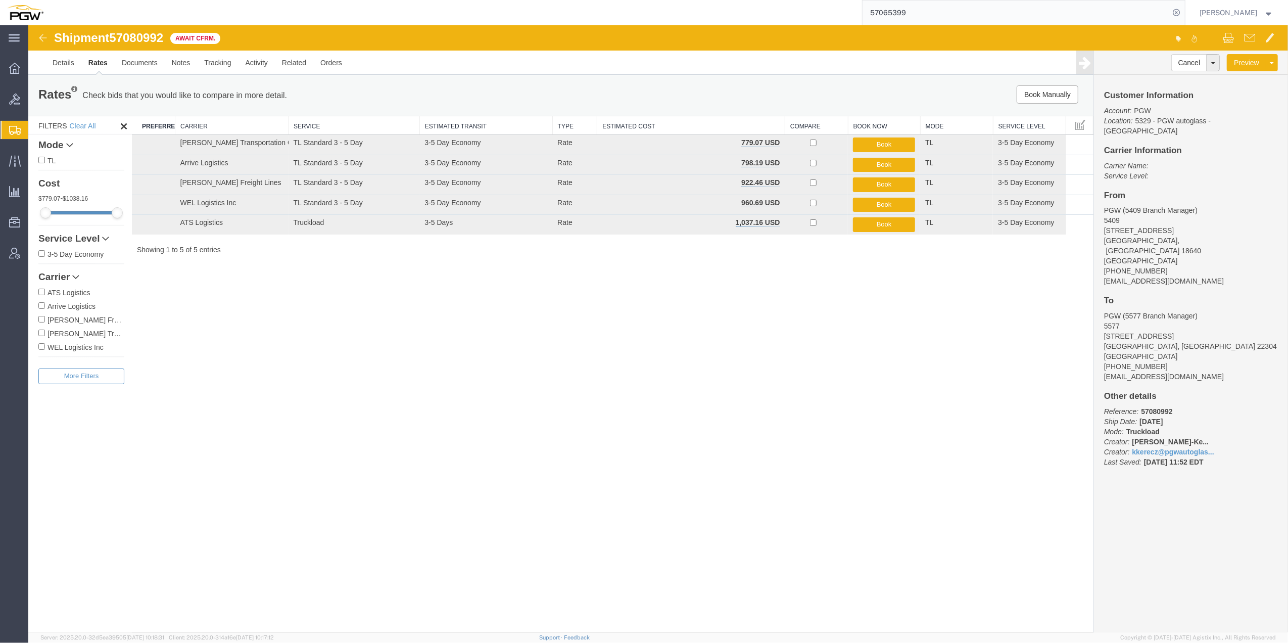
click at [793, 372] on div "Shipment 57080992 5 of 5 Await Cfrm. Details Rates Documents Notes Tracking Act…" at bounding box center [658, 328] width 1260 height 607
click at [544, 425] on div "Shipment 57080992 5 of 5 Await Cfrm. Details Rates Documents Notes Tracking Act…" at bounding box center [658, 328] width 1260 height 607
click at [518, 413] on div "Shipment 57080992 5 of 5 Await Cfrm. Details Rates Documents Notes Tracking Act…" at bounding box center [658, 328] width 1260 height 607
click at [286, 403] on div "Shipment 57080992 5 of 5 Await Cfrm. Details Rates Documents Notes Tracking Act…" at bounding box center [658, 328] width 1260 height 607
click at [65, 61] on link "Details" at bounding box center [63, 63] width 36 height 24
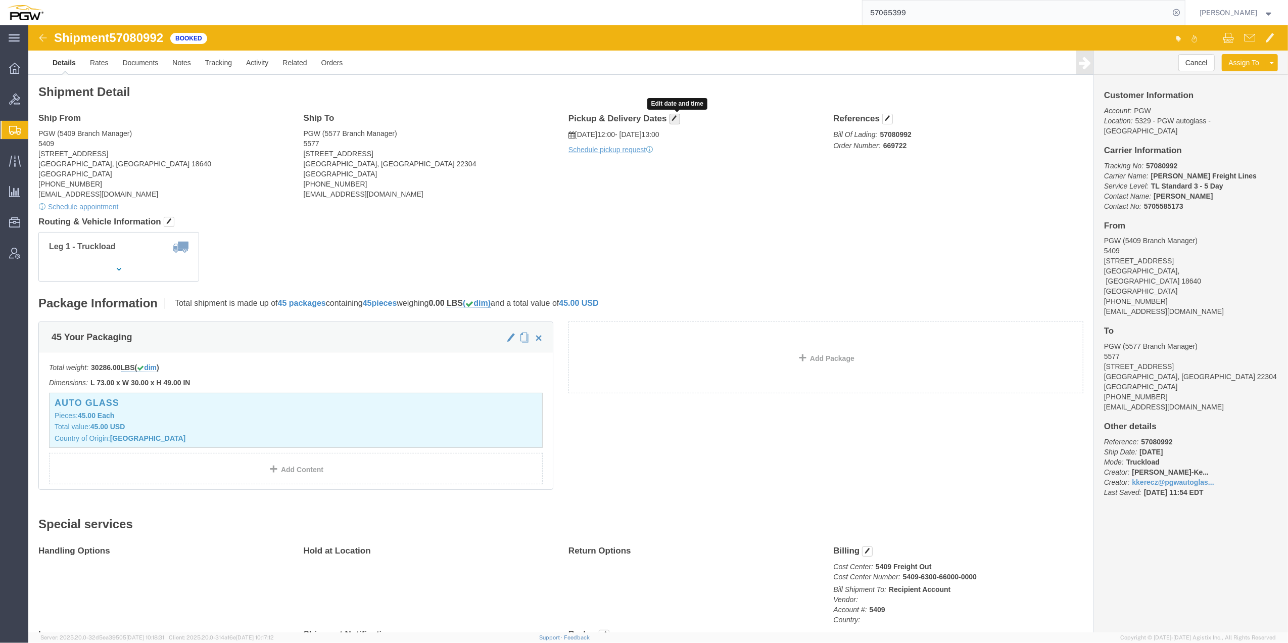
click button "button"
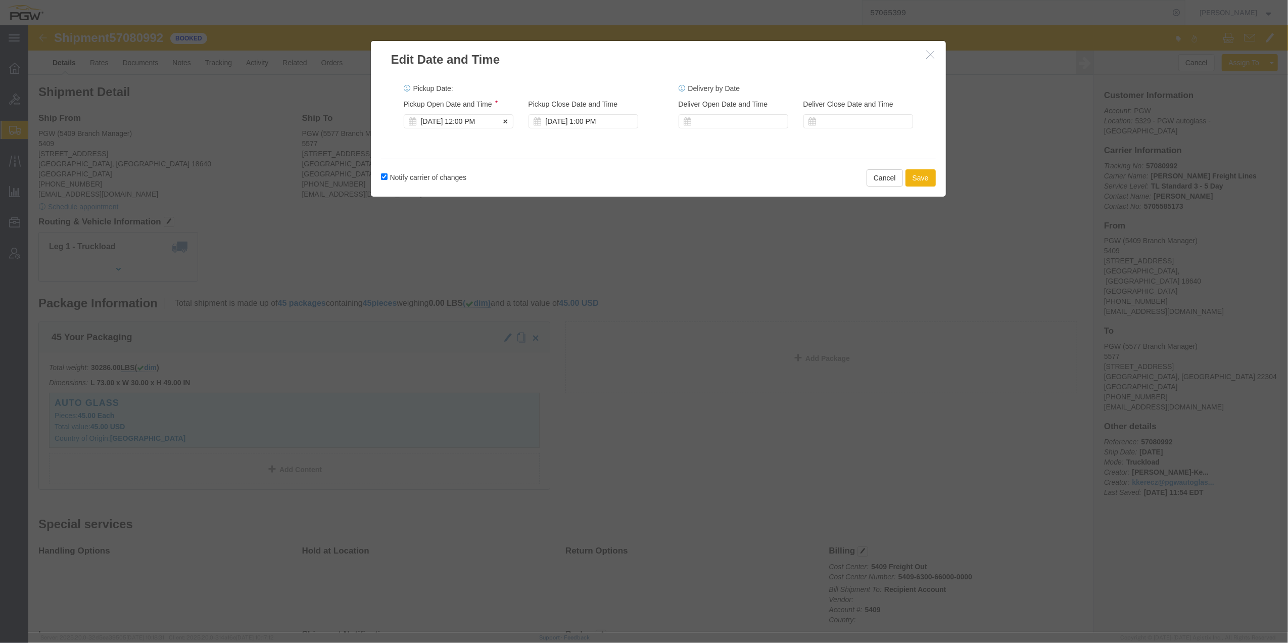
click div "[DATE] 12:00 PM"
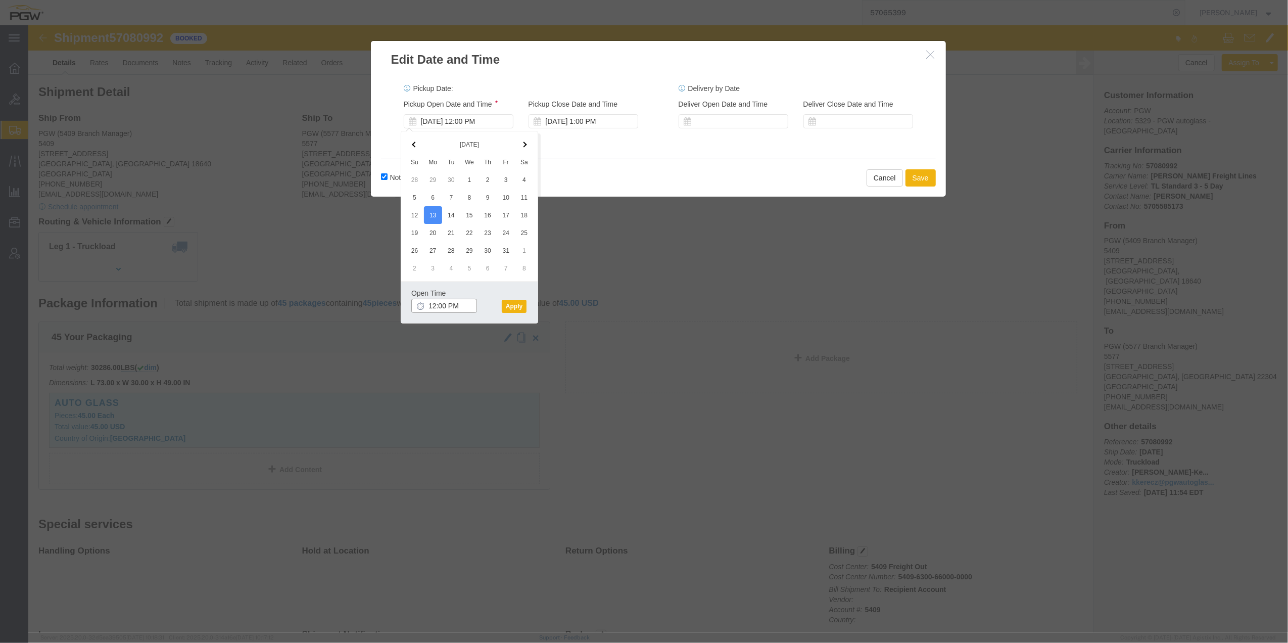
click input "12:00 PM"
type input "9:00 AM"
click button "Apply"
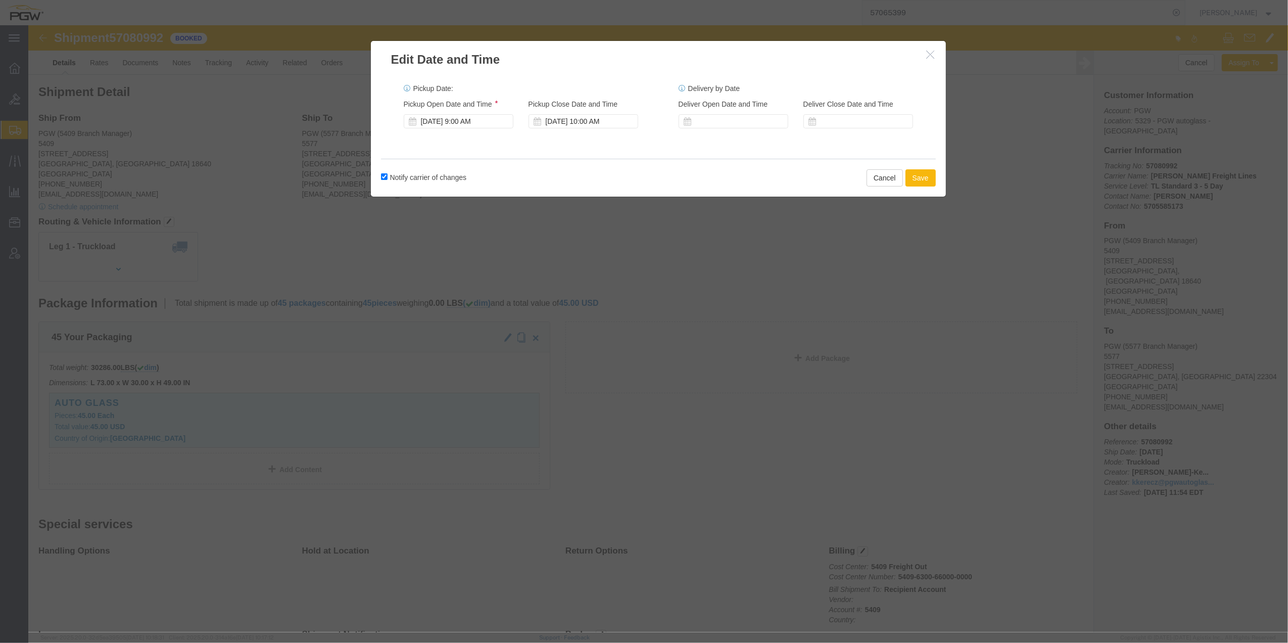
click button "Save"
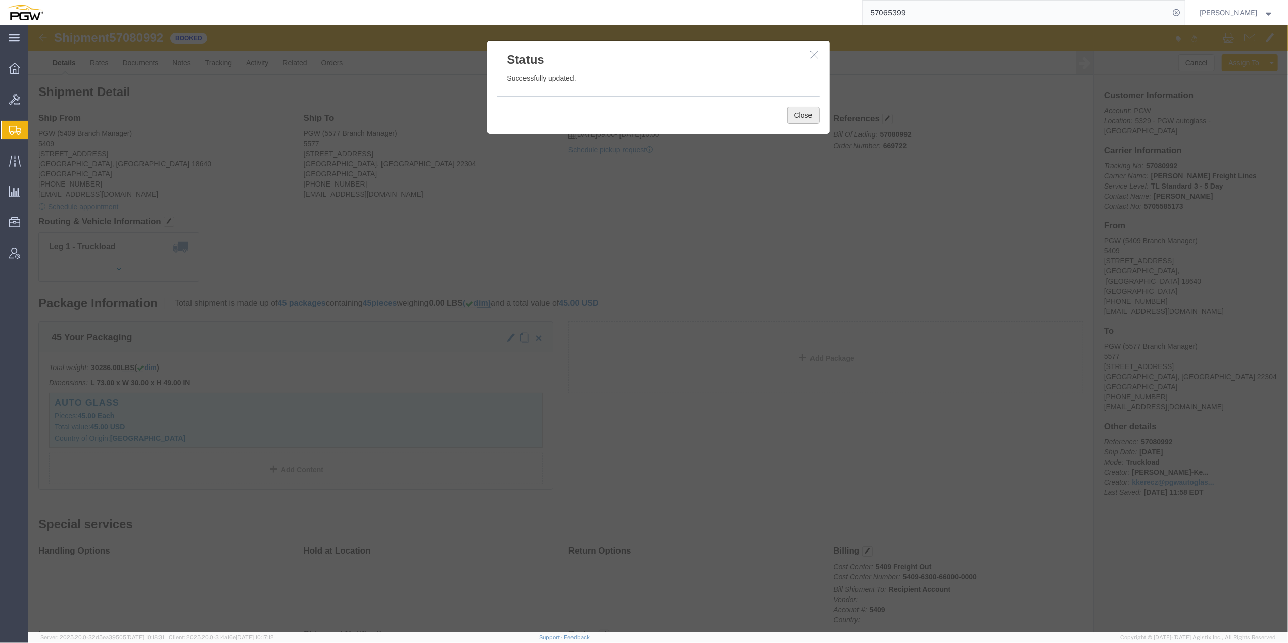
click button "Close"
